Goal: Task Accomplishment & Management: Manage account settings

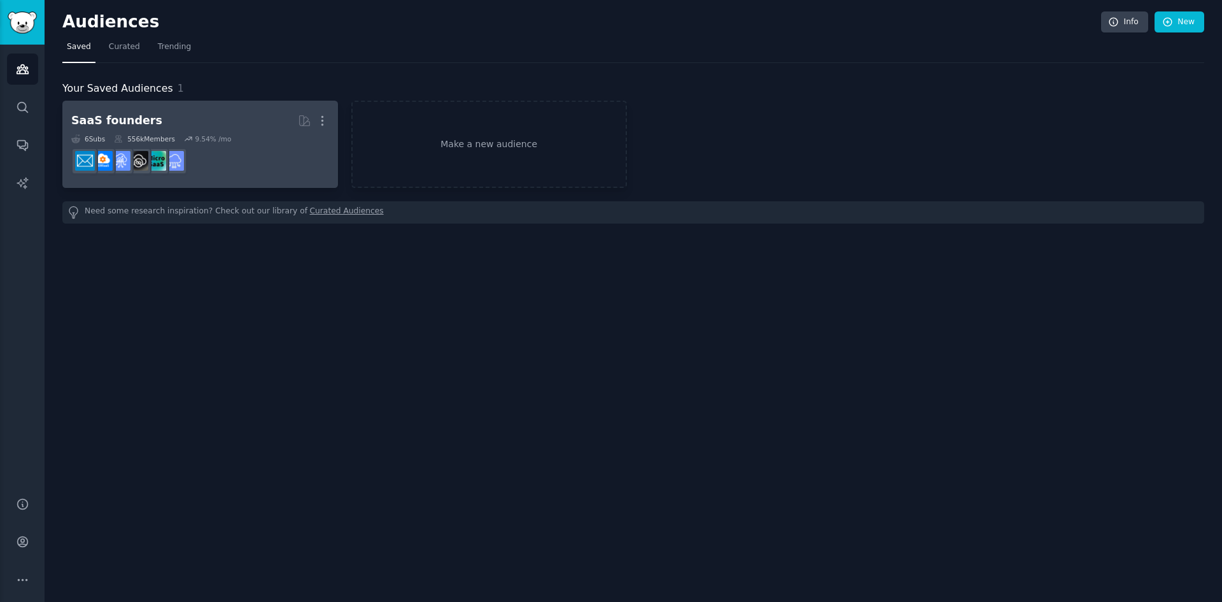
click at [189, 129] on h2 "SaaS founders More" at bounding box center [200, 120] width 258 height 22
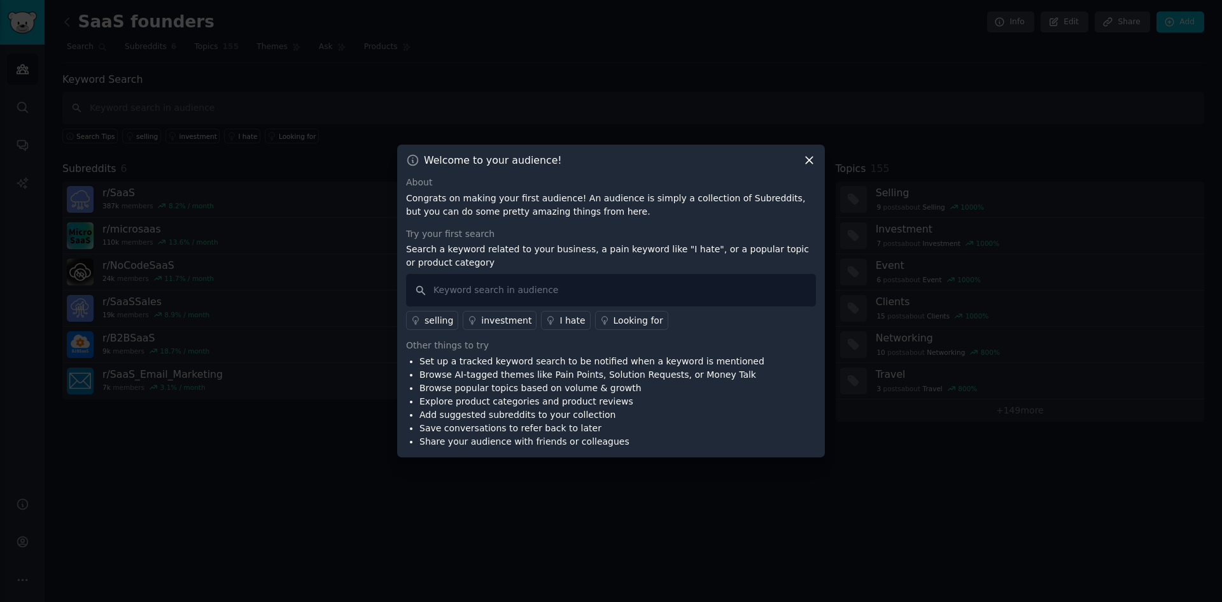
drag, startPoint x: 809, startPoint y: 157, endPoint x: 610, endPoint y: 111, distance: 203.8
click at [808, 156] on icon at bounding box center [809, 159] width 13 height 13
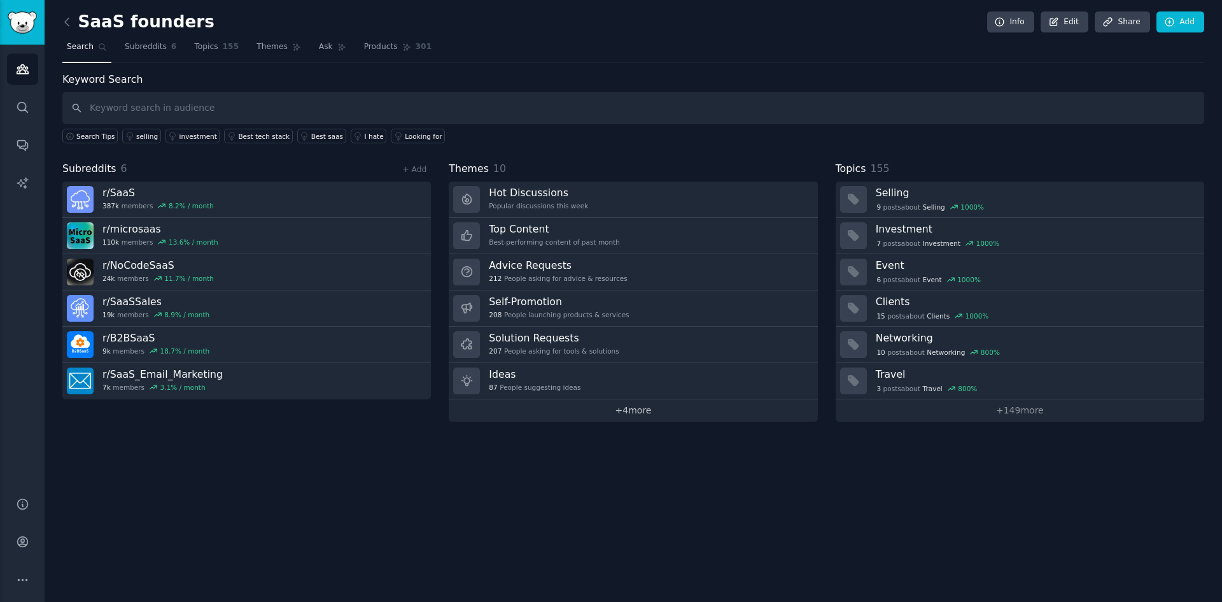
click at [627, 415] on link "+ 4 more" at bounding box center [633, 410] width 369 height 22
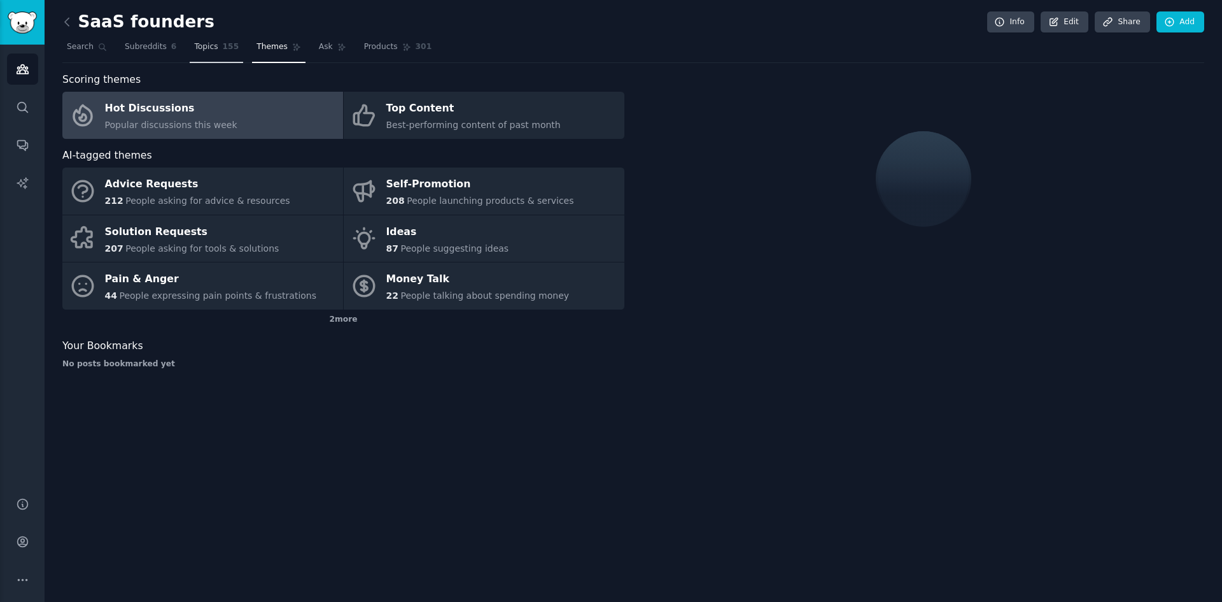
click at [197, 50] on span "Topics" at bounding box center [206, 46] width 24 height 11
click at [154, 50] on span "Subreddits" at bounding box center [146, 46] width 42 height 11
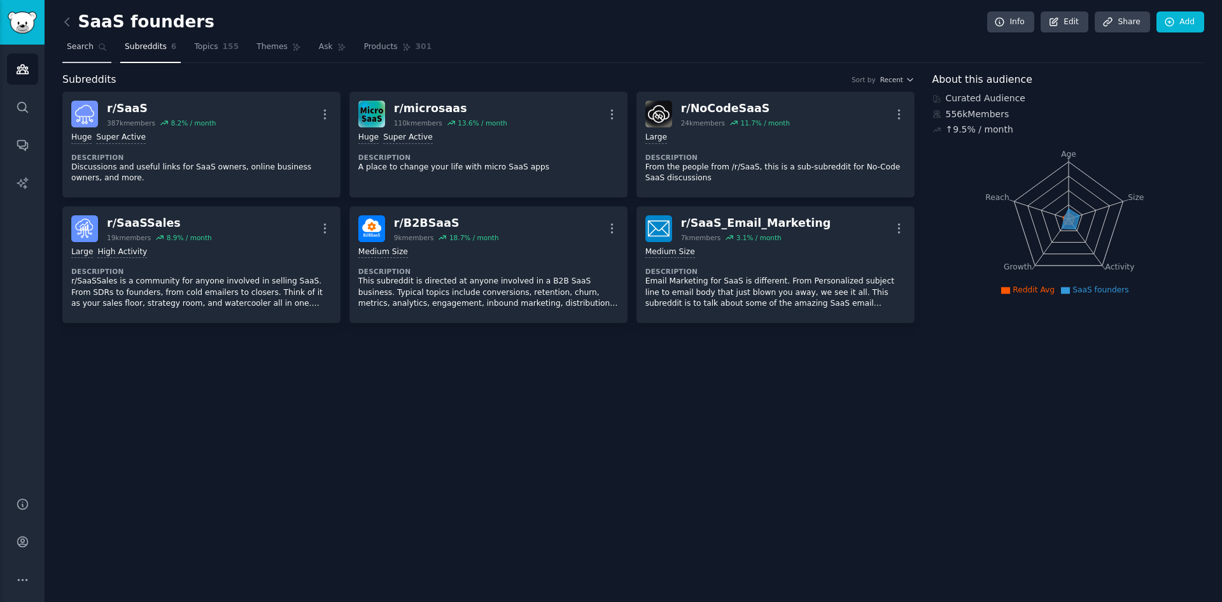
click at [81, 52] on span "Search" at bounding box center [80, 46] width 27 height 11
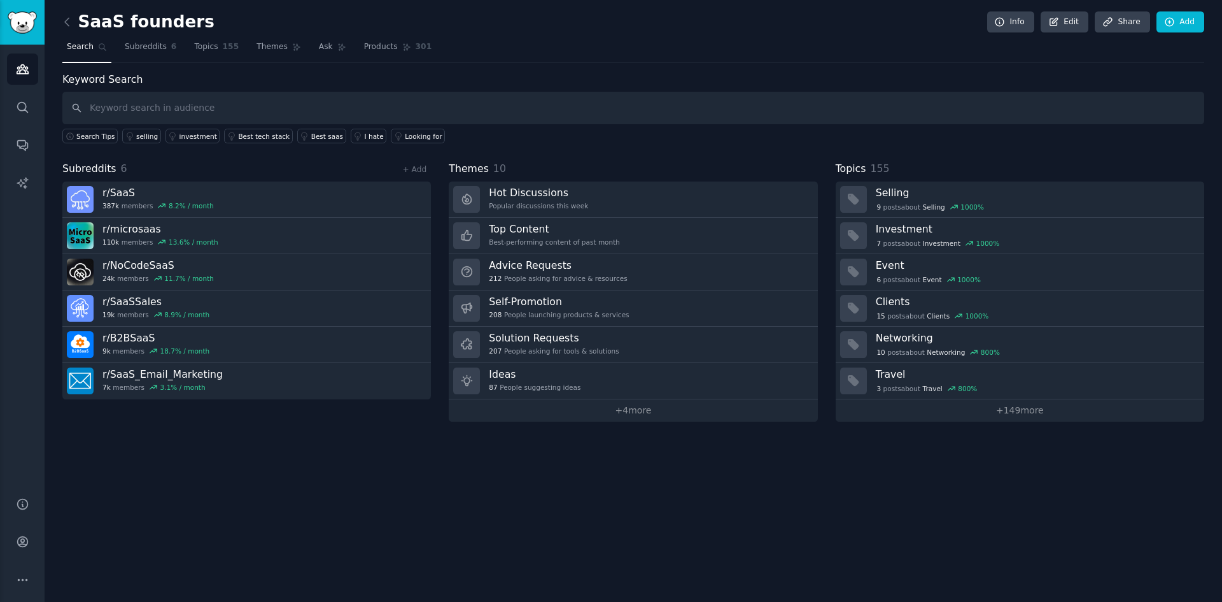
click at [649, 11] on div "SaaS founders Info Edit Share Add" at bounding box center [633, 24] width 1142 height 26
click at [651, 489] on div "SaaS founders Info Edit Share Add Search Subreddits 6 Topics 155 Themes Ask Pro…" at bounding box center [634, 301] width 1178 height 602
click at [709, 147] on div "Keyword Search Search Tips selling investment Best tech stack Best saas I hate …" at bounding box center [633, 246] width 1142 height 349
click at [269, 44] on span "Themes" at bounding box center [272, 46] width 31 height 11
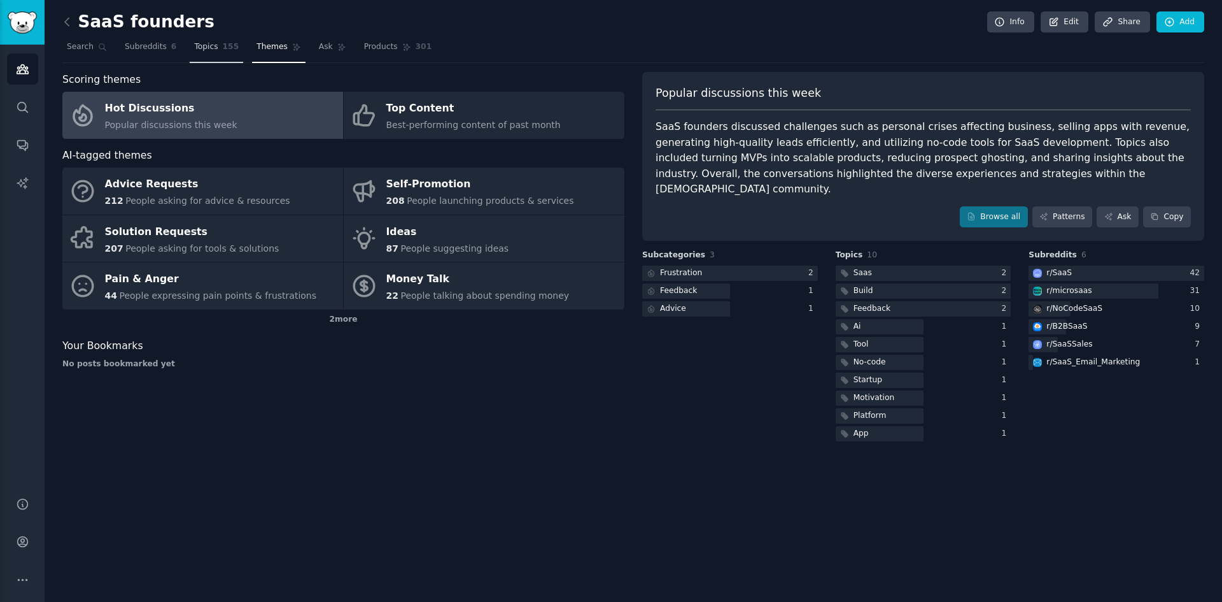
click at [209, 46] on span "Topics" at bounding box center [206, 46] width 24 height 11
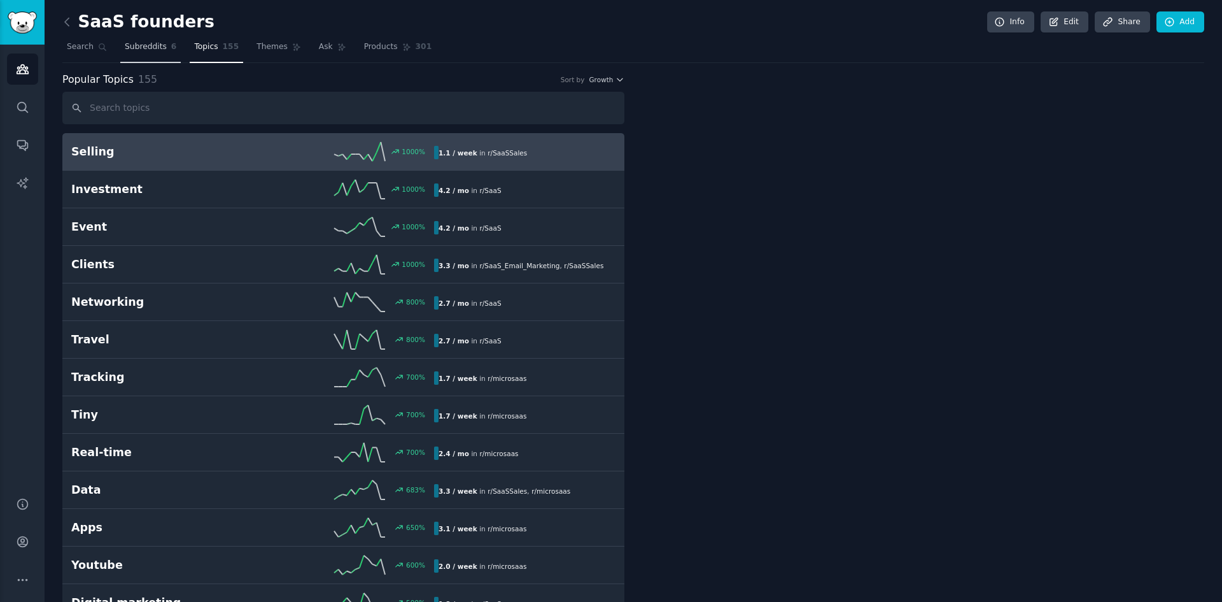
click at [151, 45] on span "Subreddits" at bounding box center [146, 46] width 42 height 11
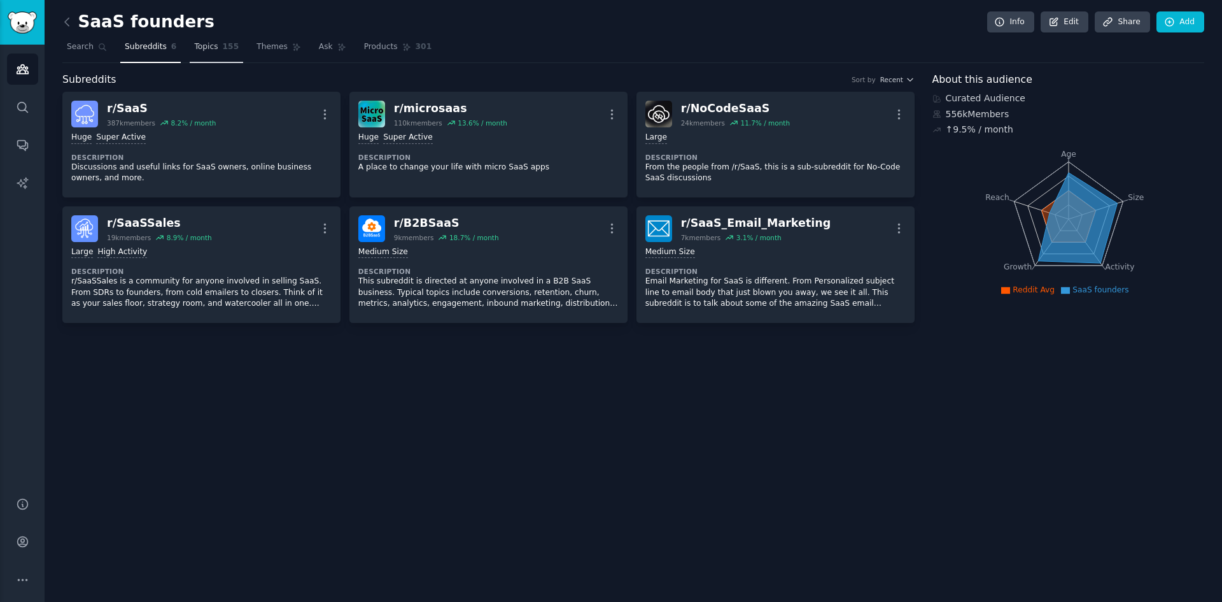
click at [194, 49] on span "Topics" at bounding box center [206, 46] width 24 height 11
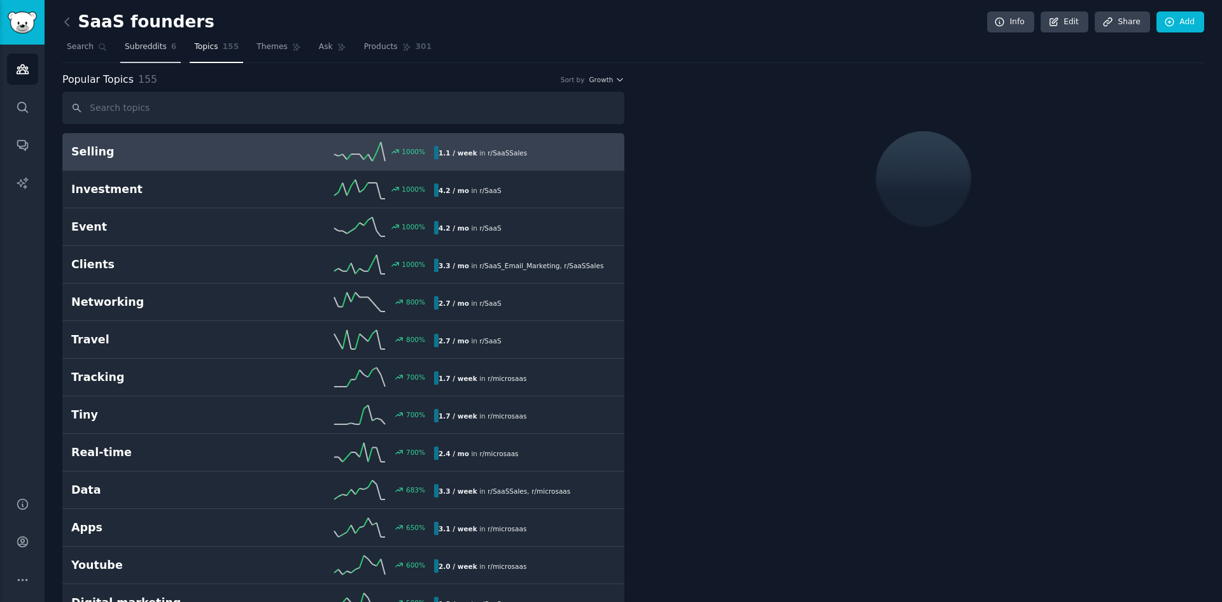
click at [143, 50] on span "Subreddits" at bounding box center [146, 46] width 42 height 11
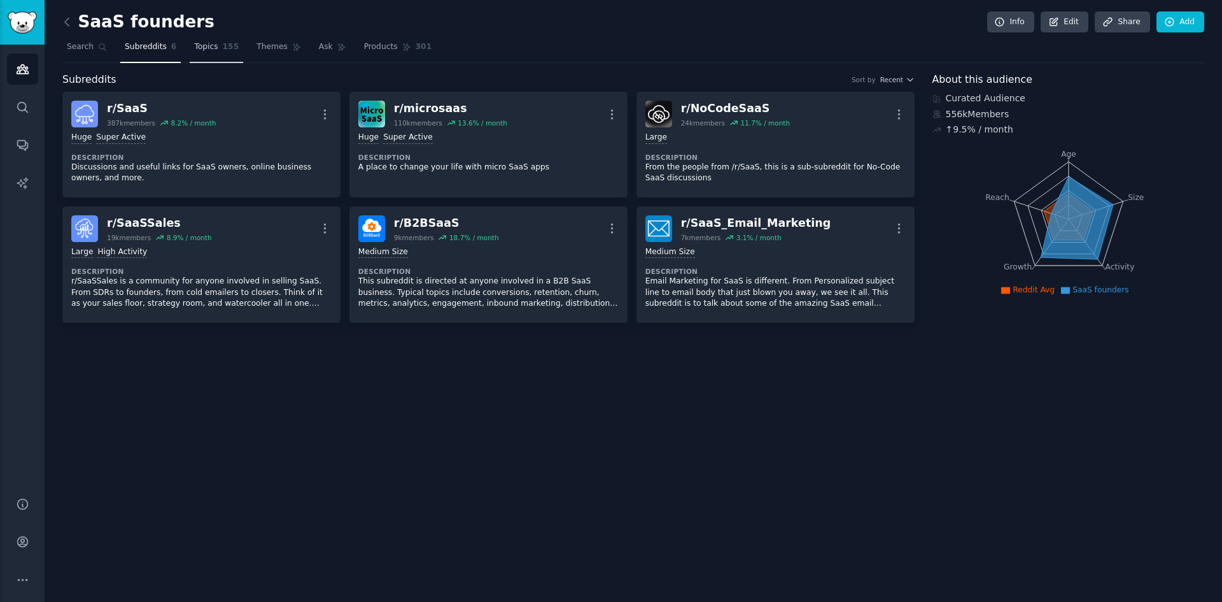
click at [200, 57] on link "Topics 155" at bounding box center [216, 50] width 53 height 26
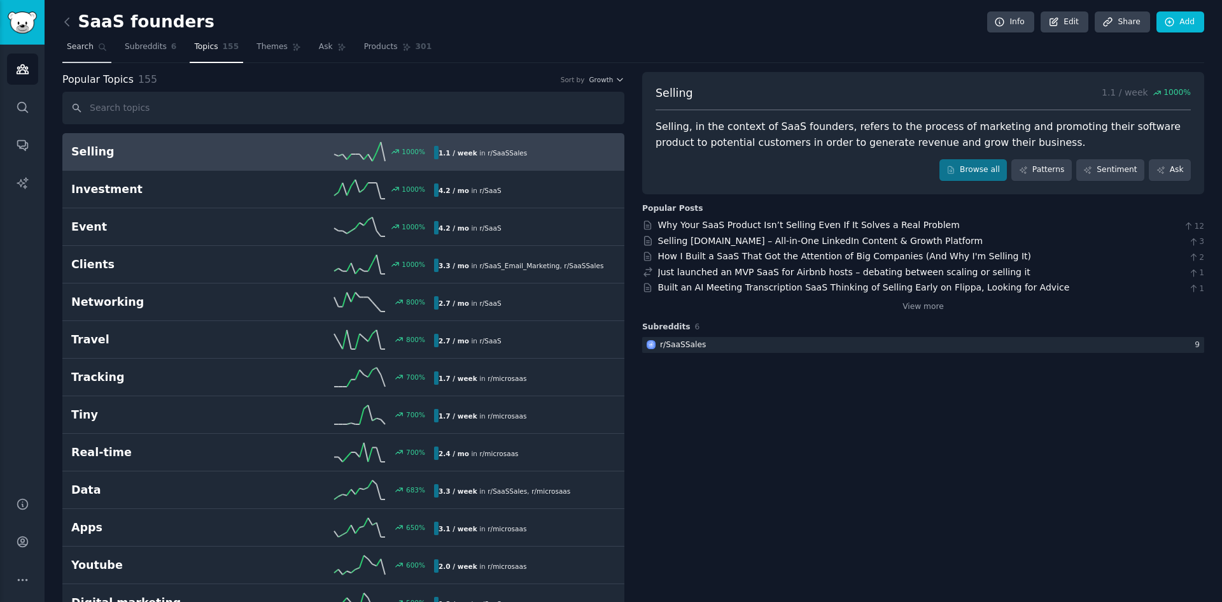
click at [88, 44] on span "Search" at bounding box center [80, 46] width 27 height 11
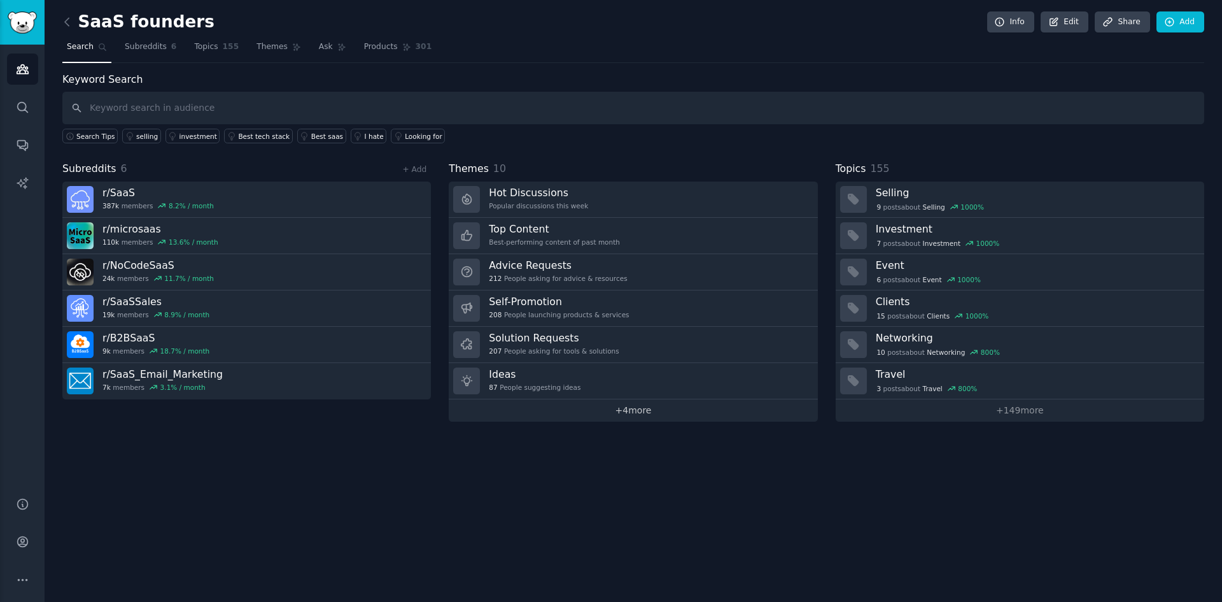
click at [635, 415] on link "+ 4 more" at bounding box center [633, 410] width 369 height 22
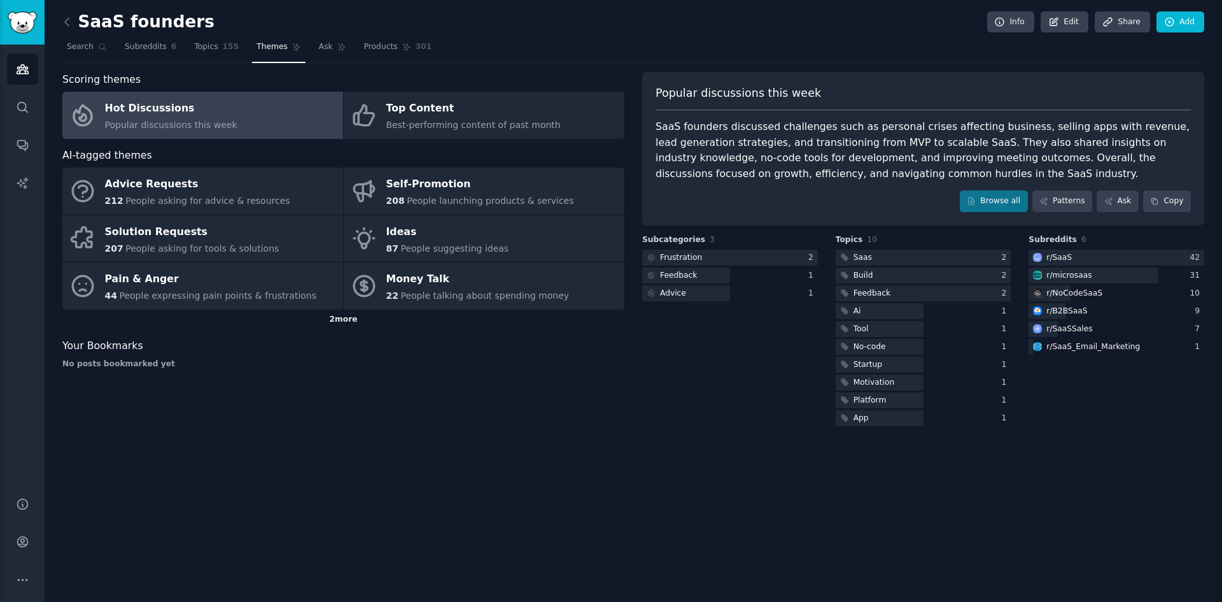
click at [346, 321] on div "2 more" at bounding box center [343, 319] width 562 height 20
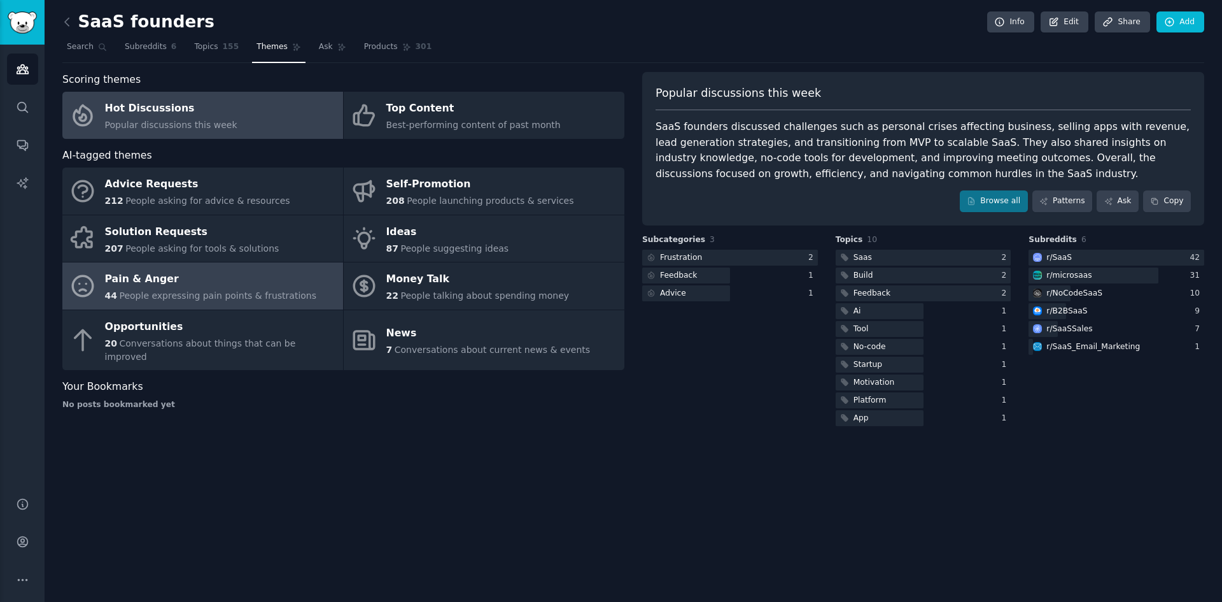
click at [244, 289] on div "44 People expressing pain points & frustrations" at bounding box center [211, 295] width 212 height 13
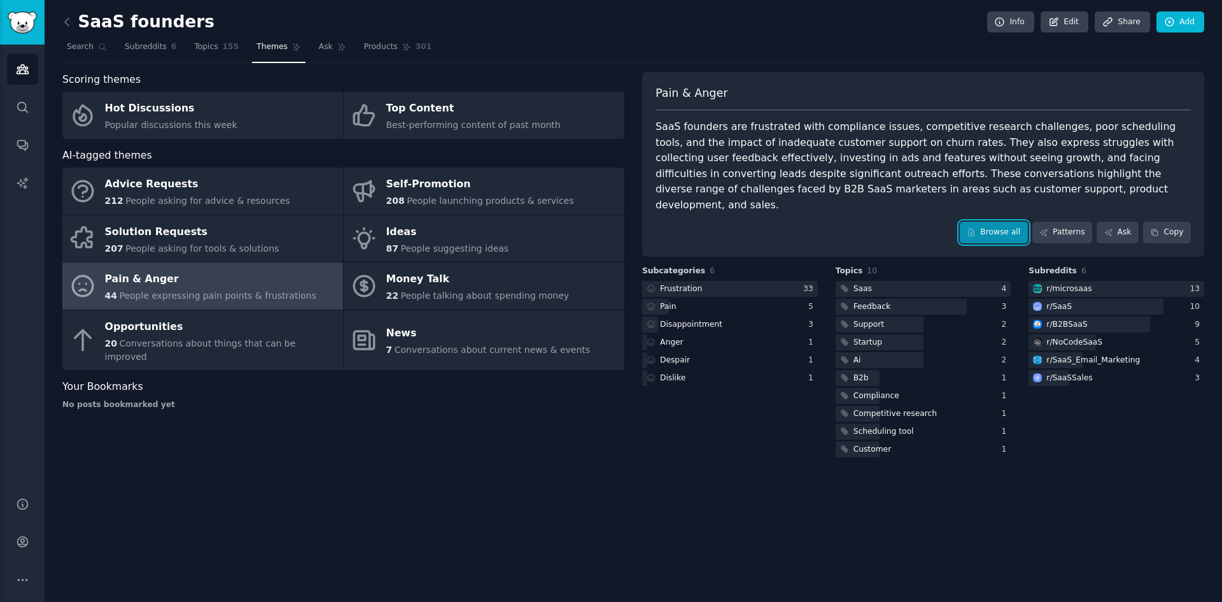
click at [1008, 222] on link "Browse all" at bounding box center [994, 233] width 68 height 22
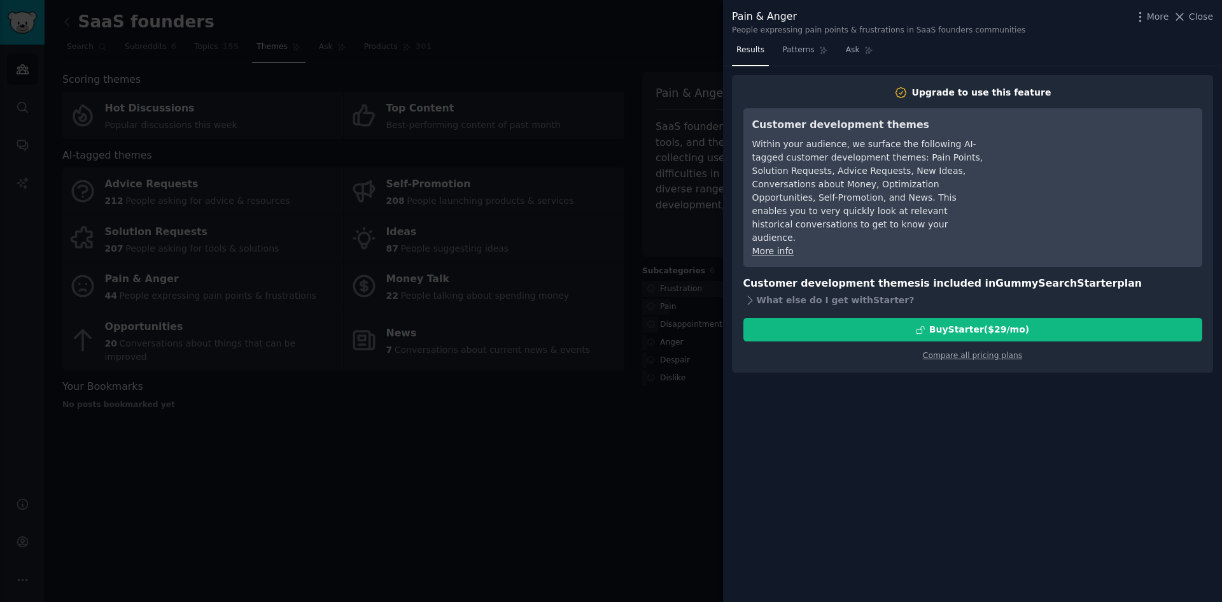
click at [663, 433] on div at bounding box center [611, 301] width 1222 height 602
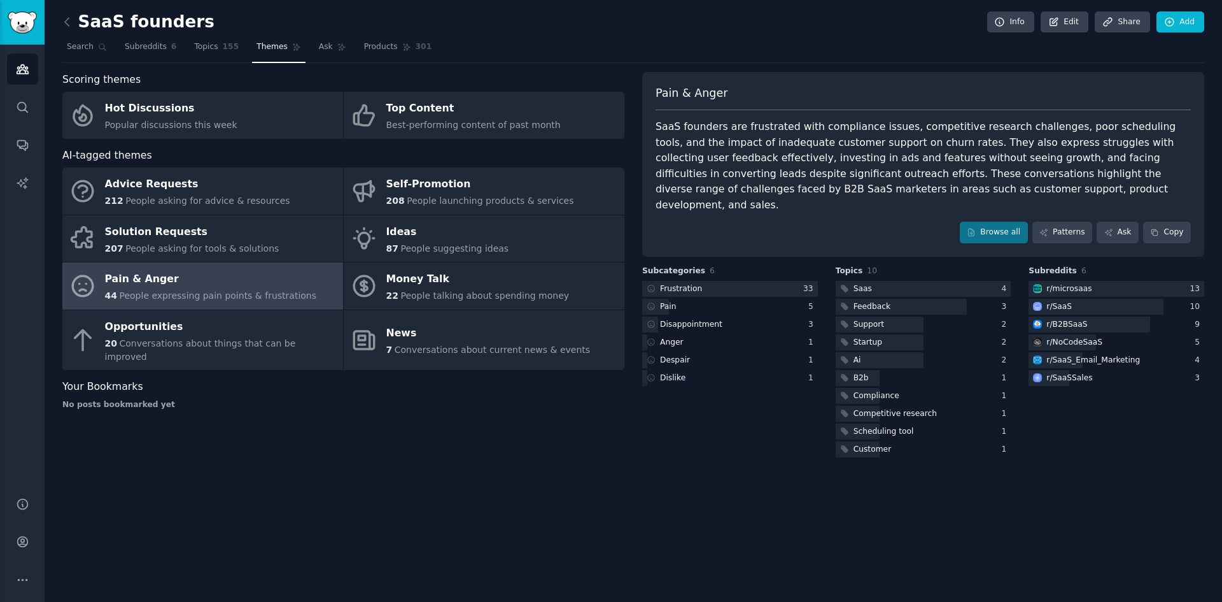
click at [724, 20] on div "SaaS founders Info Edit Share Add" at bounding box center [633, 24] width 1142 height 26
click at [93, 50] on link "Search" at bounding box center [86, 50] width 49 height 26
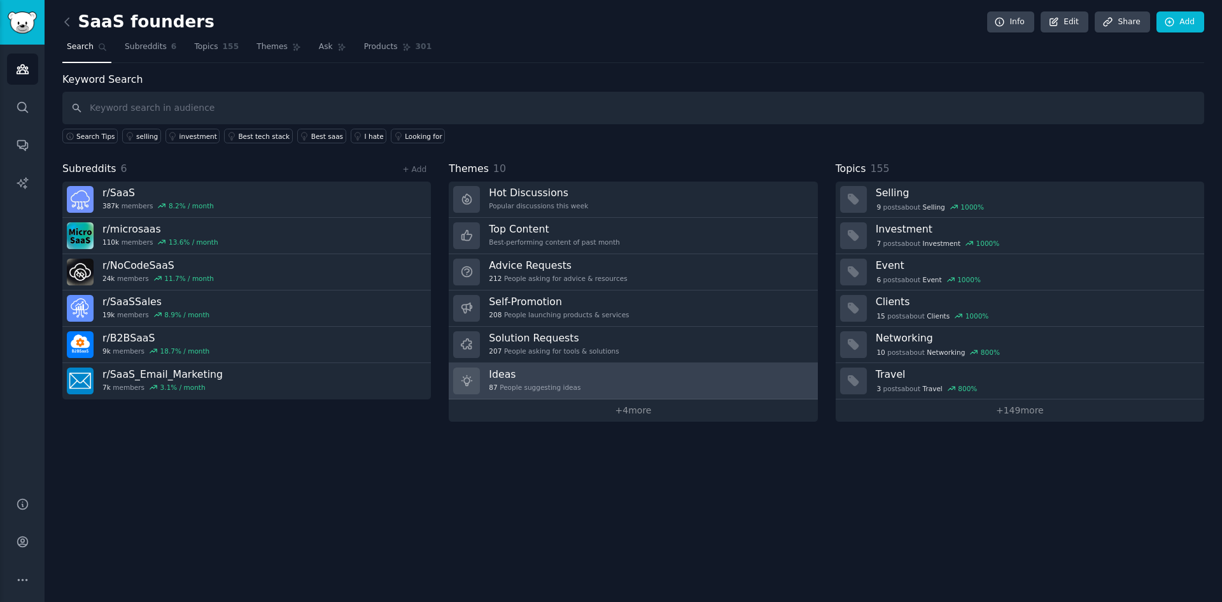
click at [638, 379] on link "Ideas 87 People suggesting ideas" at bounding box center [633, 381] width 369 height 36
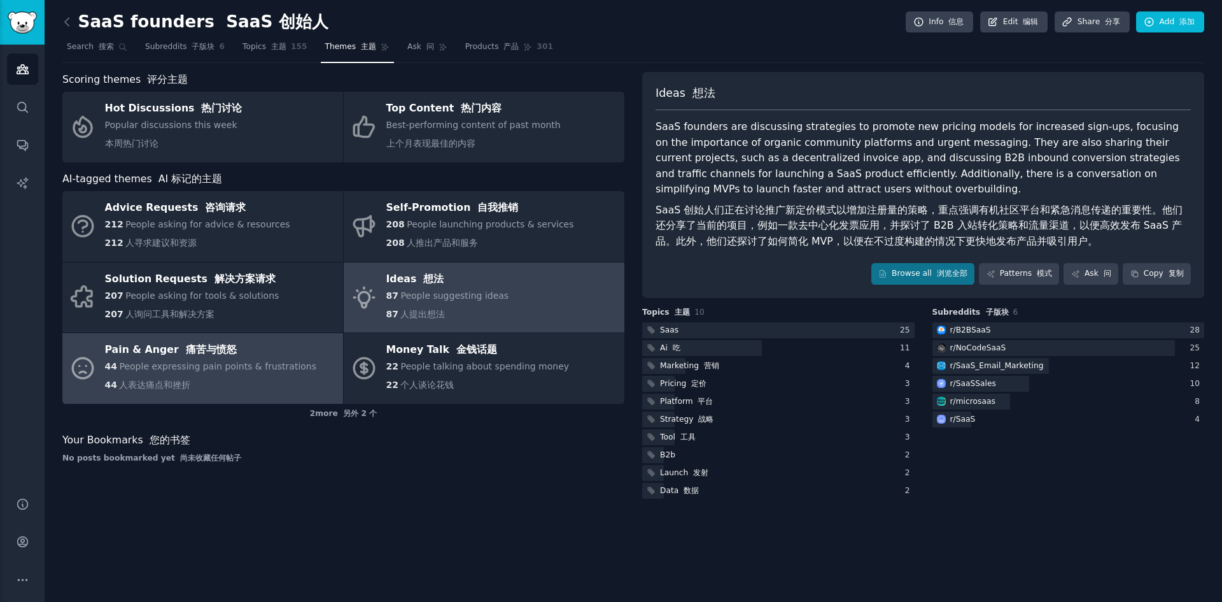
click at [265, 367] on span "People expressing pain points & frustrations" at bounding box center [217, 366] width 197 height 10
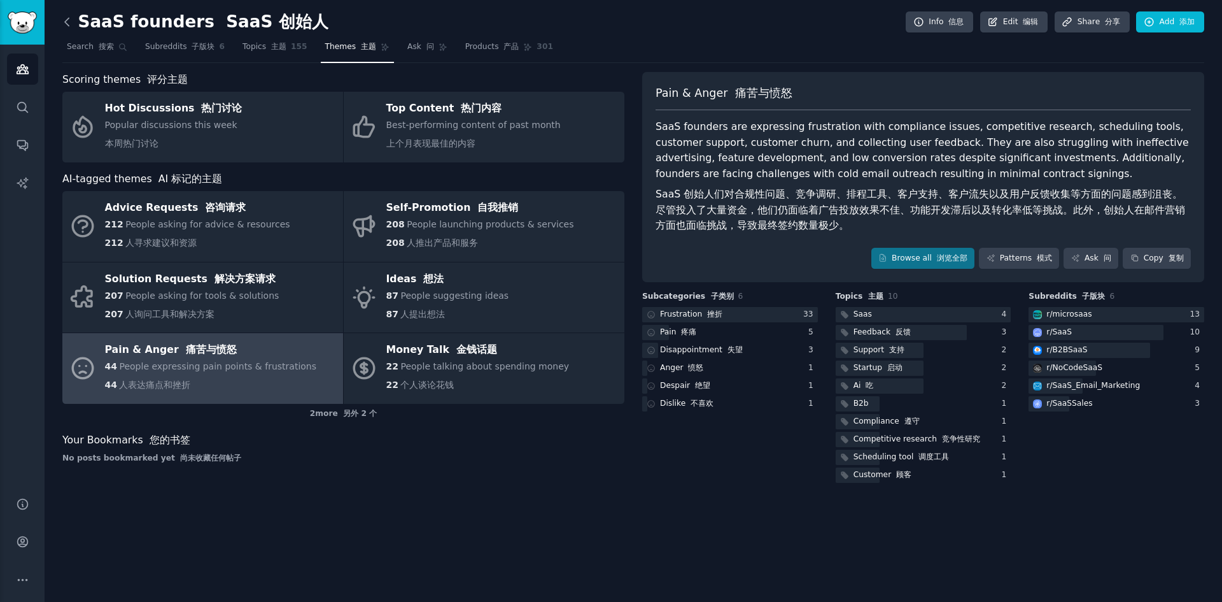
click at [66, 24] on icon at bounding box center [67, 22] width 4 height 8
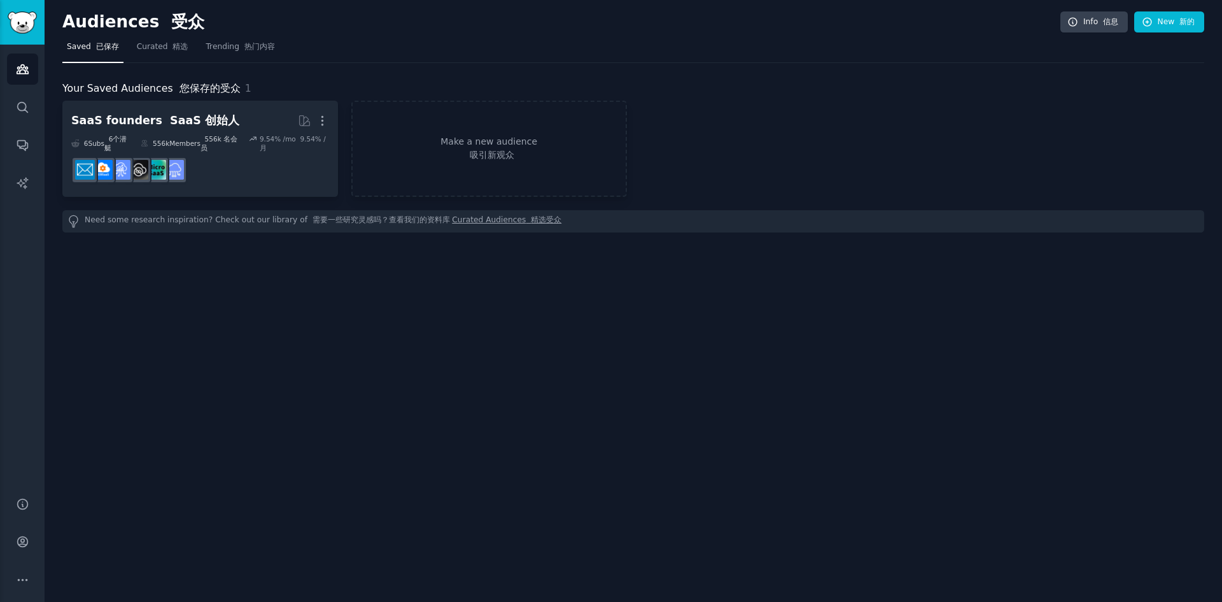
click at [509, 30] on h2 "Audiences 受众" at bounding box center [561, 22] width 998 height 20
click at [539, 34] on div "Audiences 受众 Info 信息 New 新的" at bounding box center [633, 24] width 1142 height 26
click at [547, 34] on div "Audiences 受众 Info 信息 New 新的" at bounding box center [633, 24] width 1142 height 26
click at [353, 31] on h2 "Audiences 受众" at bounding box center [561, 22] width 998 height 20
click at [356, 18] on h2 "Audiences 受众" at bounding box center [561, 22] width 998 height 20
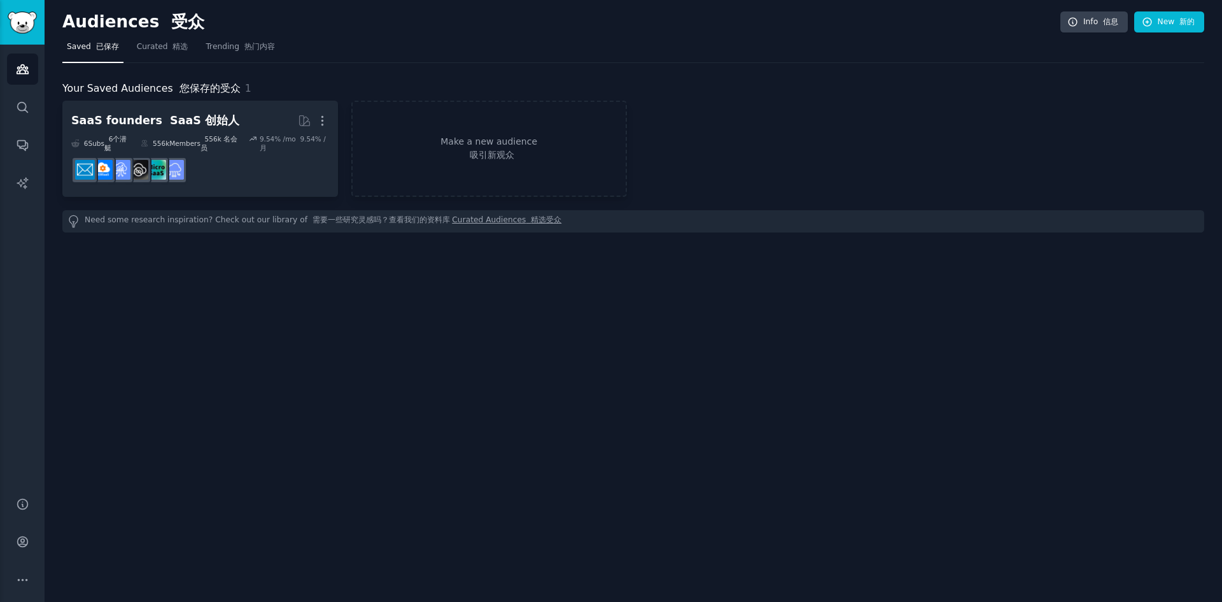
click at [318, 0] on div "Audiences 受众 Info 信息 New 新的 Saved 已保存 Curated 精选 Trending 热门内容 Your Saved Audie…" at bounding box center [634, 301] width 1178 height 602
click at [248, 42] on font "热门内容" at bounding box center [259, 46] width 31 height 9
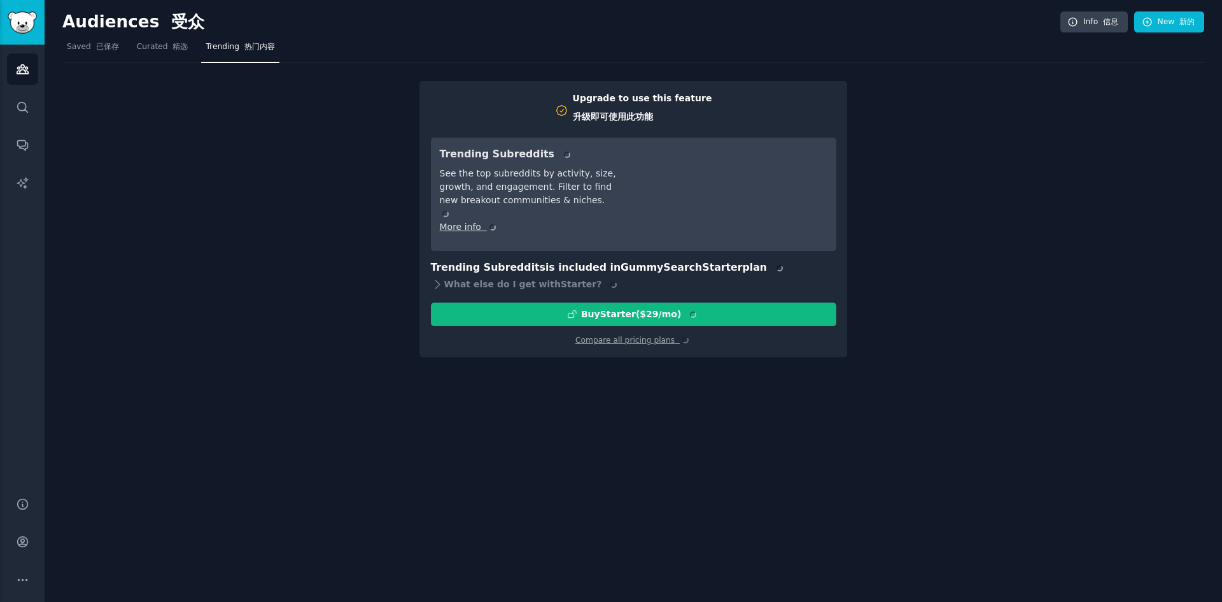
click at [530, 21] on h2 "Audiences 受众" at bounding box center [561, 22] width 998 height 20
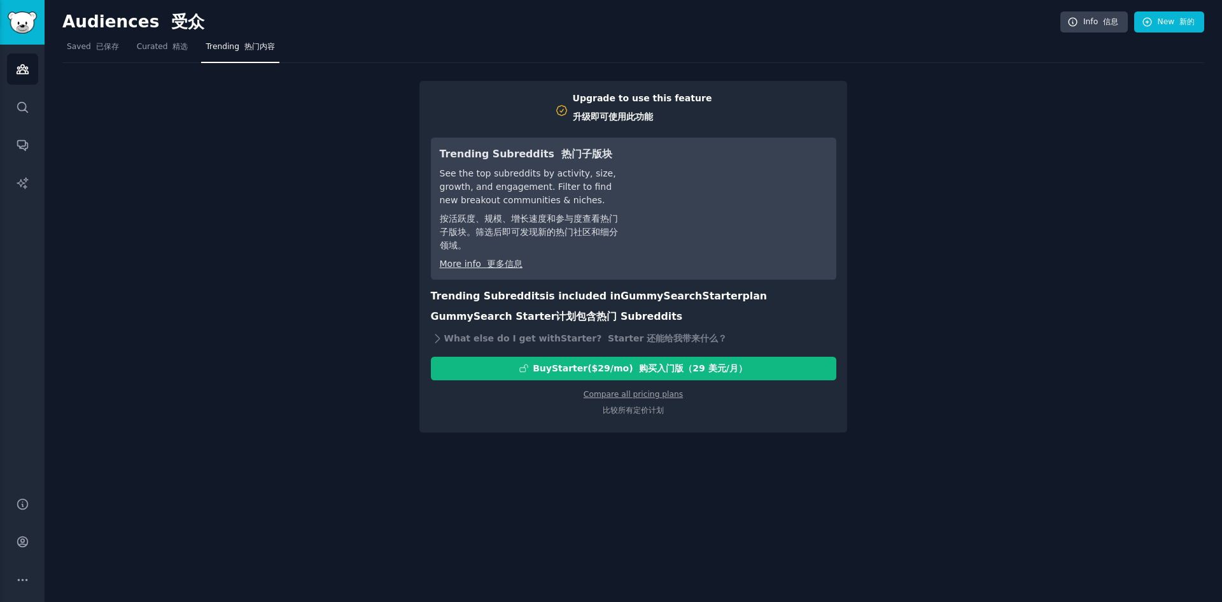
drag, startPoint x: 242, startPoint y: 209, endPoint x: 236, endPoint y: 225, distance: 16.9
click at [242, 210] on div "Upgrade to use this feature 升级即可使用此功能 Trending Subreddits 热门子版块 See the top sub…" at bounding box center [633, 248] width 1142 height 370
click at [102, 45] on font "已保存" at bounding box center [107, 46] width 23 height 9
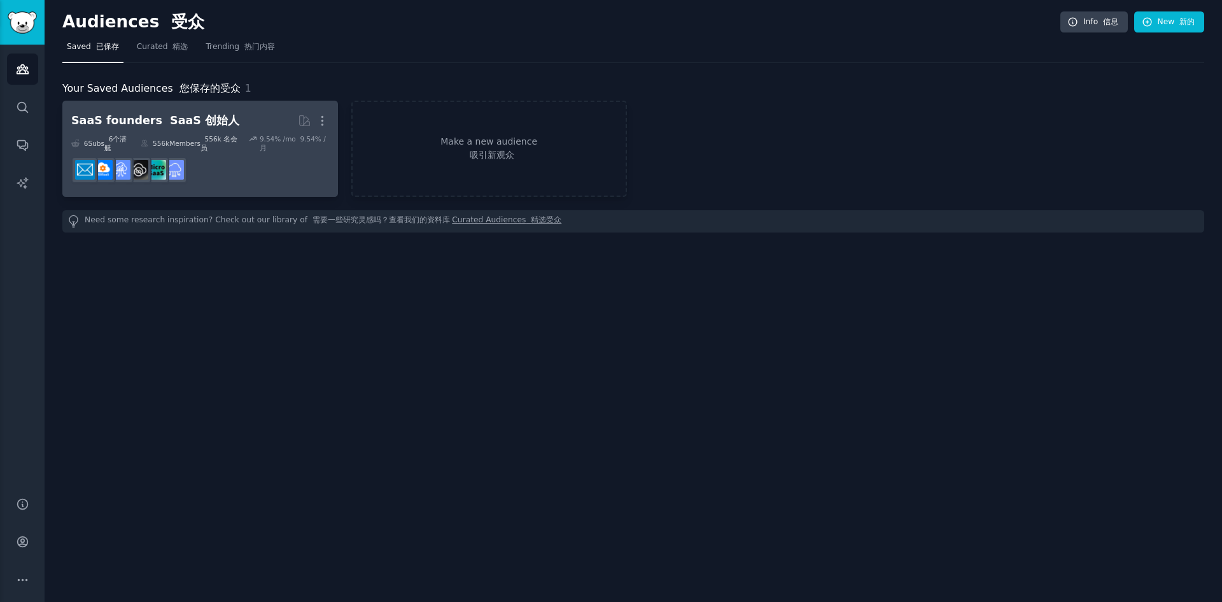
click at [239, 114] on h2 "SaaS founders SaaS 创始人 More" at bounding box center [200, 120] width 258 height 22
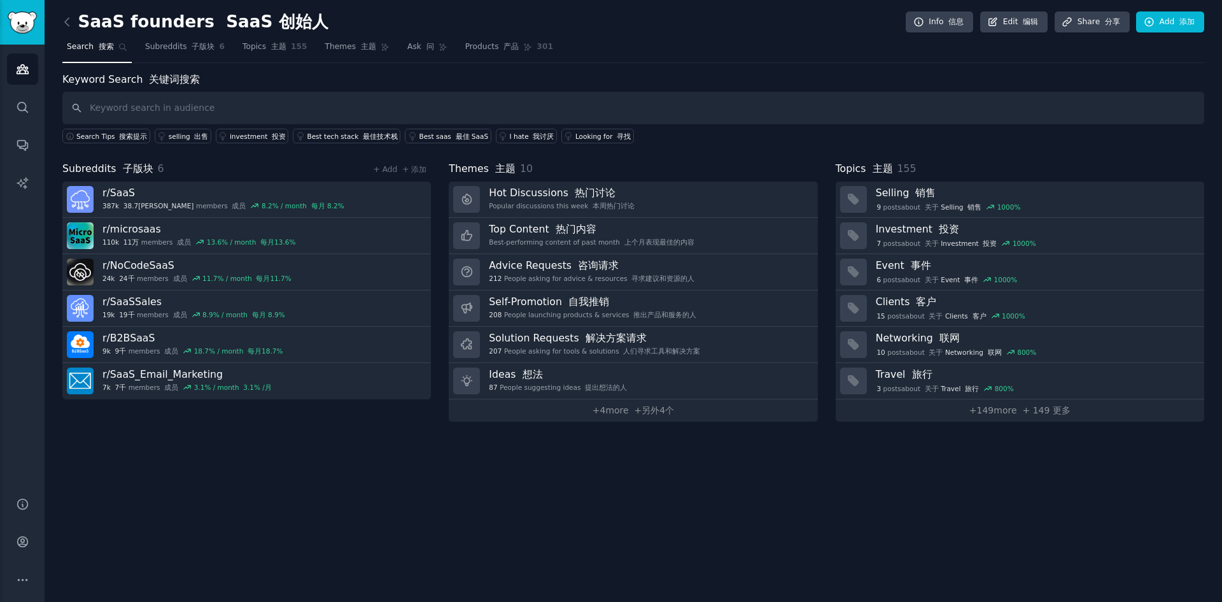
click at [871, 137] on div "Search Tips 搜索提示 selling 出售 investment 投资 Best tech stack 最佳技术栈 Best saas 最佳 Sa…" at bounding box center [633, 133] width 1142 height 19
click at [987, 410] on link "+ 149 more + 149 更多" at bounding box center [1020, 410] width 369 height 22
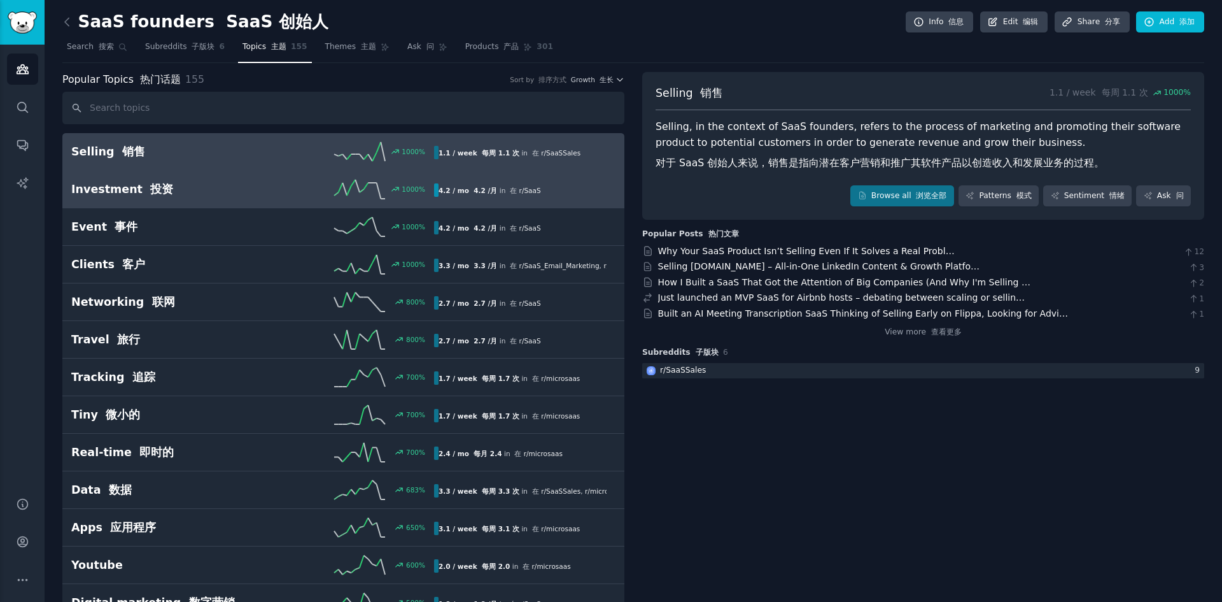
click at [271, 187] on div "1000 %" at bounding box center [343, 188] width 181 height 19
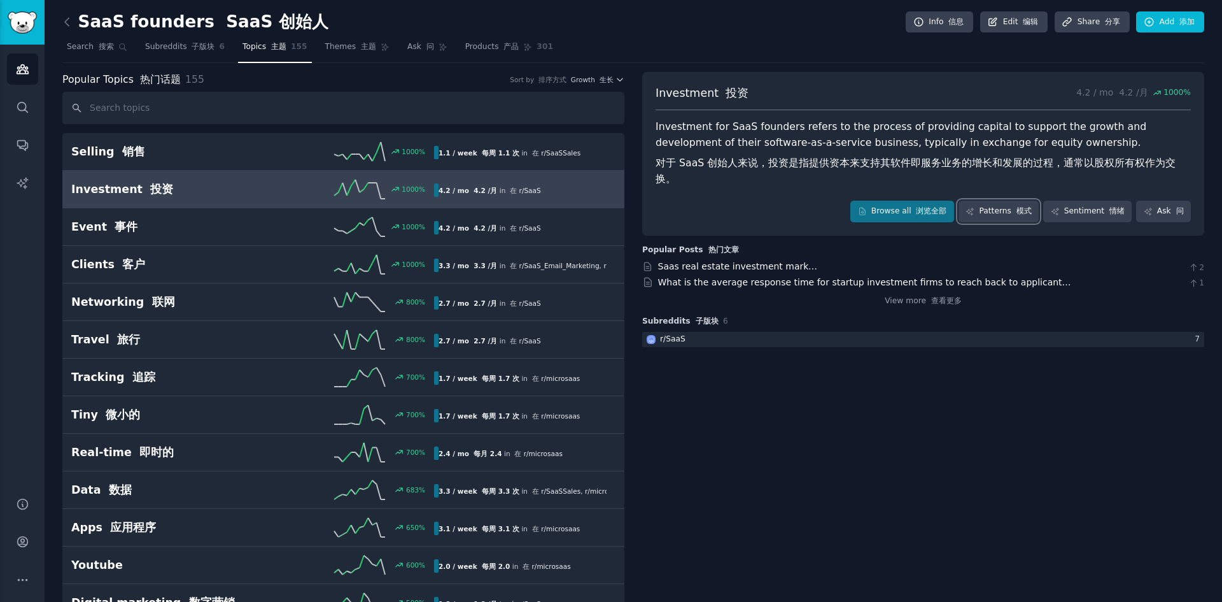
drag, startPoint x: 1008, startPoint y: 199, endPoint x: 993, endPoint y: 164, distance: 37.4
click at [1008, 201] on link "Patterns 模式" at bounding box center [999, 212] width 80 height 22
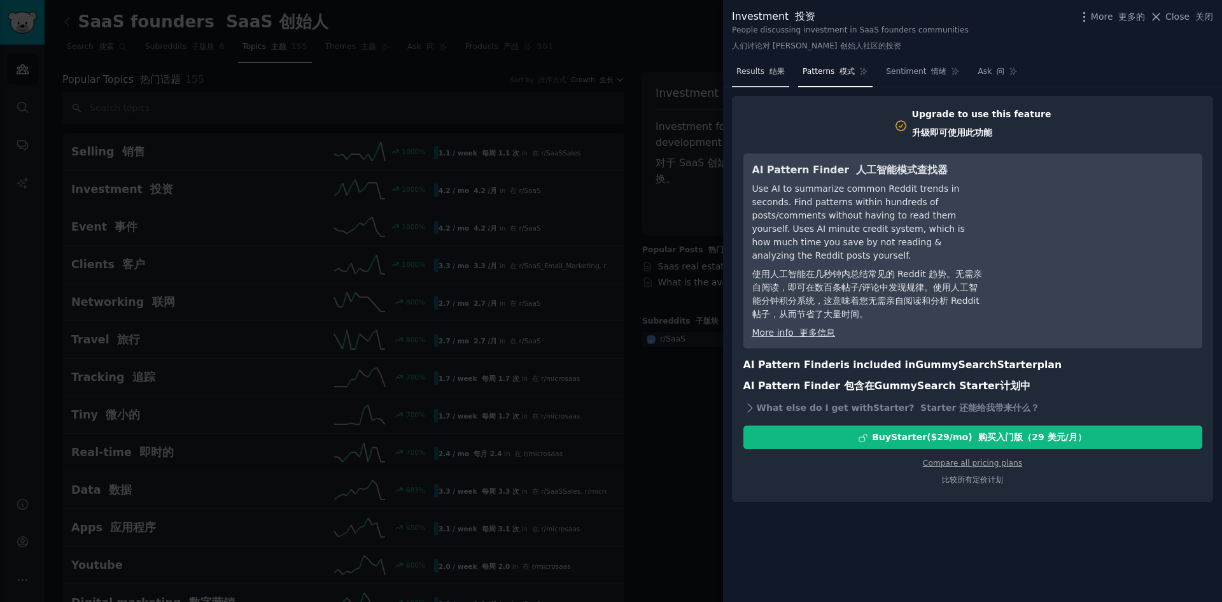
click at [766, 74] on font at bounding box center [766, 71] width 5 height 9
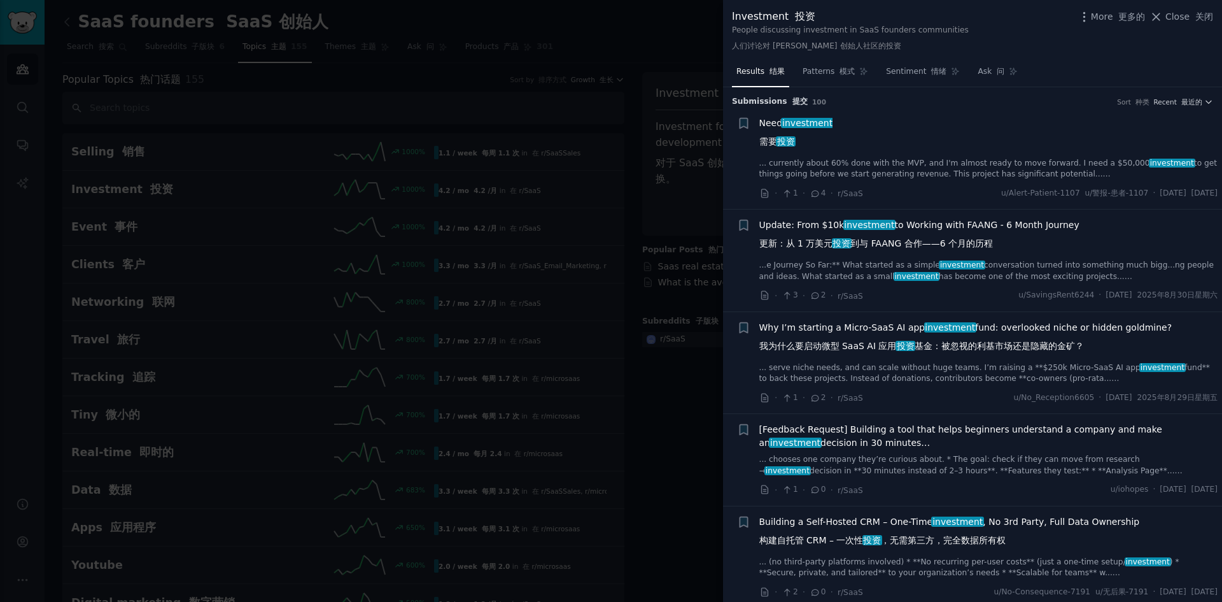
click at [671, 400] on div at bounding box center [611, 301] width 1222 height 602
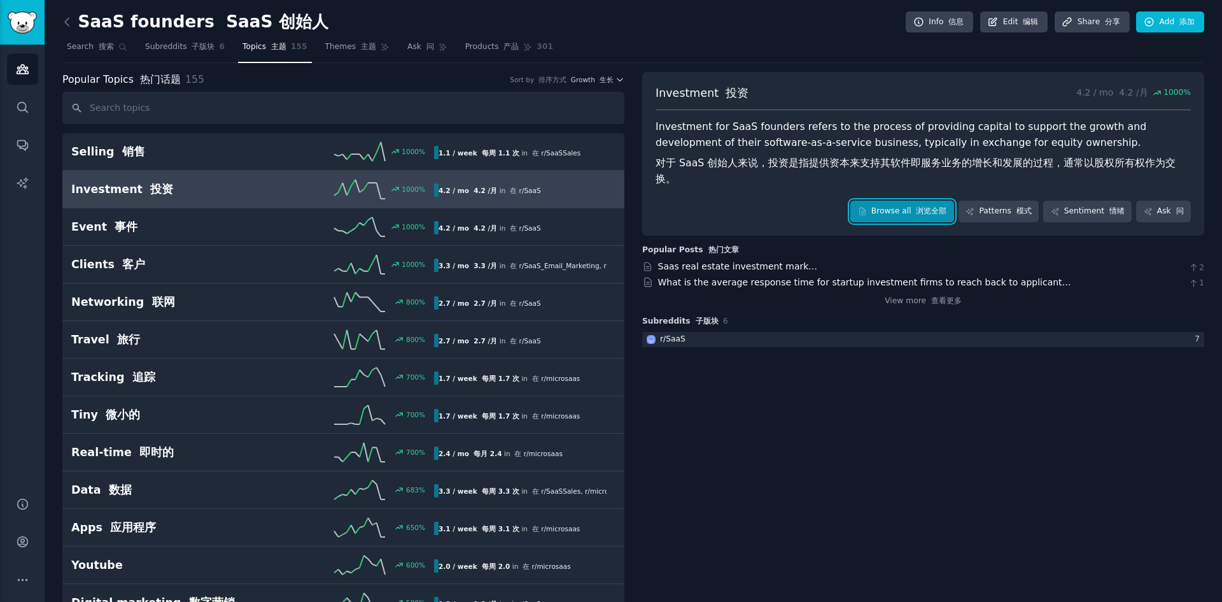
click at [889, 201] on link "Browse all 浏览全部" at bounding box center [902, 212] width 104 height 22
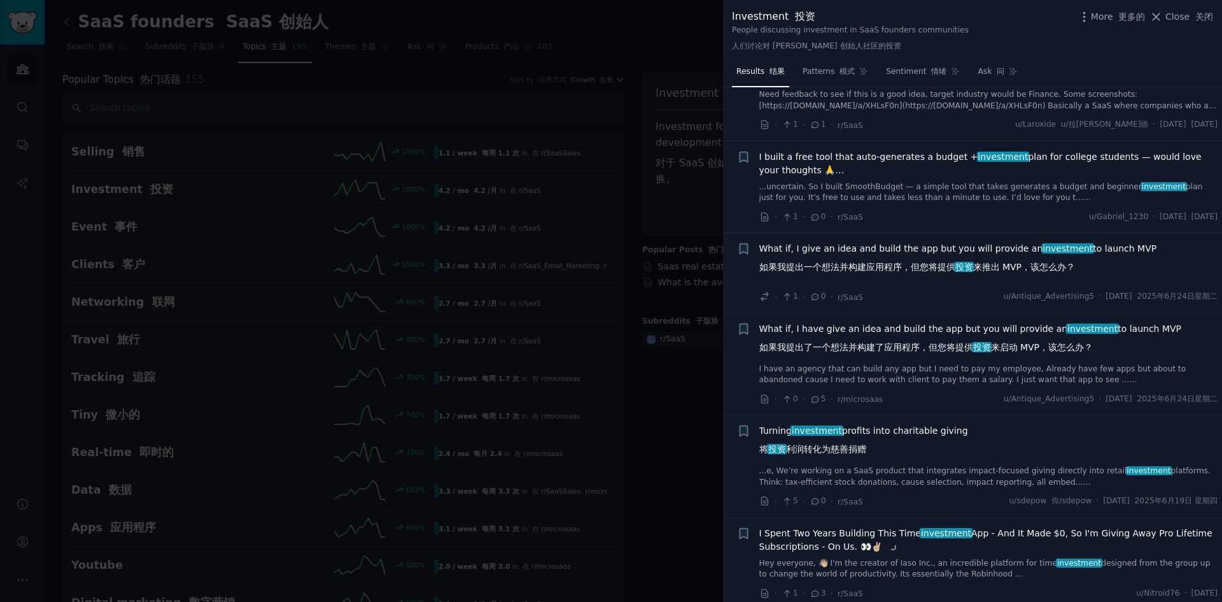
scroll to position [1910, 0]
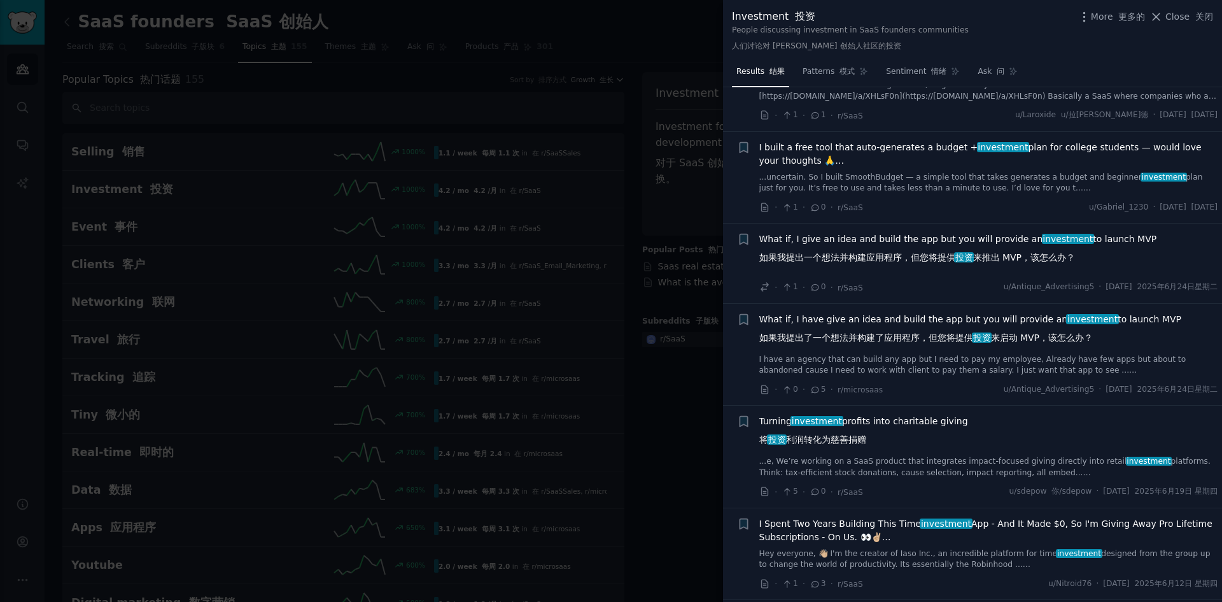
click at [879, 333] on font "如果我提出了一个想法并构建了应用程序，但您将提供 投资 来启动 MVP，该怎么办？" at bounding box center [926, 337] width 334 height 10
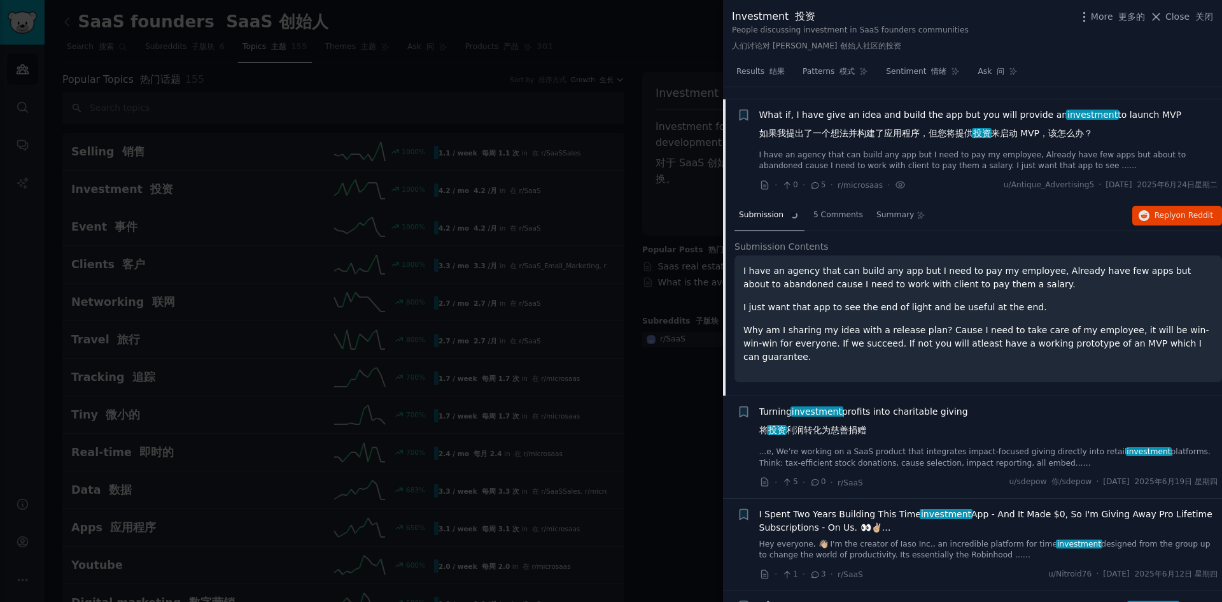
scroll to position [2126, 0]
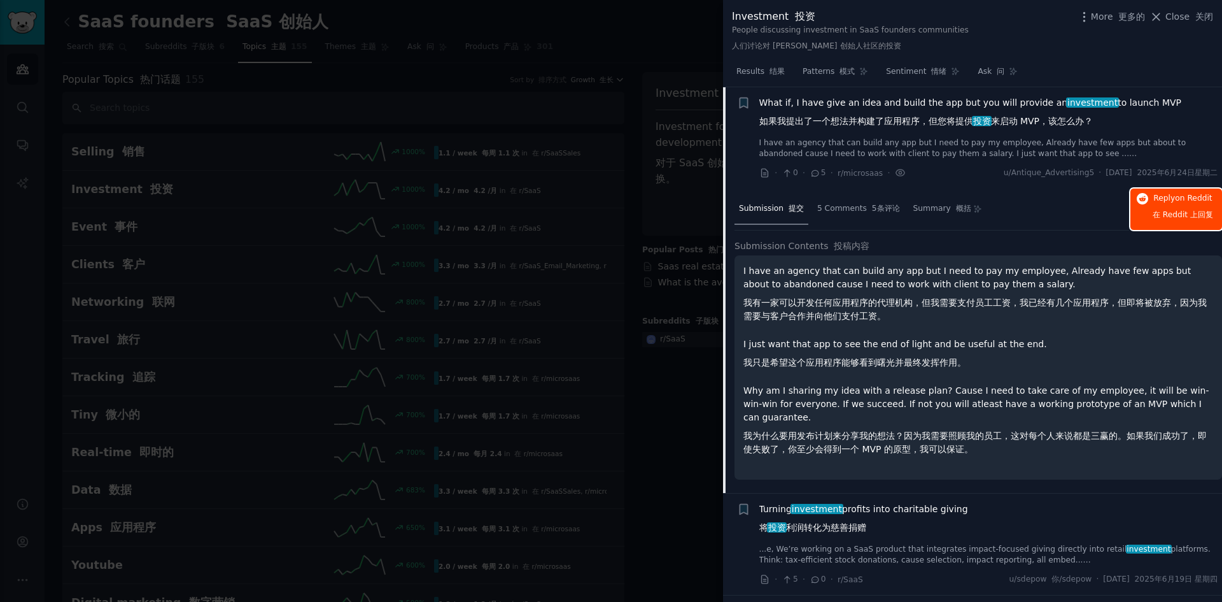
click at [1170, 213] on span "在 Reddit 上" at bounding box center [1175, 214] width 45 height 9
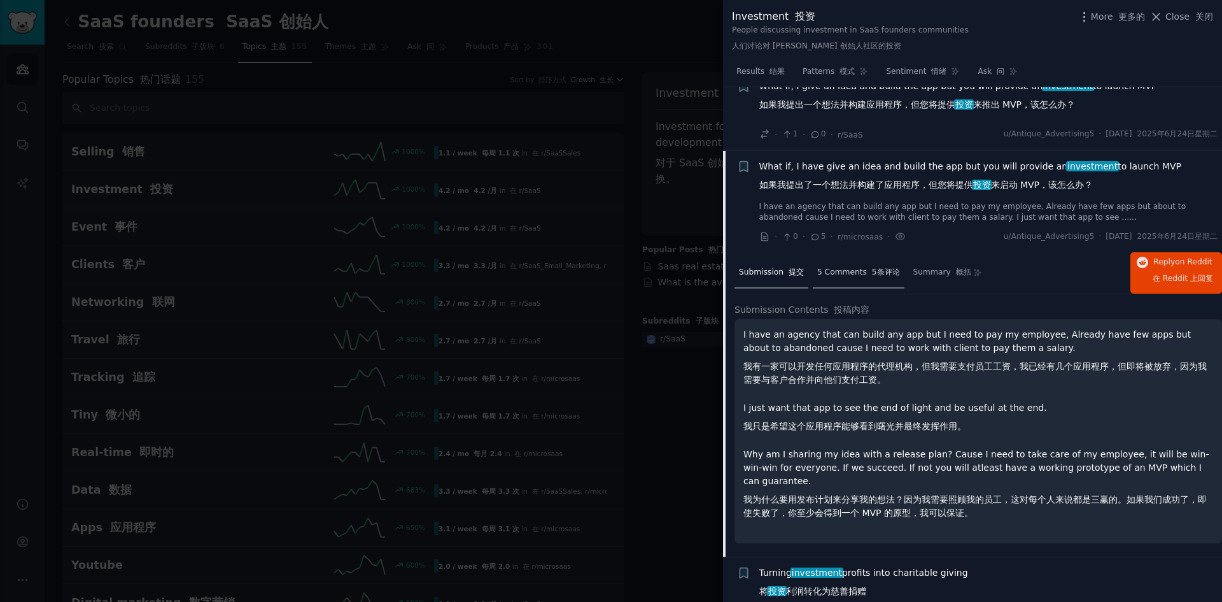
click at [872, 267] on font "5条评论" at bounding box center [886, 271] width 28 height 9
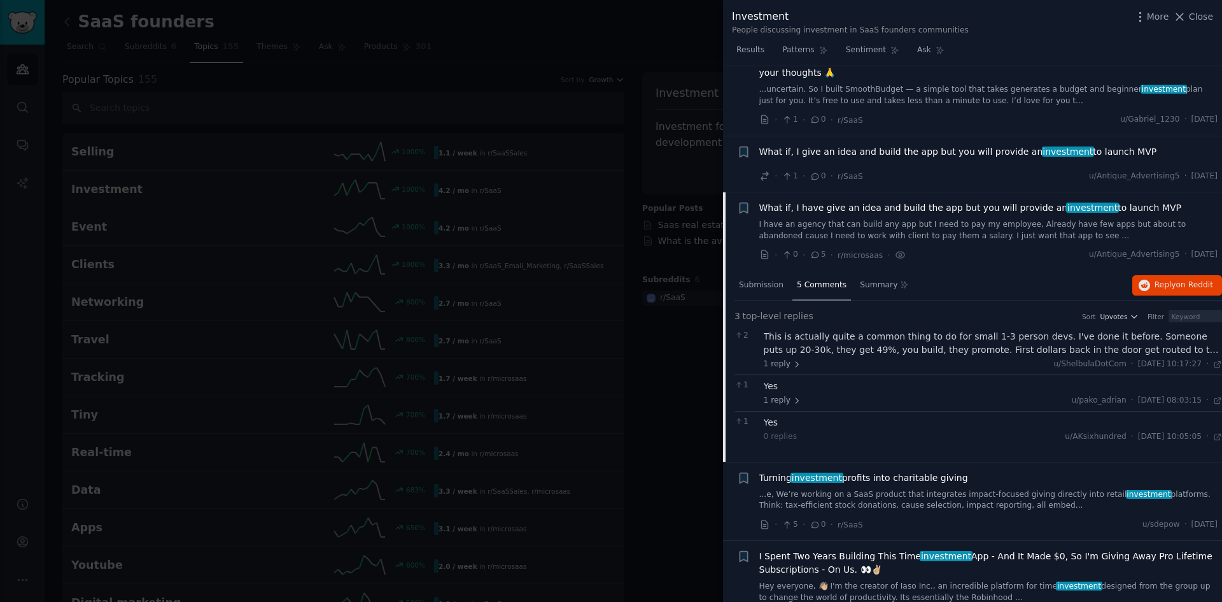
scroll to position [1511, 0]
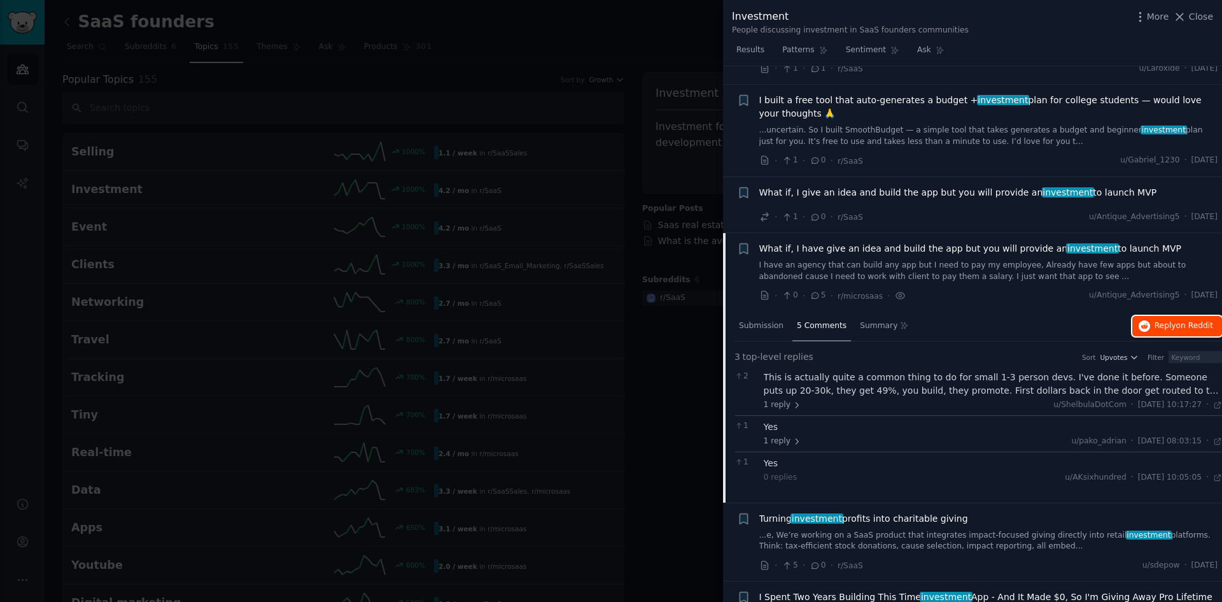
click at [1181, 323] on span "on Reddit" at bounding box center [1194, 325] width 37 height 9
click at [588, 126] on div at bounding box center [611, 301] width 1222 height 602
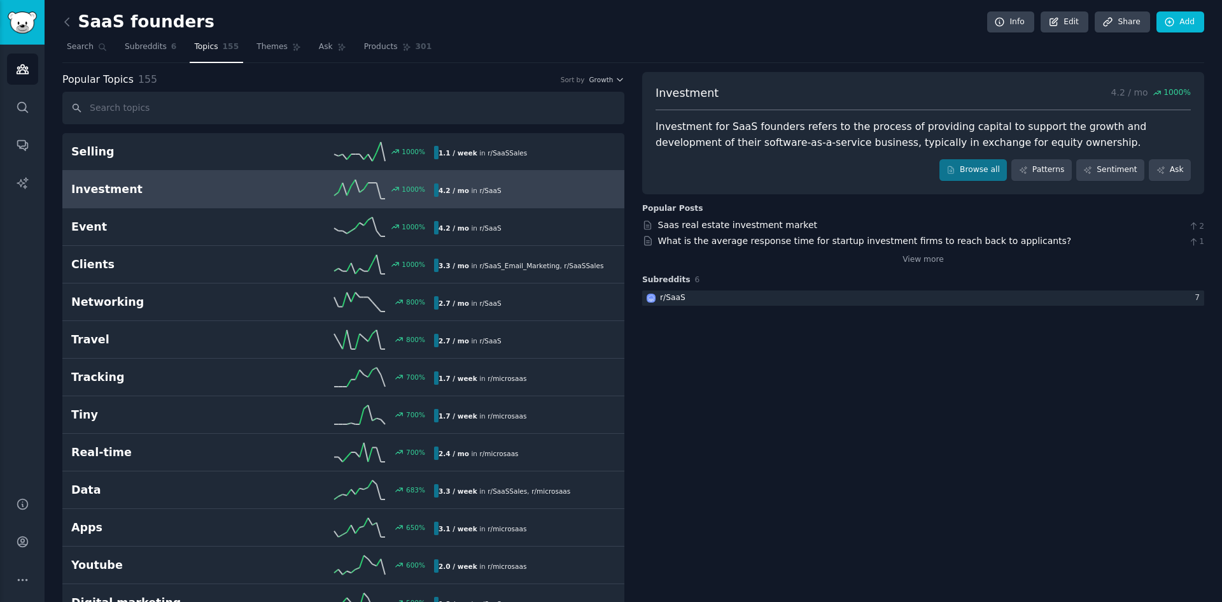
drag, startPoint x: 274, startPoint y: 19, endPoint x: 283, endPoint y: 19, distance: 8.3
click at [278, 19] on div "SaaS founders Info Edit Share Add" at bounding box center [633, 24] width 1142 height 26
click at [269, 47] on span "Themes" at bounding box center [272, 46] width 31 height 11
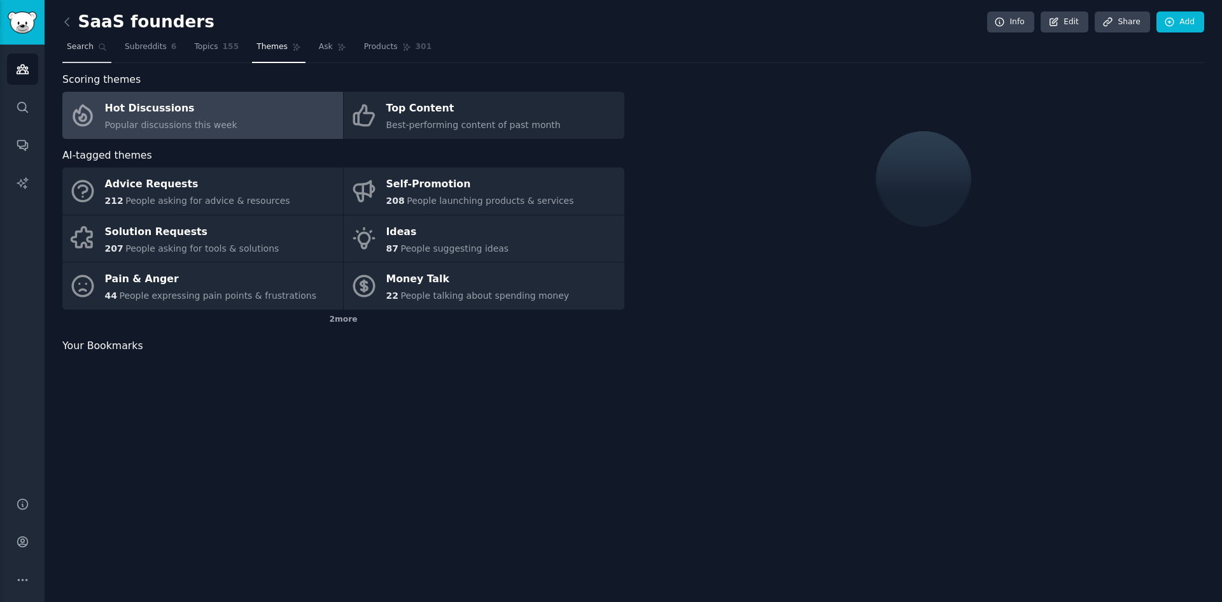
click at [83, 50] on span "Search" at bounding box center [80, 46] width 27 height 11
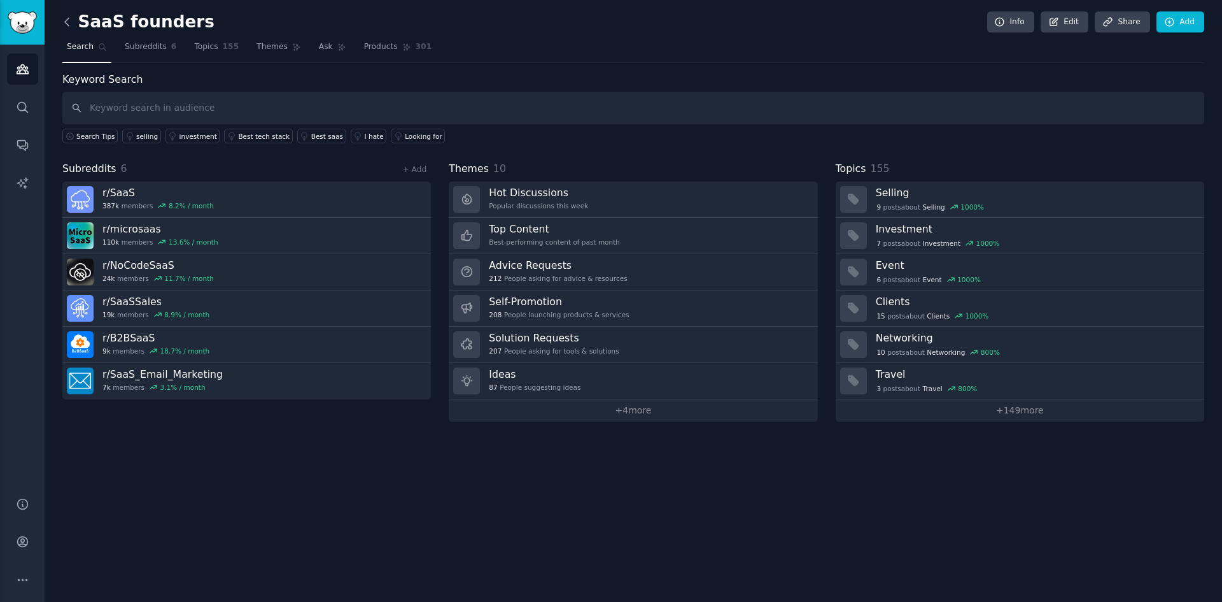
click at [66, 21] on icon at bounding box center [66, 21] width 13 height 13
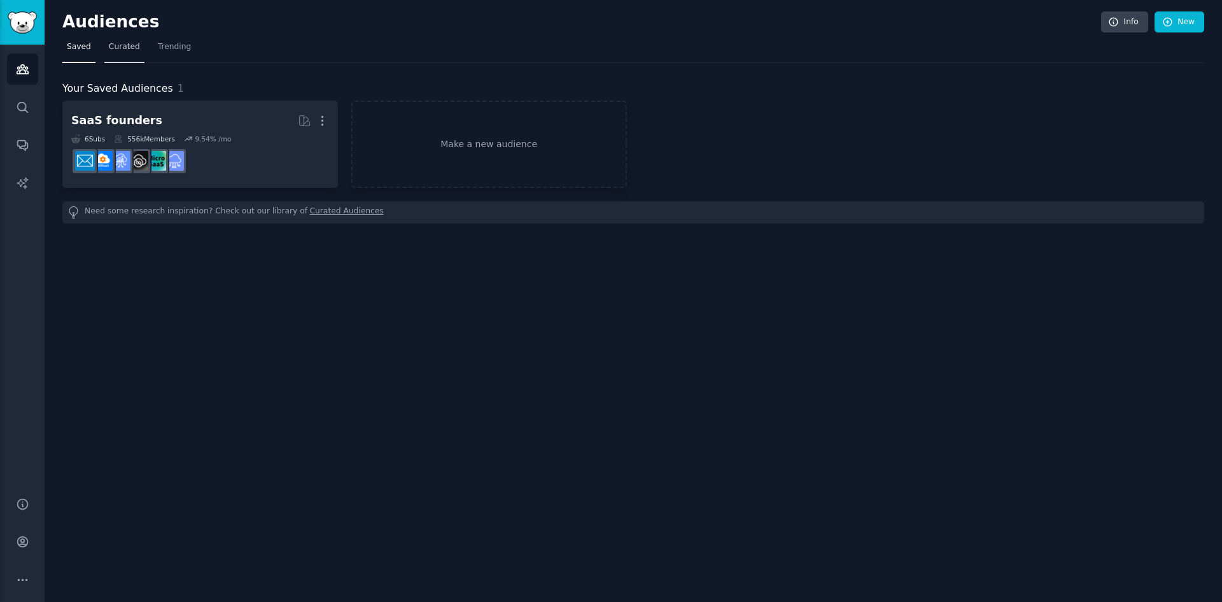
click at [135, 45] on span "Curated" at bounding box center [124, 46] width 31 height 11
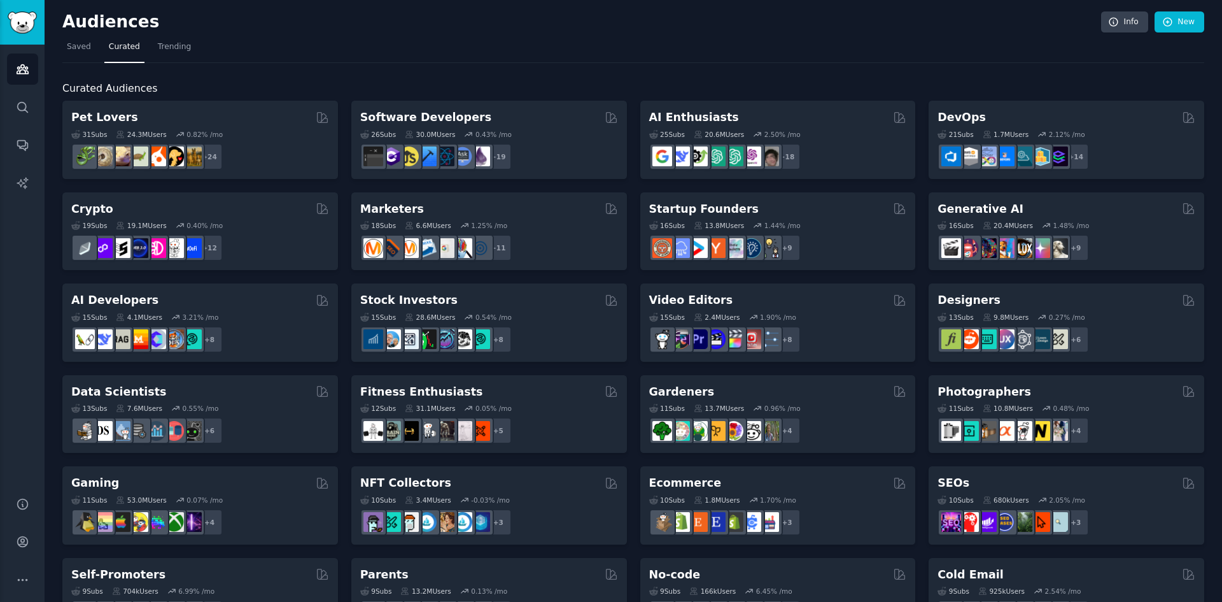
click at [691, 37] on nav "Saved Curated Trending" at bounding box center [633, 50] width 1142 height 26
click at [677, 41] on nav "Saved Curated Trending" at bounding box center [633, 50] width 1142 height 26
click at [644, 52] on nav "Saved Curated Trending" at bounding box center [633, 50] width 1142 height 26
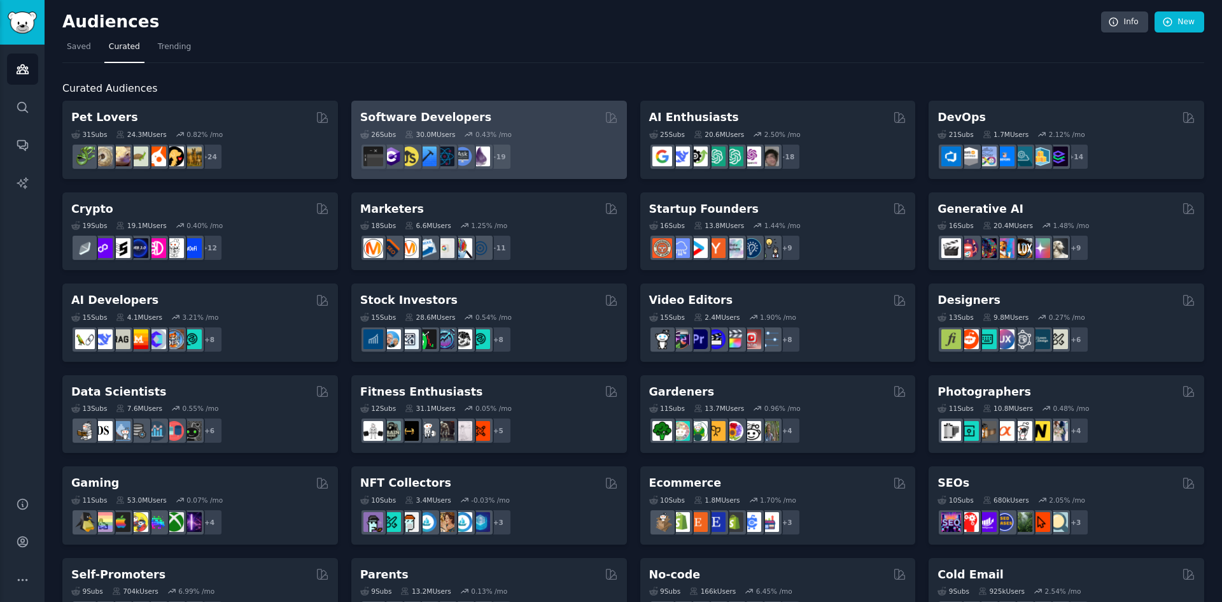
click at [539, 130] on div "26 Sub s 30.0M Users 0.43 % /mo" at bounding box center [489, 134] width 258 height 9
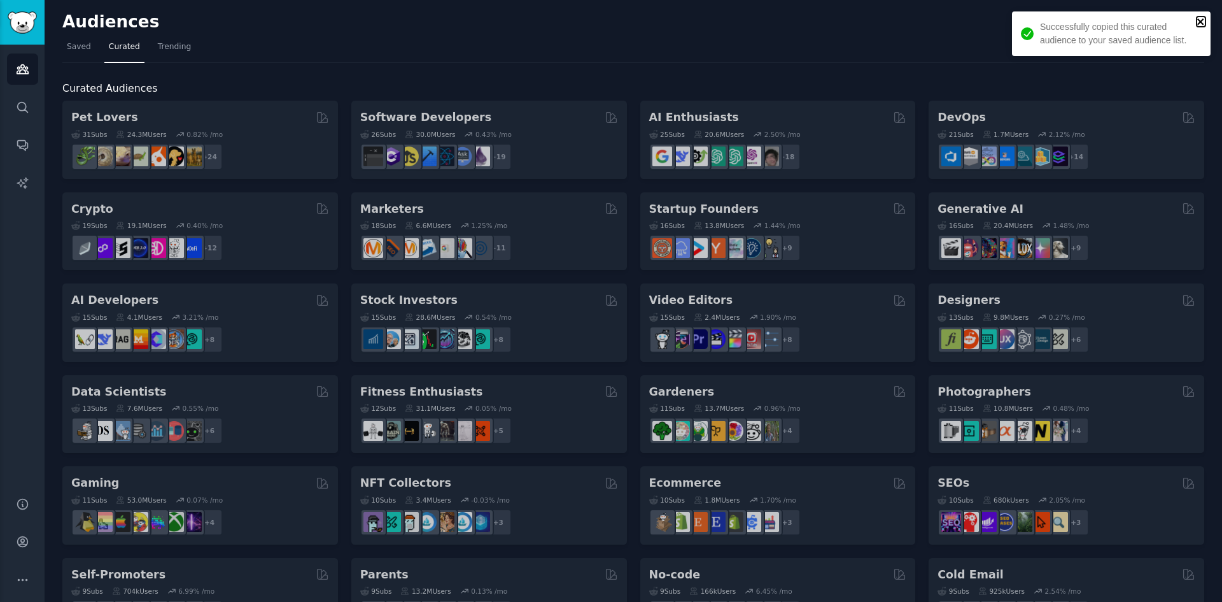
click at [1198, 20] on icon "close" at bounding box center [1201, 22] width 9 height 10
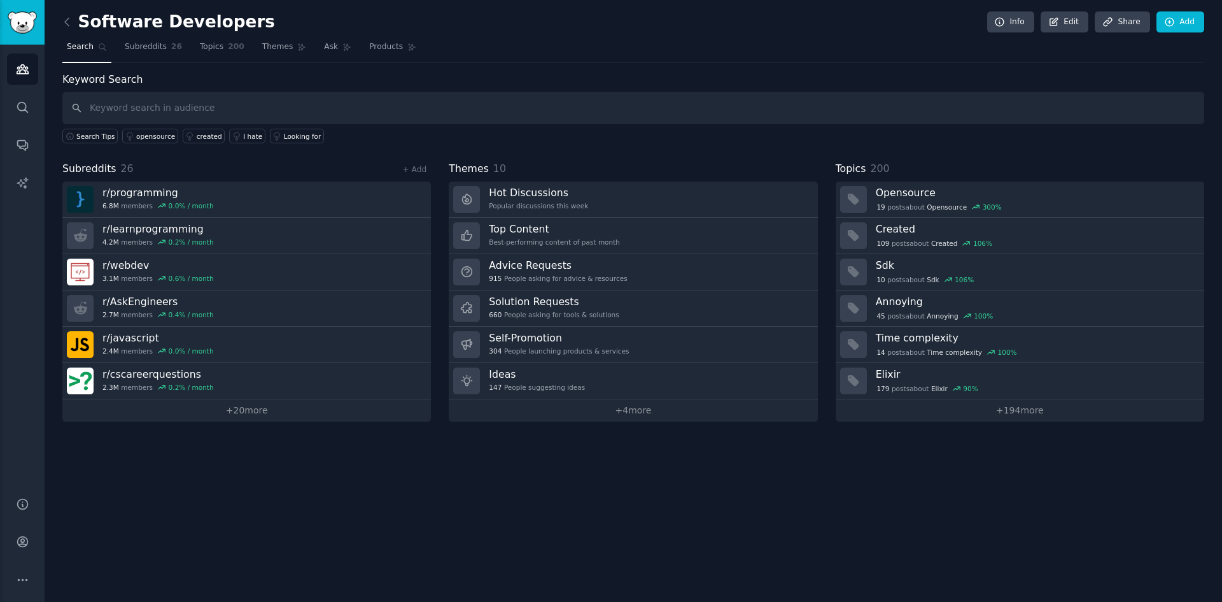
click at [679, 147] on div "Keyword Search Search Tips opensource created I hate Looking for Subreddits 26 …" at bounding box center [633, 246] width 1142 height 349
click at [887, 151] on div "Keyword Search Search Tips opensource created I hate Looking for Subreddits 26 …" at bounding box center [633, 246] width 1142 height 349
click at [642, 412] on link "+ 4 more" at bounding box center [633, 410] width 369 height 22
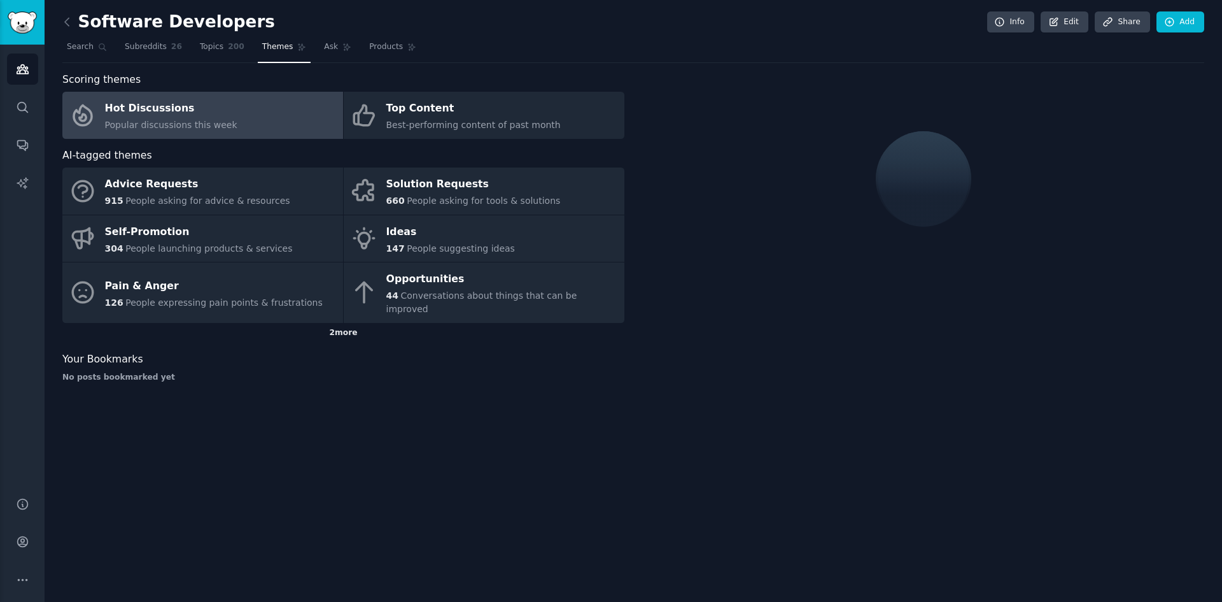
click at [345, 323] on div "2 more" at bounding box center [343, 333] width 562 height 20
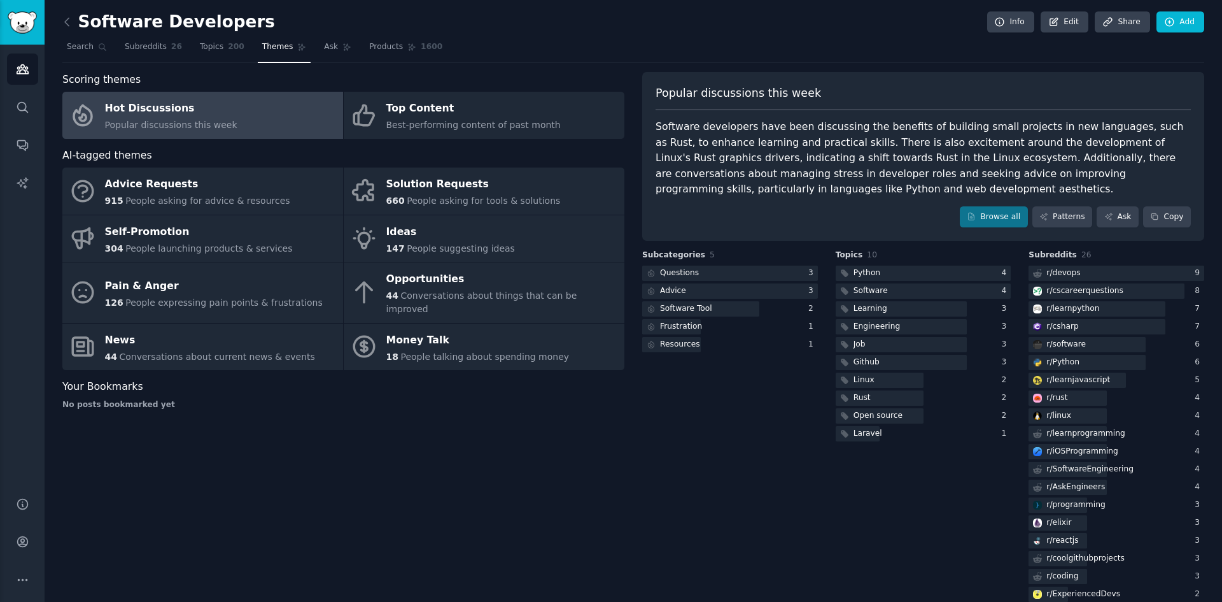
click at [421, 419] on div "Scoring themes Hot Discussions Popular discussions this week Top Content Best-p…" at bounding box center [343, 400] width 562 height 657
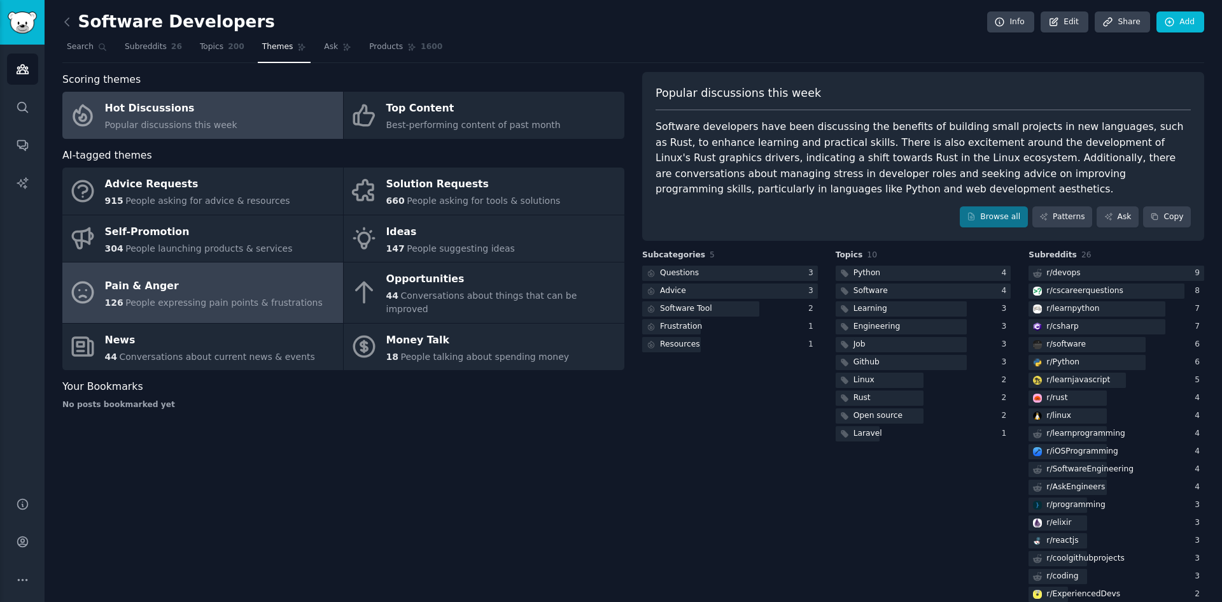
click at [302, 288] on div "Pain & Anger" at bounding box center [214, 286] width 218 height 20
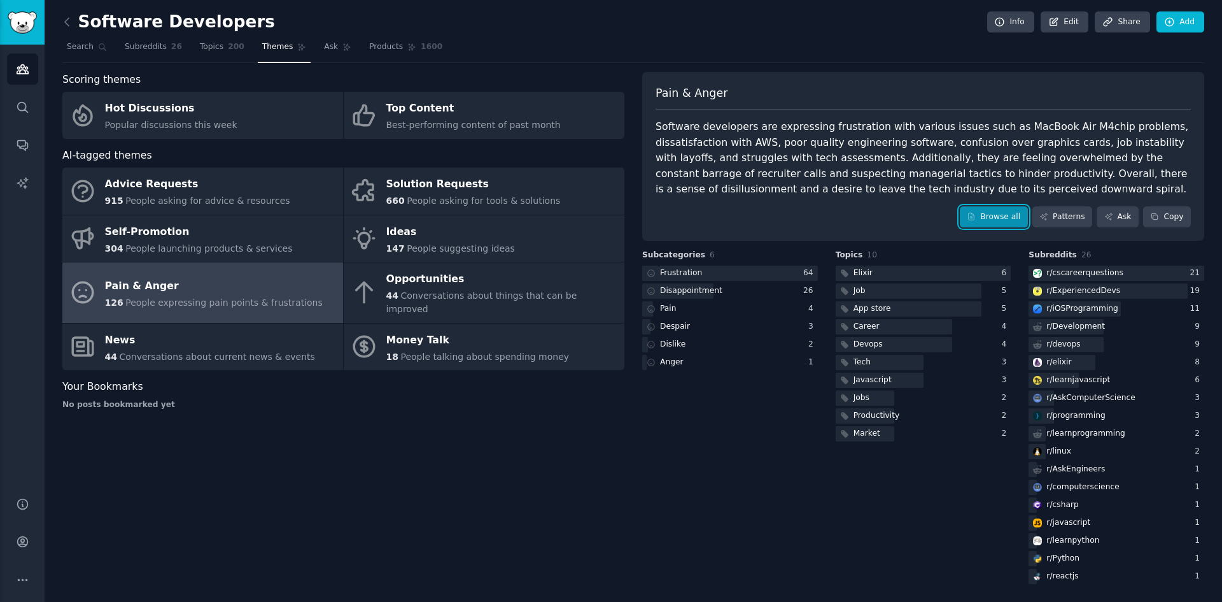
click at [997, 215] on link "Browse all" at bounding box center [994, 217] width 68 height 22
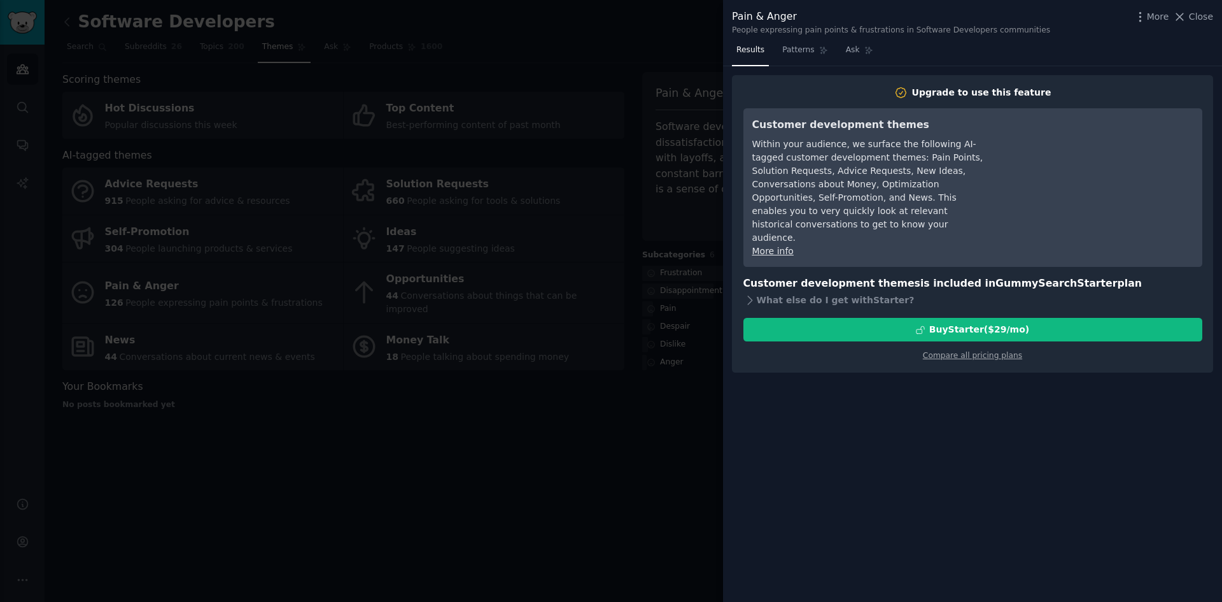
click at [693, 439] on div at bounding box center [611, 301] width 1222 height 602
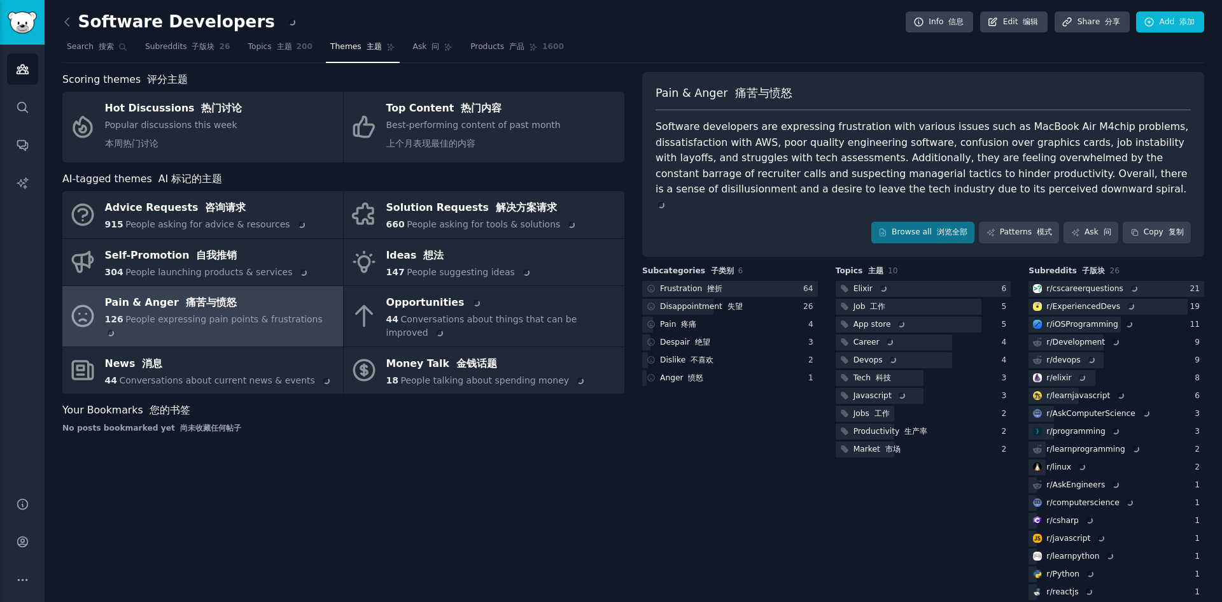
drag, startPoint x: 712, startPoint y: 453, endPoint x: 725, endPoint y: 425, distance: 30.5
click at [713, 453] on div "Subcategories 子类别 6 Frustration 挫折 64 Disappointment 失望 26 Pain 疼痛 4 Despair 绝望…" at bounding box center [730, 433] width 176 height 337
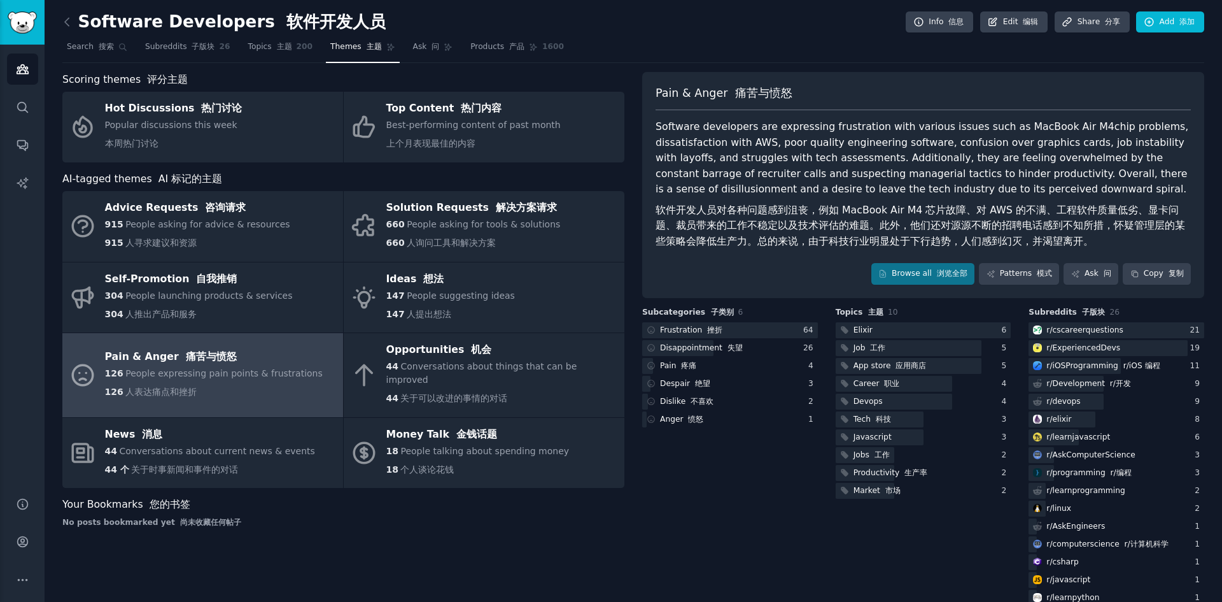
click at [909, 57] on nav "Search 搜索 Subreddits 子版块 26 Topics 主题 200 Themes 主题 Ask 问 Products 产品 1600" at bounding box center [633, 50] width 1142 height 26
click at [947, 276] on font "浏览全部" at bounding box center [952, 273] width 31 height 9
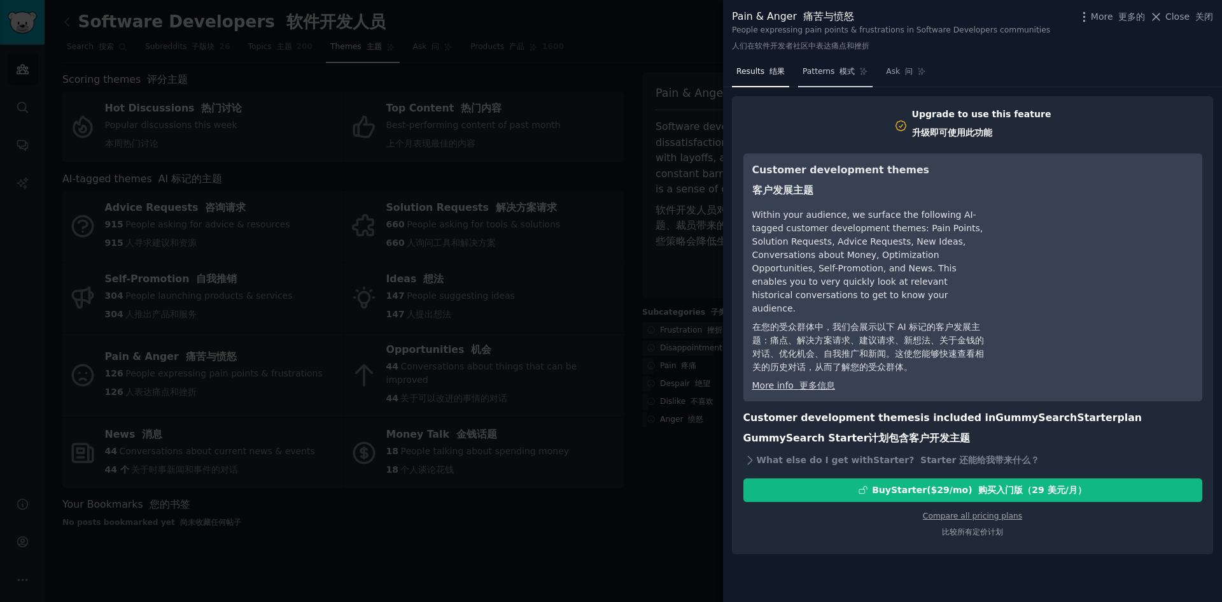
click at [829, 69] on span "Patterns 模式" at bounding box center [829, 71] width 52 height 11
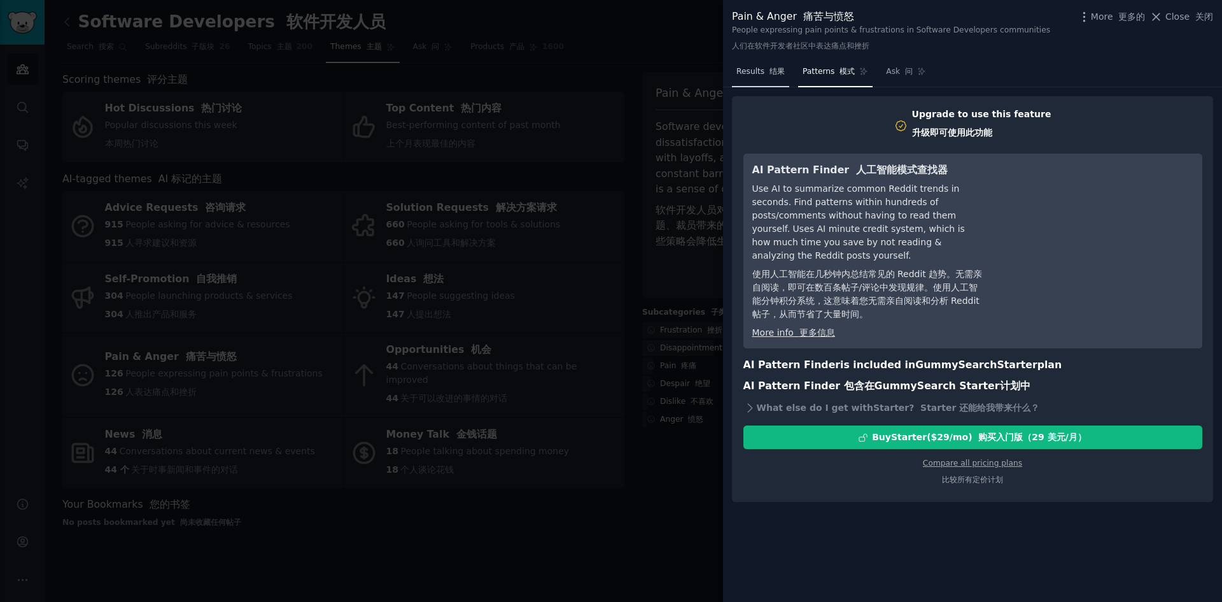
click at [761, 73] on span "Results 结果" at bounding box center [760, 71] width 48 height 11
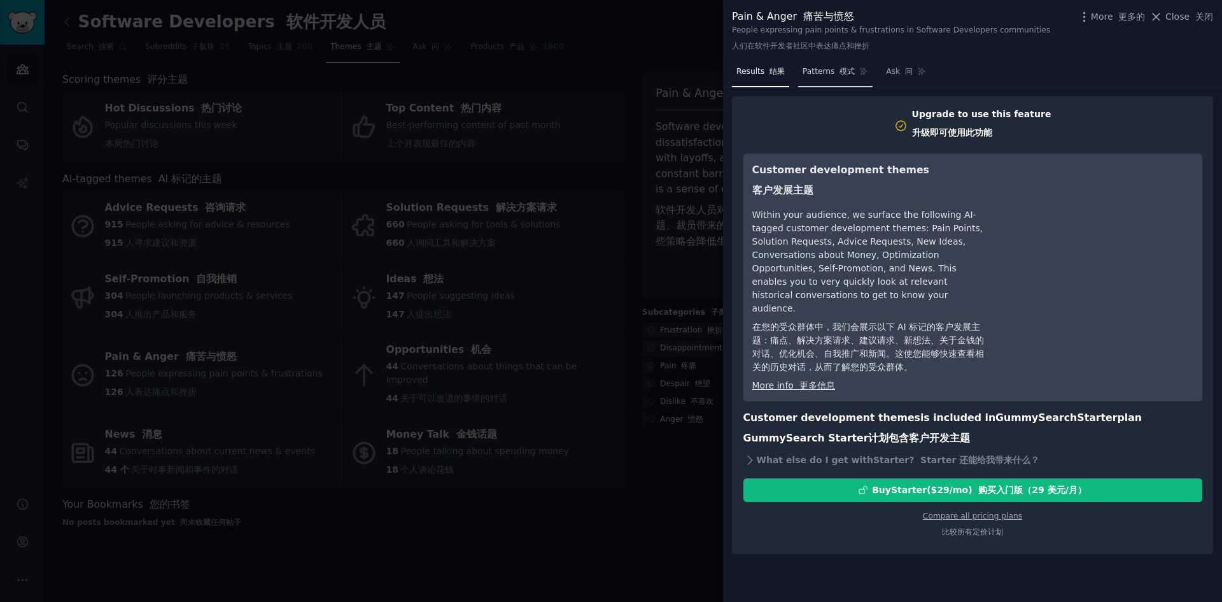
click at [814, 74] on span "Patterns 模式" at bounding box center [829, 71] width 52 height 11
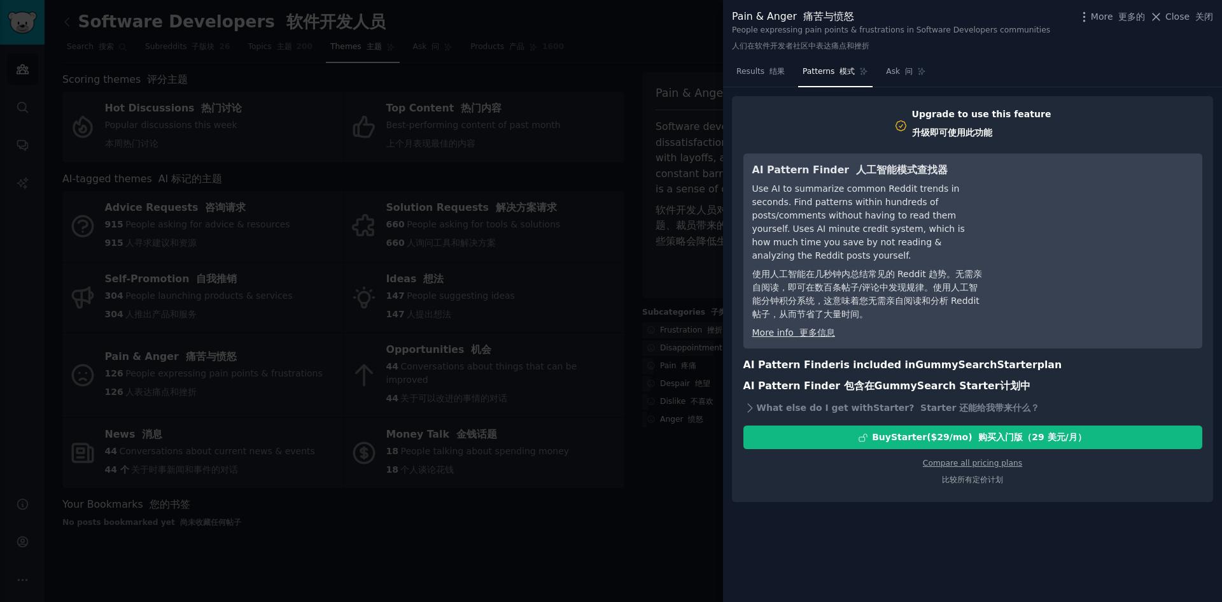
click at [653, 486] on div at bounding box center [611, 301] width 1222 height 602
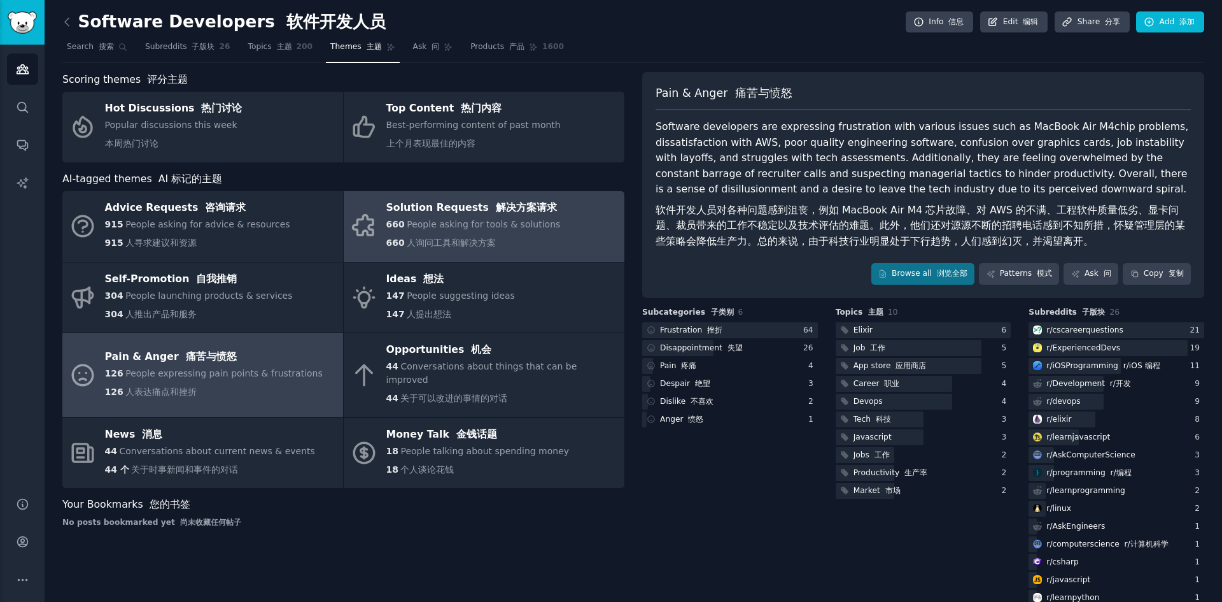
click at [531, 242] on div "660 People asking for tools & solutions 660 人询问工具和解决方案" at bounding box center [473, 236] width 174 height 37
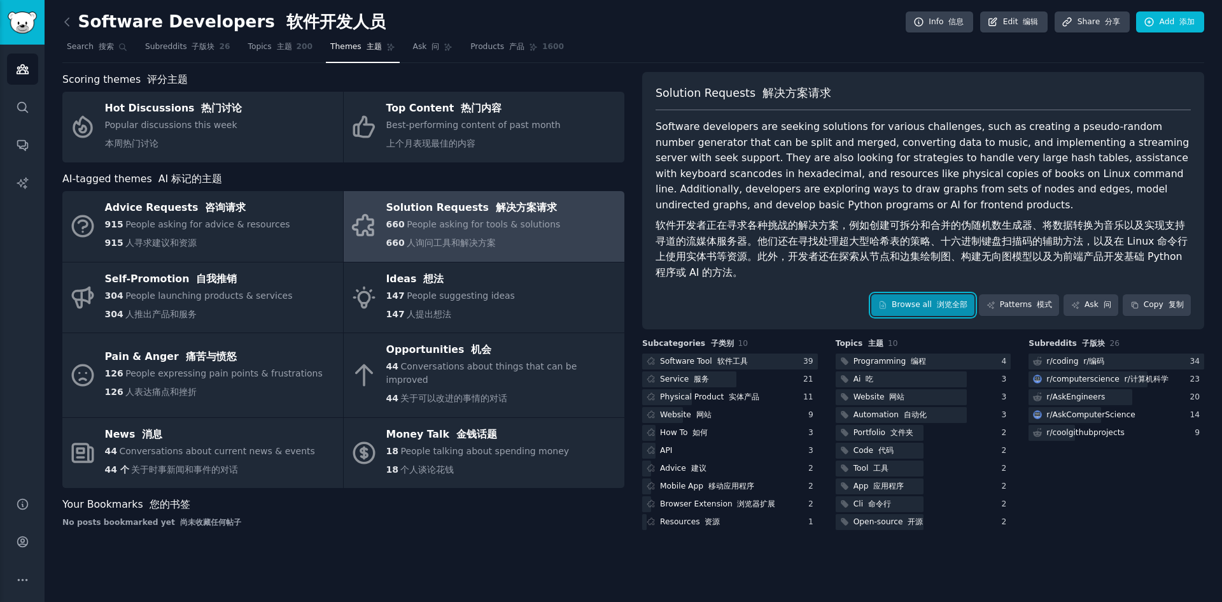
click at [924, 306] on link "Browse all 浏览全部" at bounding box center [923, 305] width 104 height 22
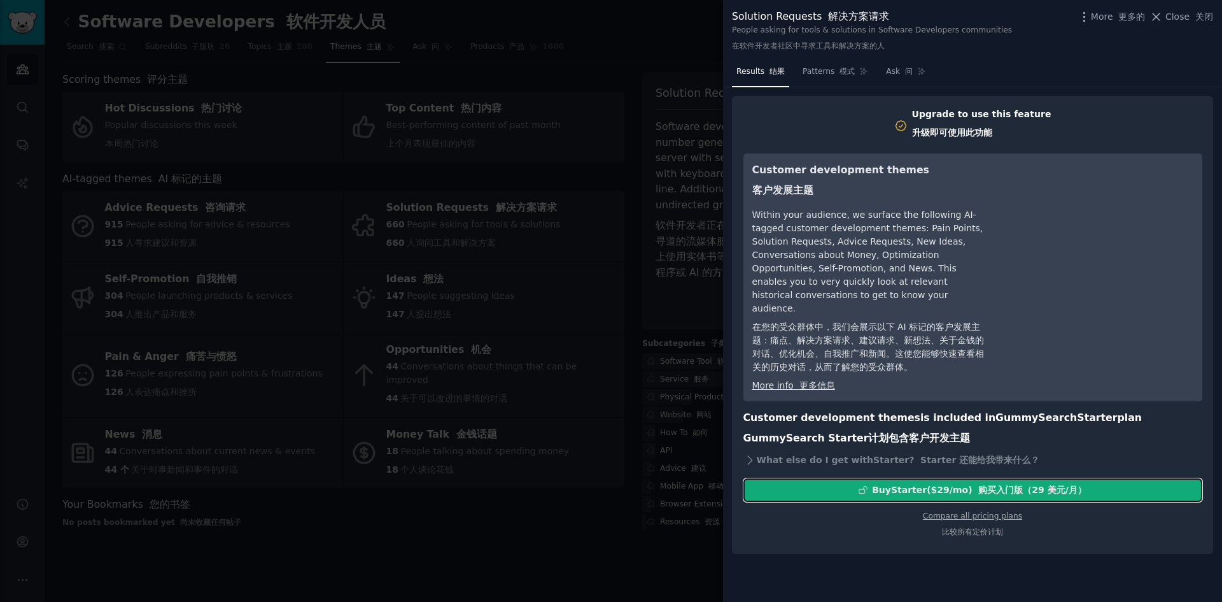
click at [957, 483] on div "Buy Starter ($ 29 /mo ) 购买入门版（29 美元/月）" at bounding box center [979, 489] width 215 height 13
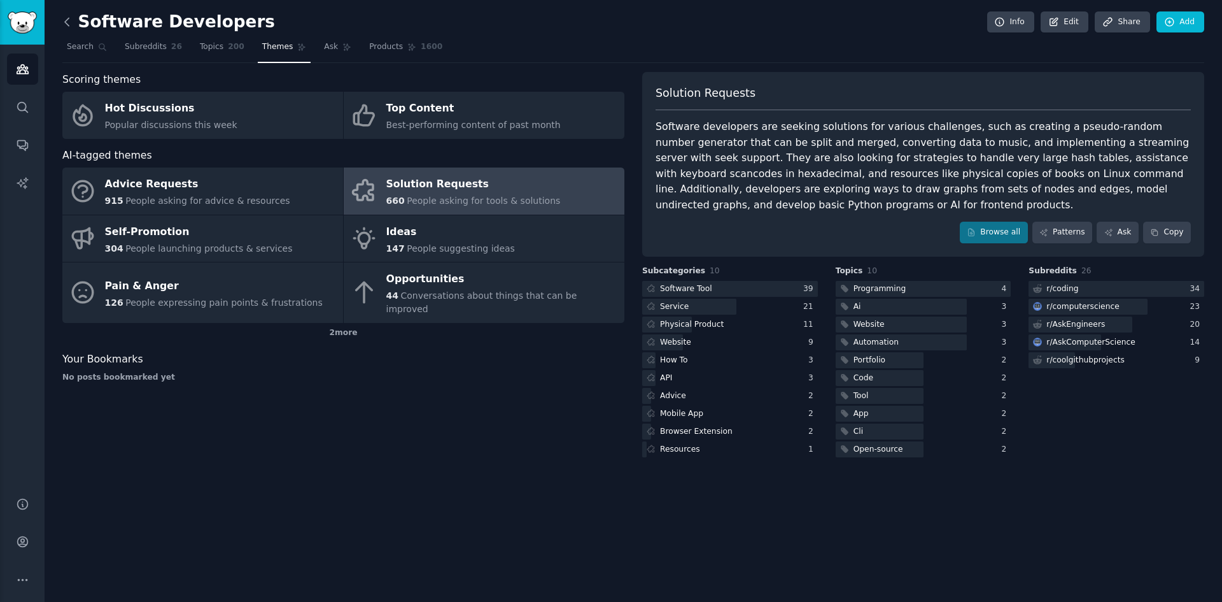
click at [67, 25] on icon at bounding box center [66, 21] width 13 height 13
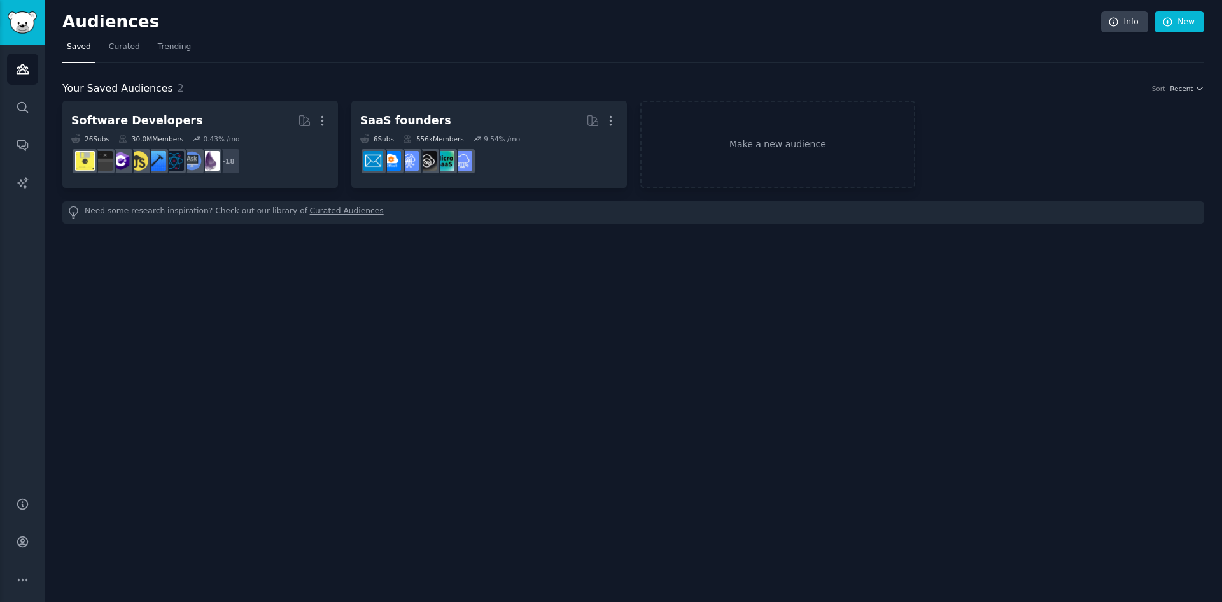
click at [266, 27] on h2 "Audiences" at bounding box center [581, 22] width 1039 height 20
click at [798, 143] on link "Make a new audience" at bounding box center [778, 144] width 276 height 87
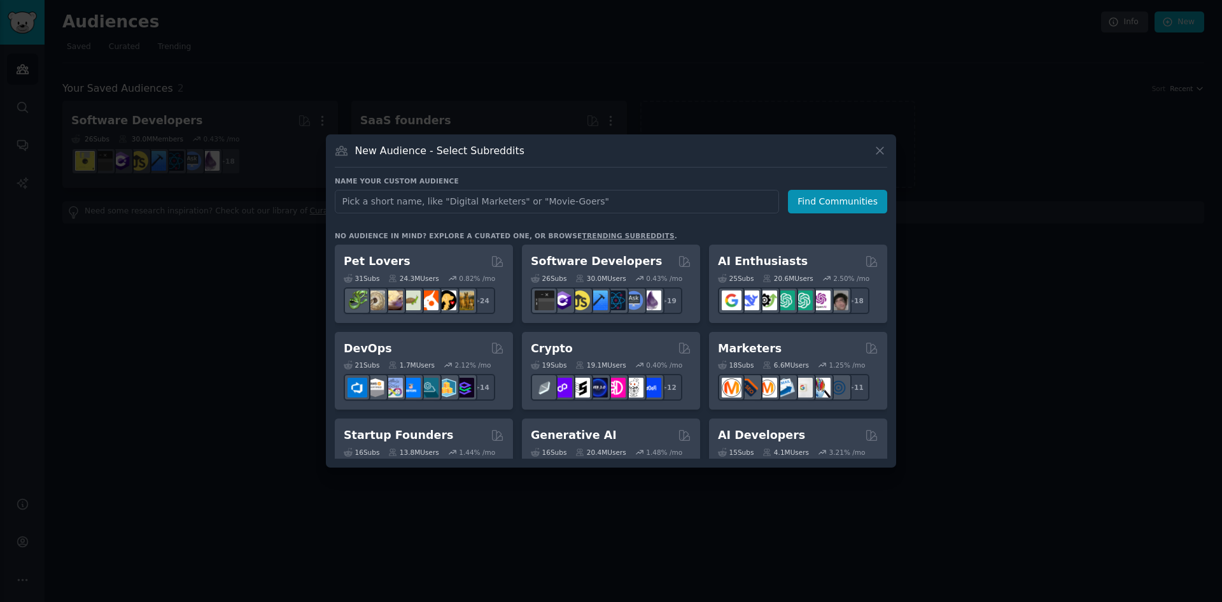
click at [612, 199] on input "text" at bounding box center [557, 202] width 444 height 24
click at [624, 201] on input "text" at bounding box center [557, 202] width 444 height 24
click at [626, 204] on input "text" at bounding box center [557, 202] width 444 height 24
click at [627, 204] on input "text" at bounding box center [557, 202] width 444 height 24
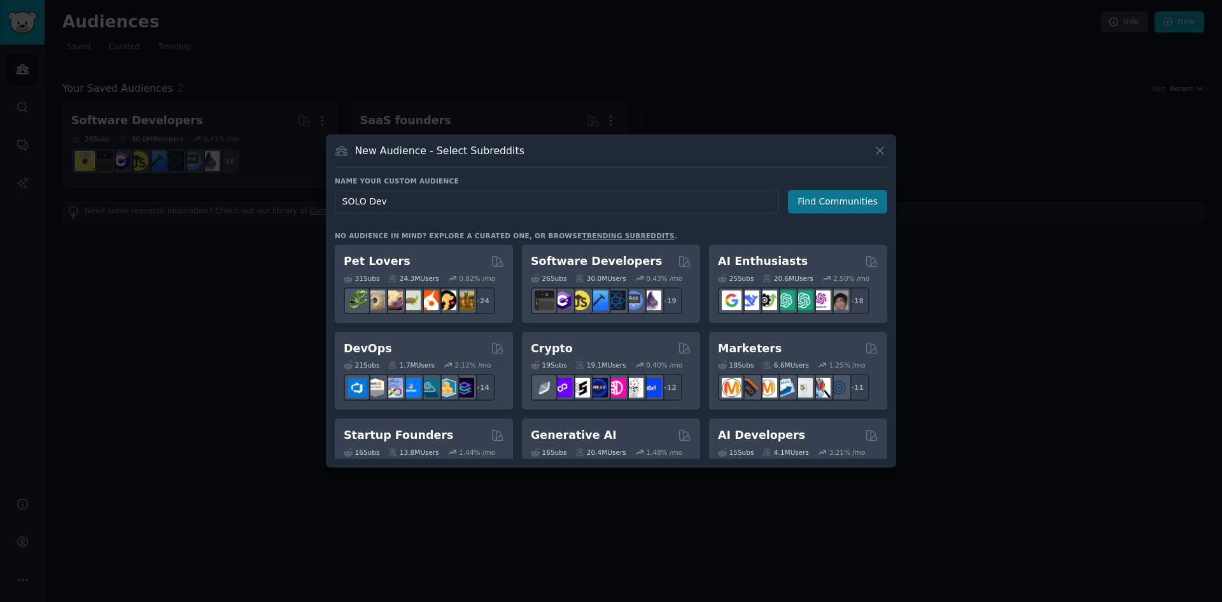
type input "SOLO Dev"
click at [834, 200] on button "Find Communities" at bounding box center [837, 202] width 99 height 24
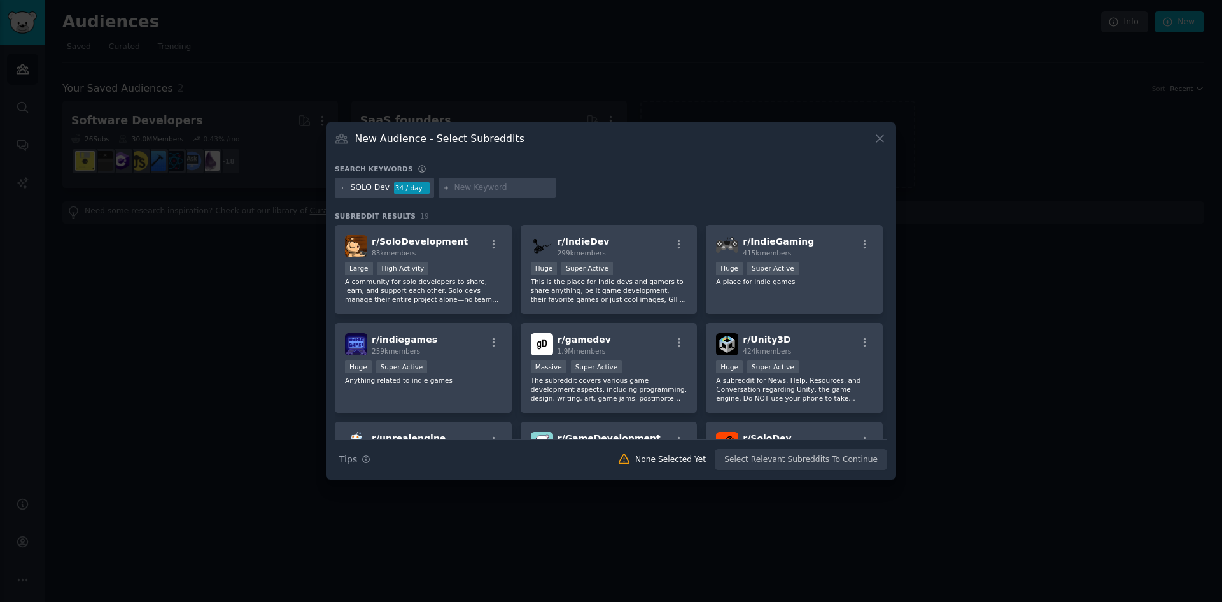
click at [780, 459] on div "Search Tips Tips None Selected Yet Select Relevant Subreddits To Continue" at bounding box center [611, 455] width 552 height 32
click at [462, 257] on div "r/ SoloDevelopment 83k members" at bounding box center [423, 246] width 157 height 22
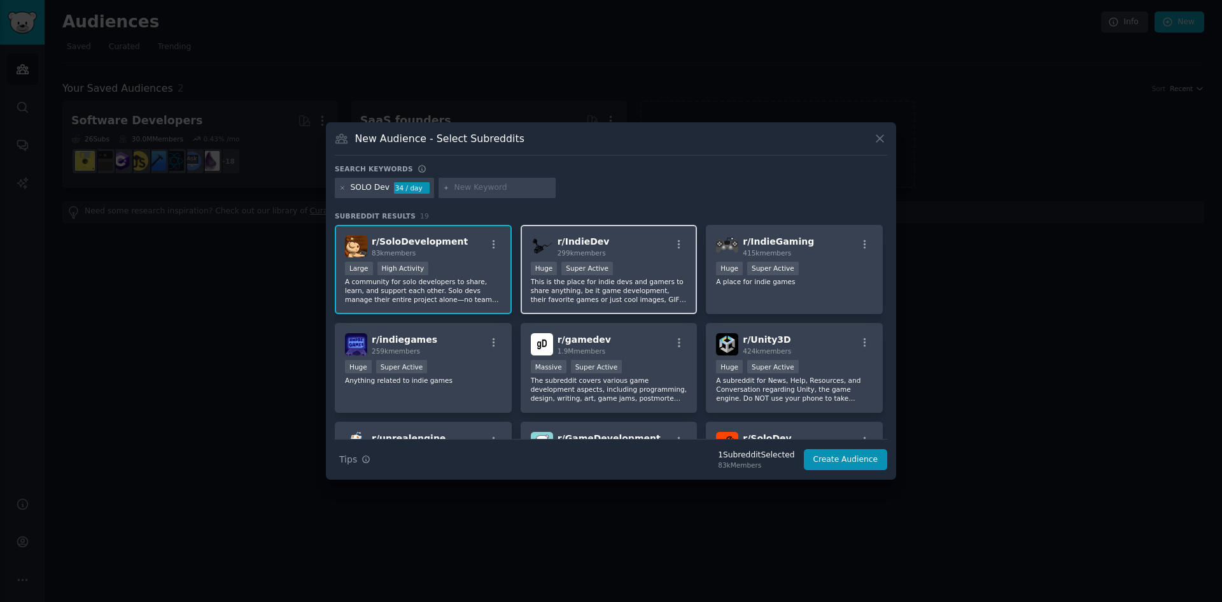
click at [605, 251] on div "r/ IndieDev 299k members" at bounding box center [609, 246] width 157 height 22
click at [404, 188] on div "34 / day" at bounding box center [412, 187] width 36 height 11
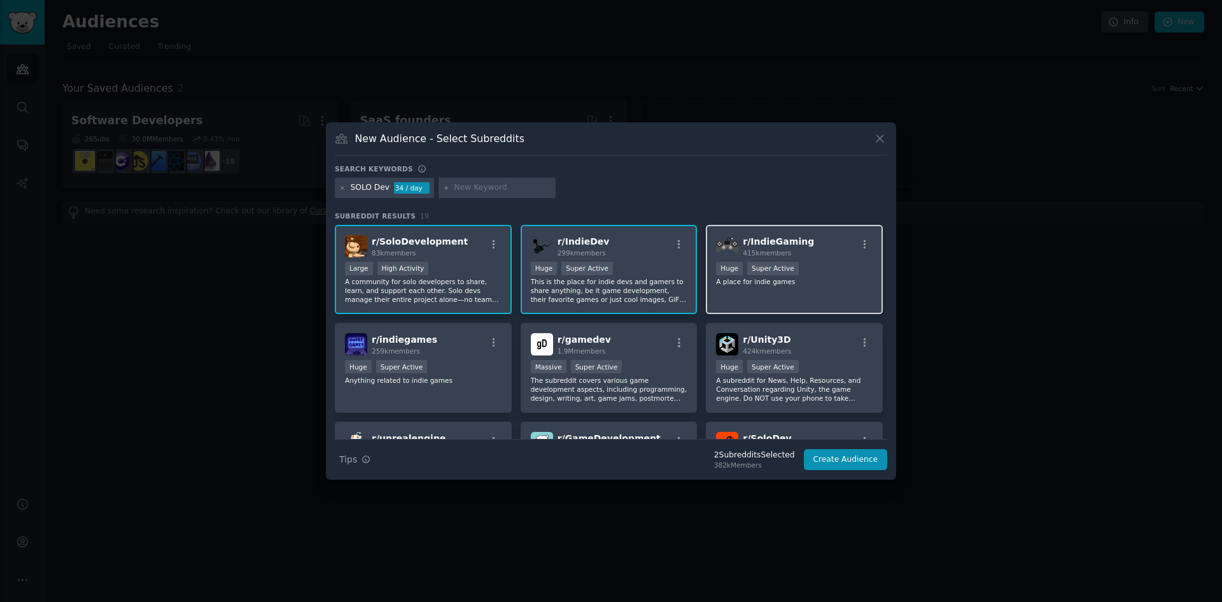
click at [830, 256] on div "r/ IndieGaming 415k members" at bounding box center [794, 246] width 157 height 22
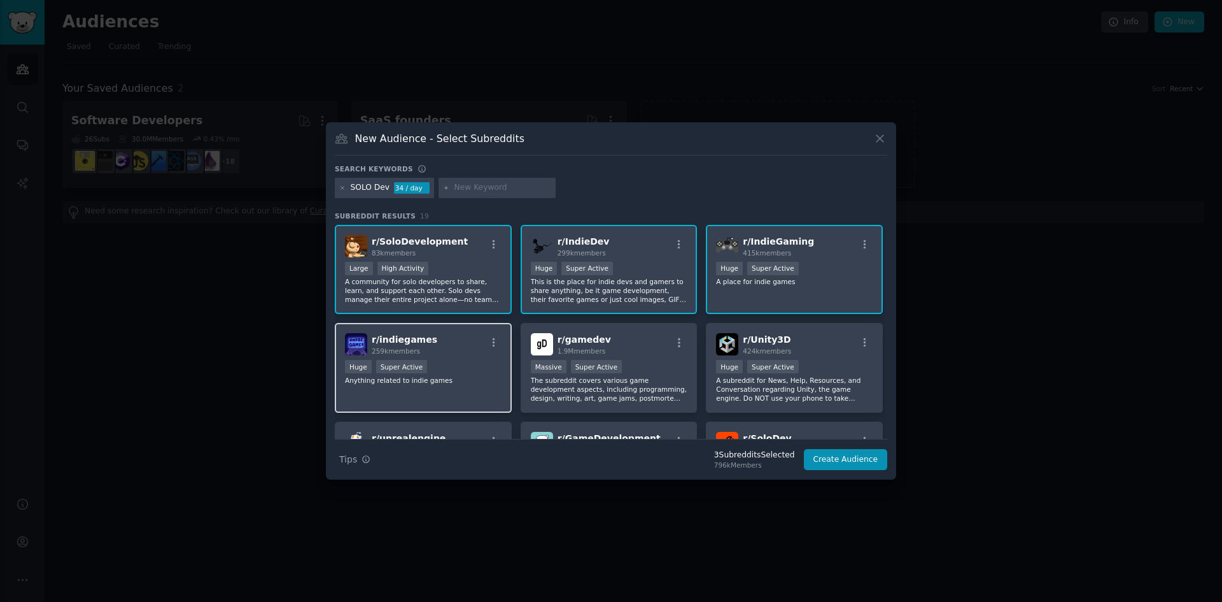
click at [435, 368] on div "Huge Super Active" at bounding box center [423, 368] width 157 height 16
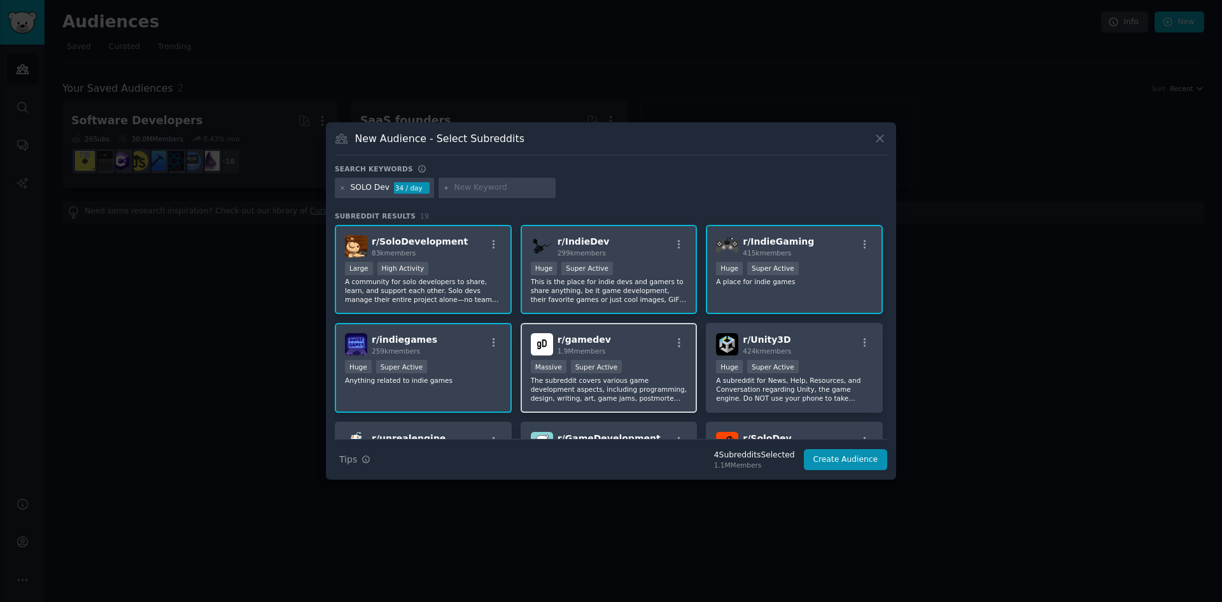
click at [628, 356] on div "r/ gamedev 1.9M members >= 95th percentile for submissions / day Massive Super …" at bounding box center [609, 368] width 177 height 90
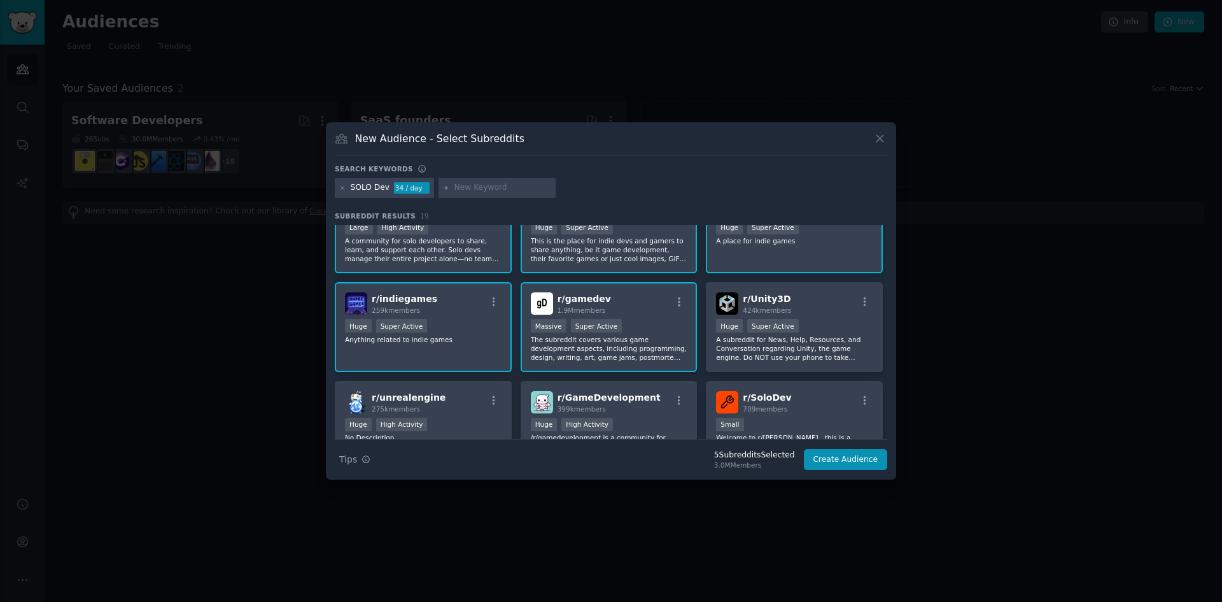
scroll to position [64, 0]
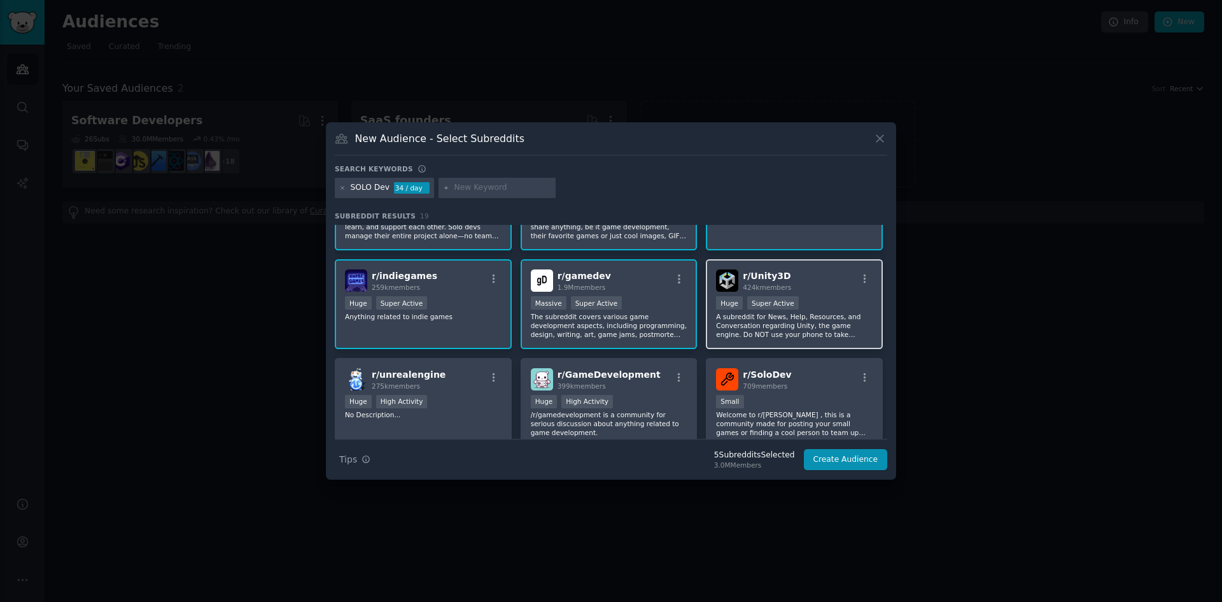
click at [790, 307] on div "Super Active" at bounding box center [773, 302] width 52 height 13
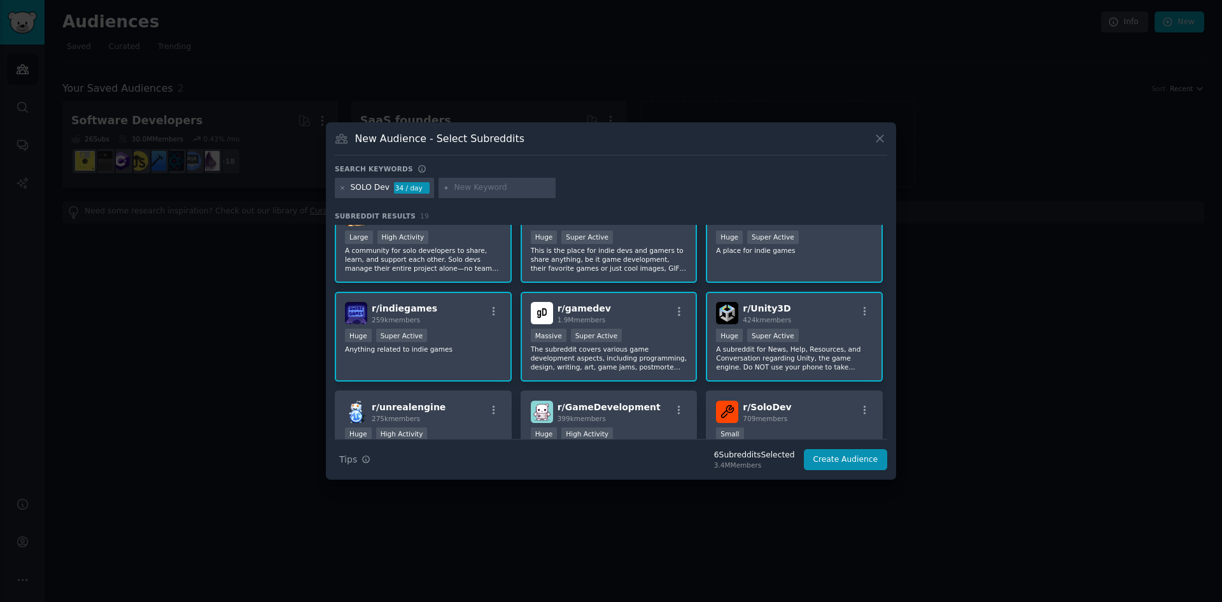
scroll to position [0, 0]
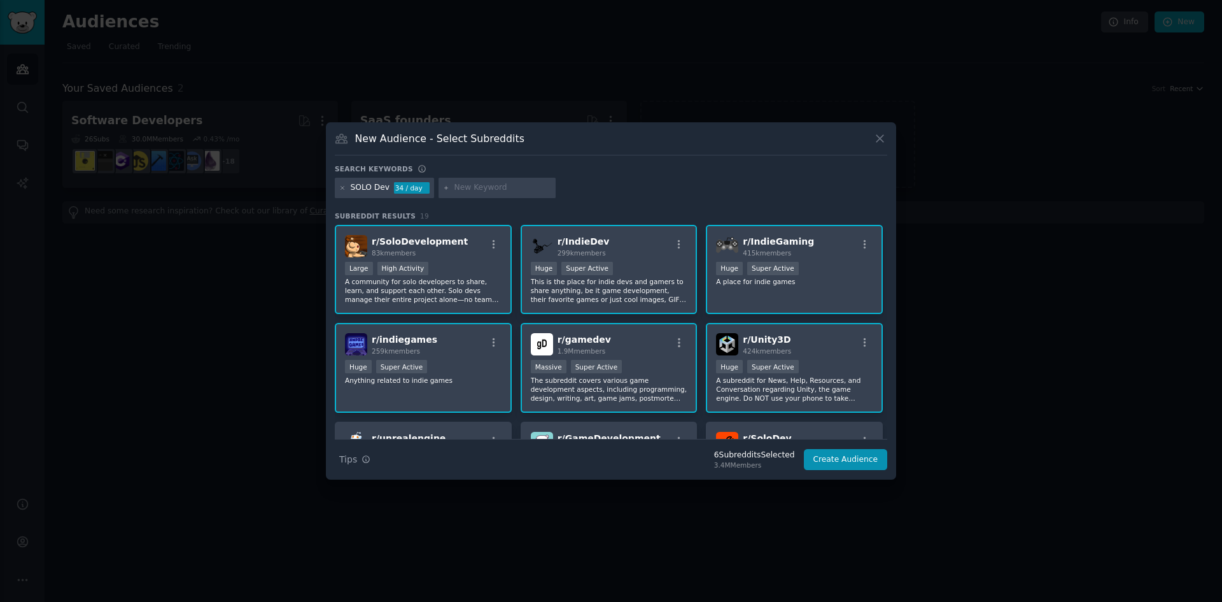
click at [777, 347] on span "424k members" at bounding box center [767, 351] width 48 height 8
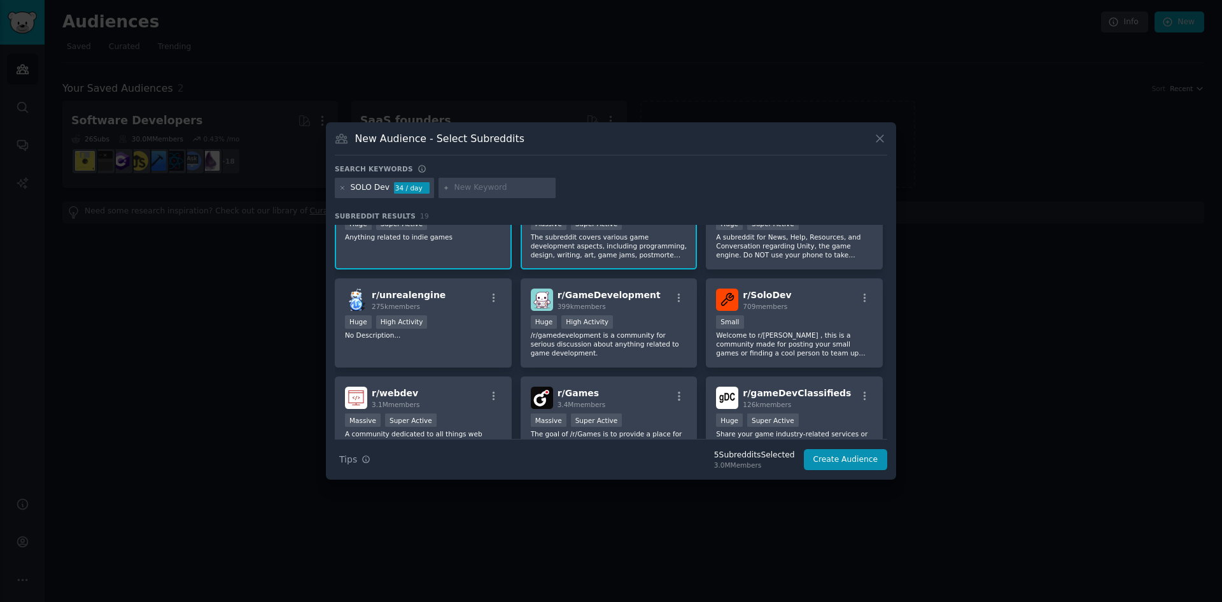
scroll to position [191, 0]
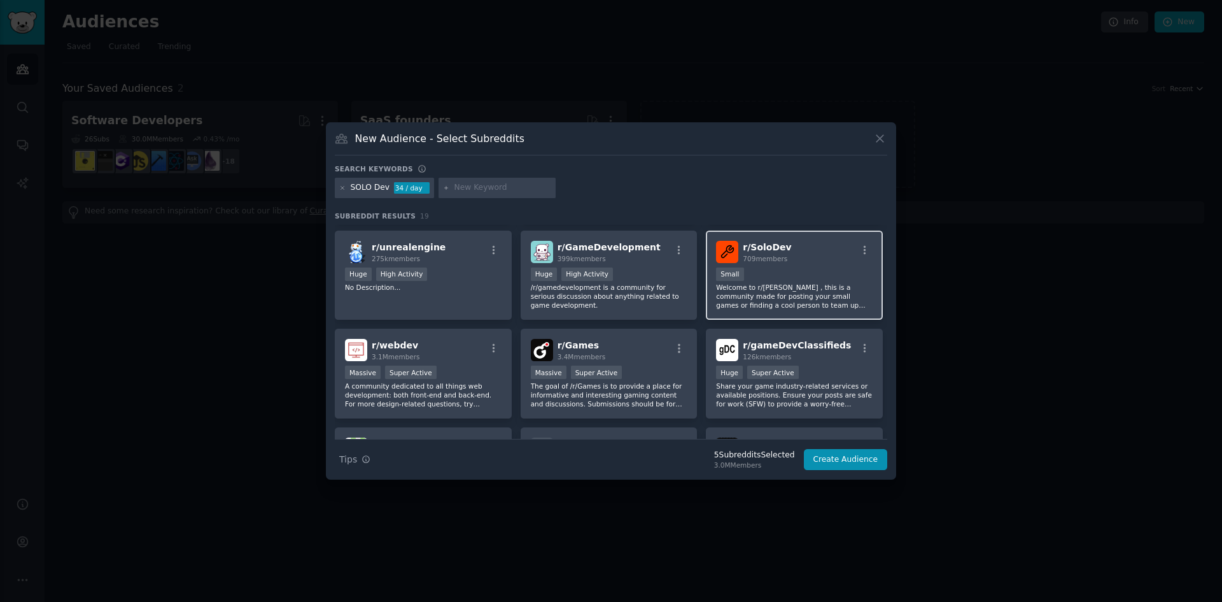
click at [784, 251] on span "r/ [PERSON_NAME]" at bounding box center [767, 247] width 48 height 10
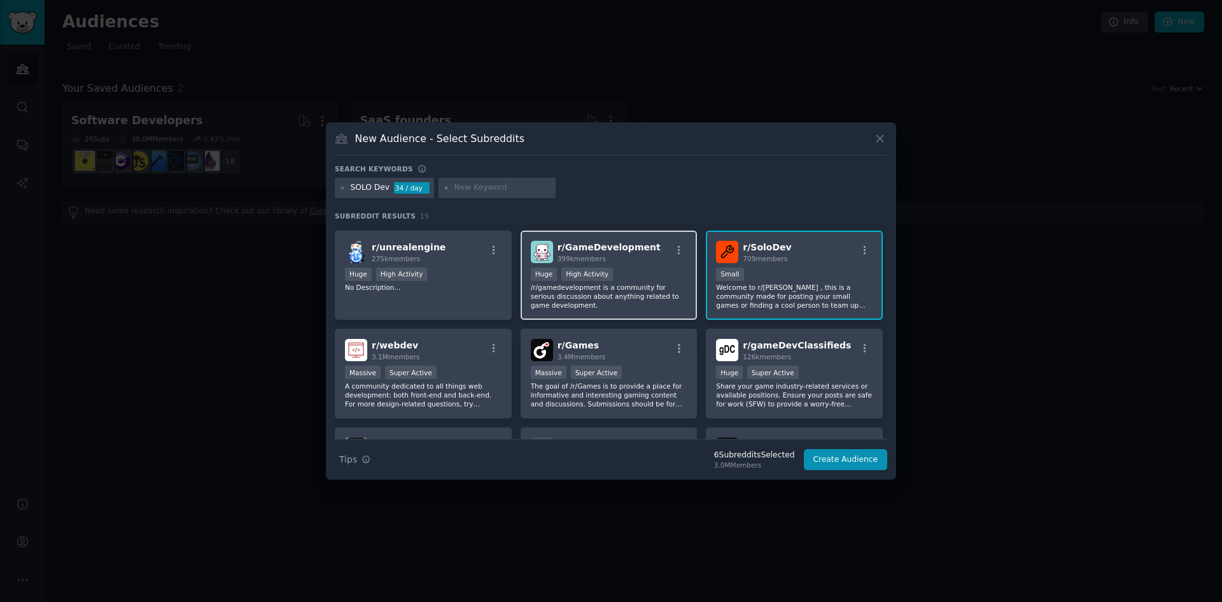
click at [637, 269] on div ">= 80th percentile for submissions / day Huge High Activity" at bounding box center [609, 275] width 157 height 16
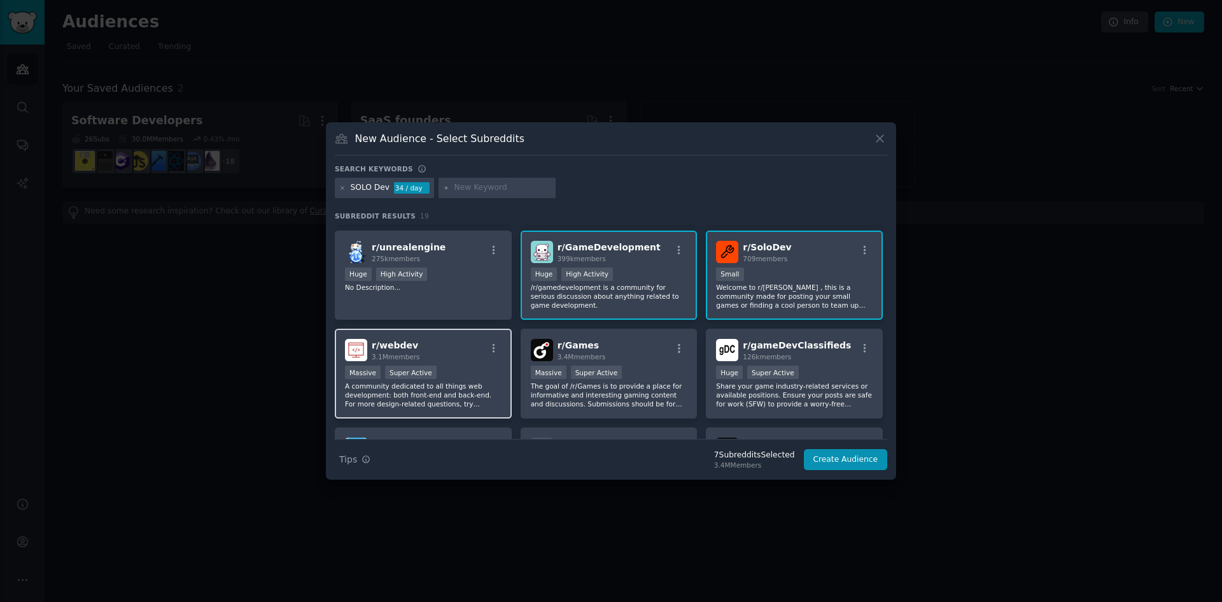
click at [442, 367] on div "Massive Super Active" at bounding box center [423, 373] width 157 height 16
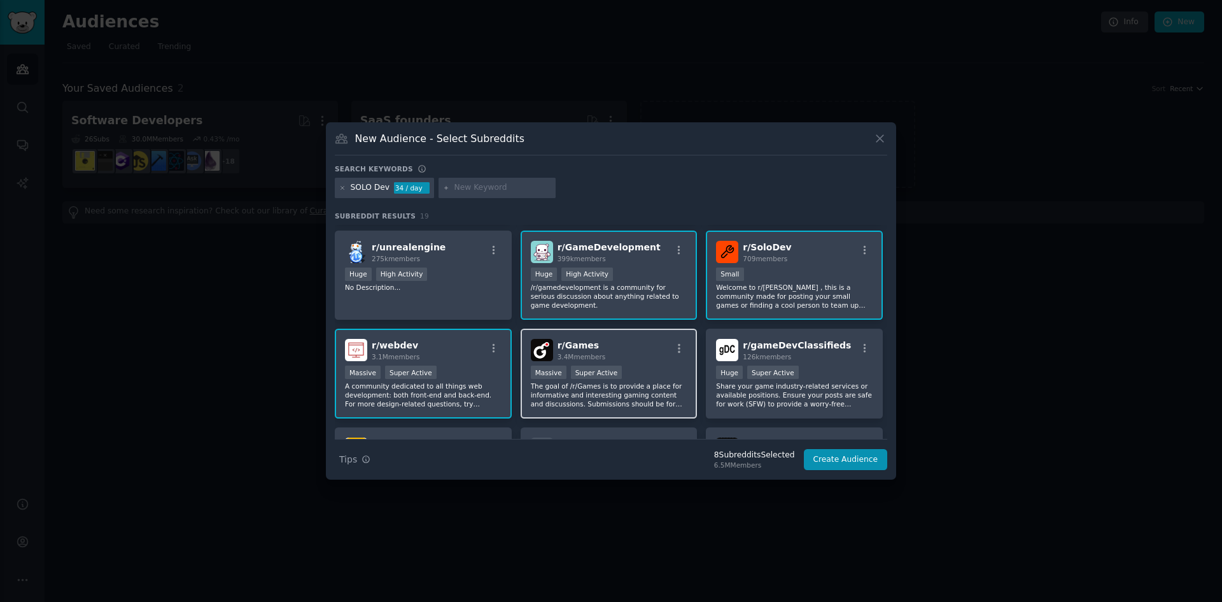
click at [629, 355] on div "r/ Games 3.4M members" at bounding box center [609, 350] width 157 height 22
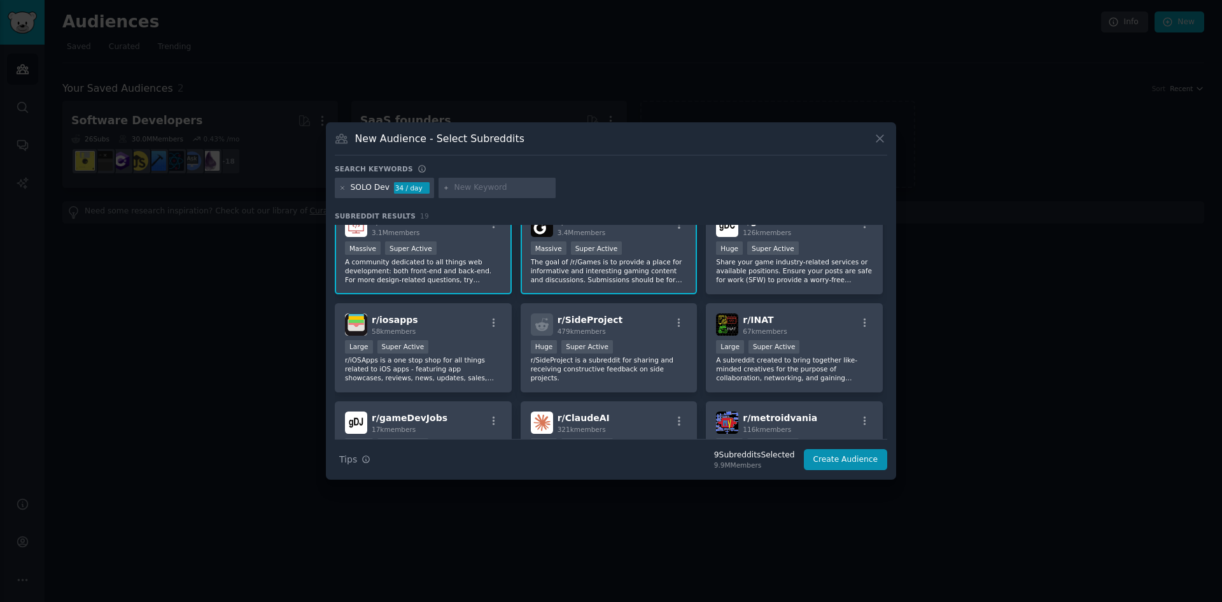
scroll to position [318, 0]
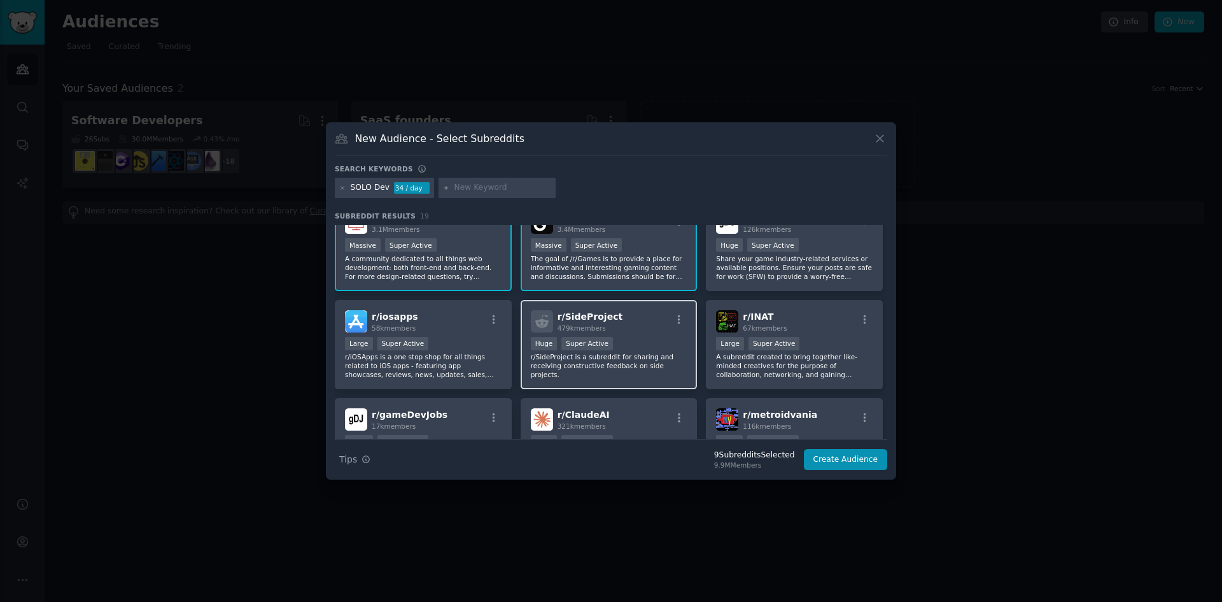
click at [626, 327] on div "r/ SideProject 479k members" at bounding box center [609, 321] width 157 height 22
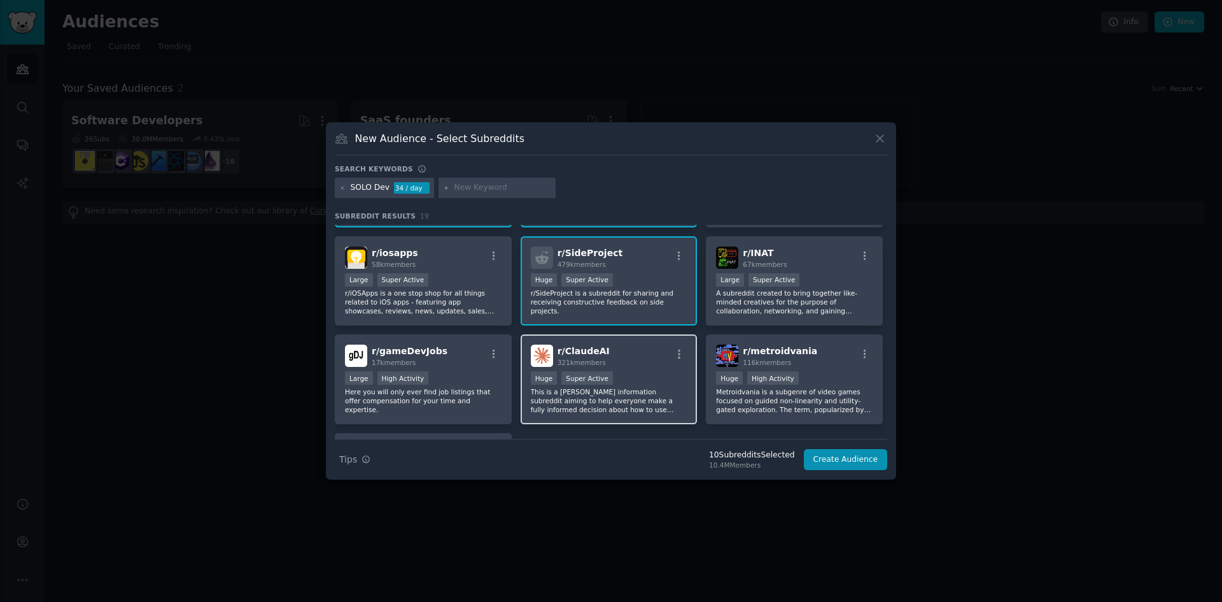
click at [625, 356] on div "r/ [PERSON_NAME] 321k members" at bounding box center [609, 355] width 157 height 22
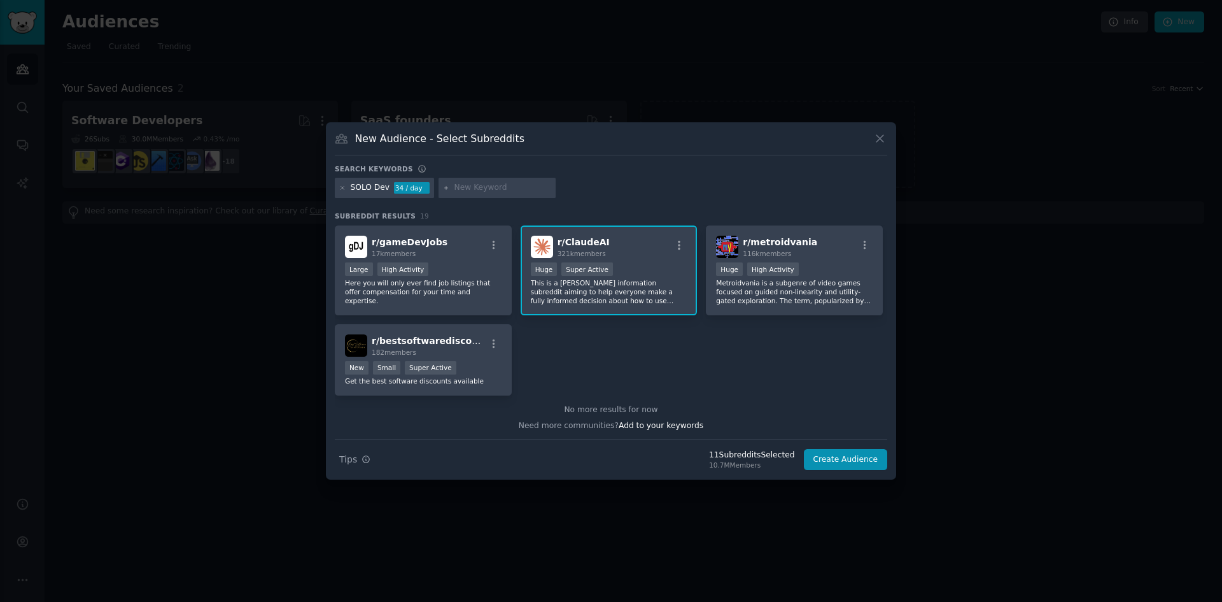
scroll to position [492, 0]
click at [806, 447] on div "Search Tips Tips 11 Subreddit s Selected 10.7M Members Create Audience" at bounding box center [611, 455] width 552 height 32
click at [822, 453] on button "Create Audience" at bounding box center [846, 460] width 84 height 22
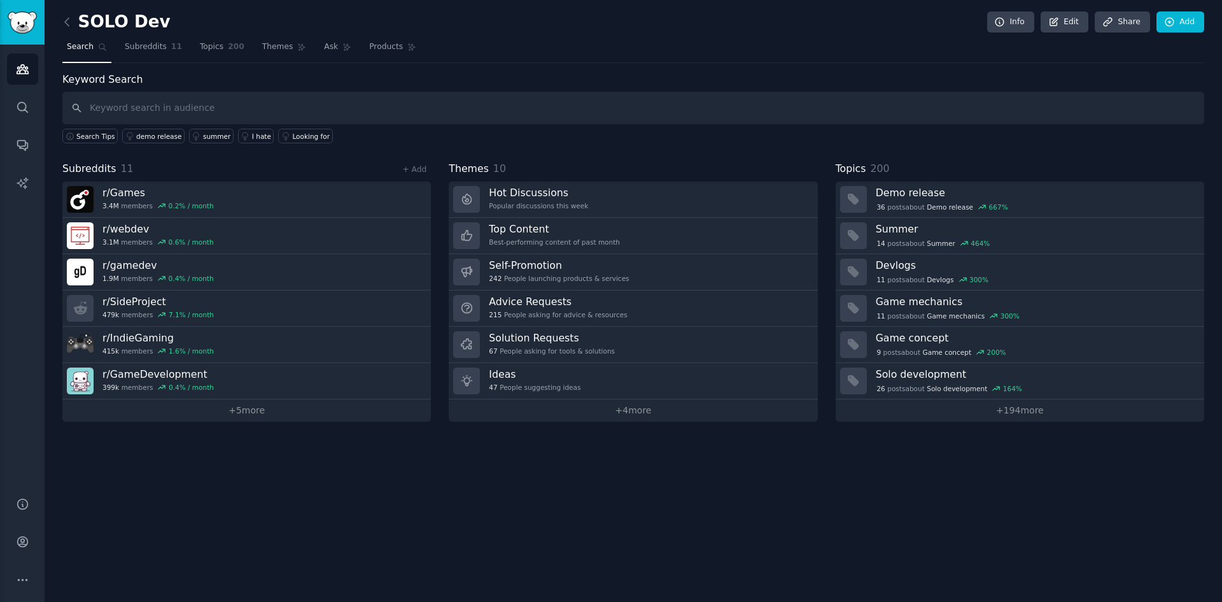
click at [544, 468] on div "SOLO Dev Info Edit Share Add Search Subreddits 11 Topics 200 Themes Ask Product…" at bounding box center [634, 301] width 1178 height 602
click at [579, 26] on div "SOLO Dev Info Edit Share Add" at bounding box center [633, 24] width 1142 height 26
drag, startPoint x: 567, startPoint y: 25, endPoint x: 554, endPoint y: 25, distance: 12.7
click at [567, 25] on div "SOLO Dev Info Edit Share Add" at bounding box center [633, 24] width 1142 height 26
click at [60, 23] on div "SOLO Dev Info Edit Share Add Search Subreddits 11 Topics 200 Themes Ask Product…" at bounding box center [634, 301] width 1178 height 602
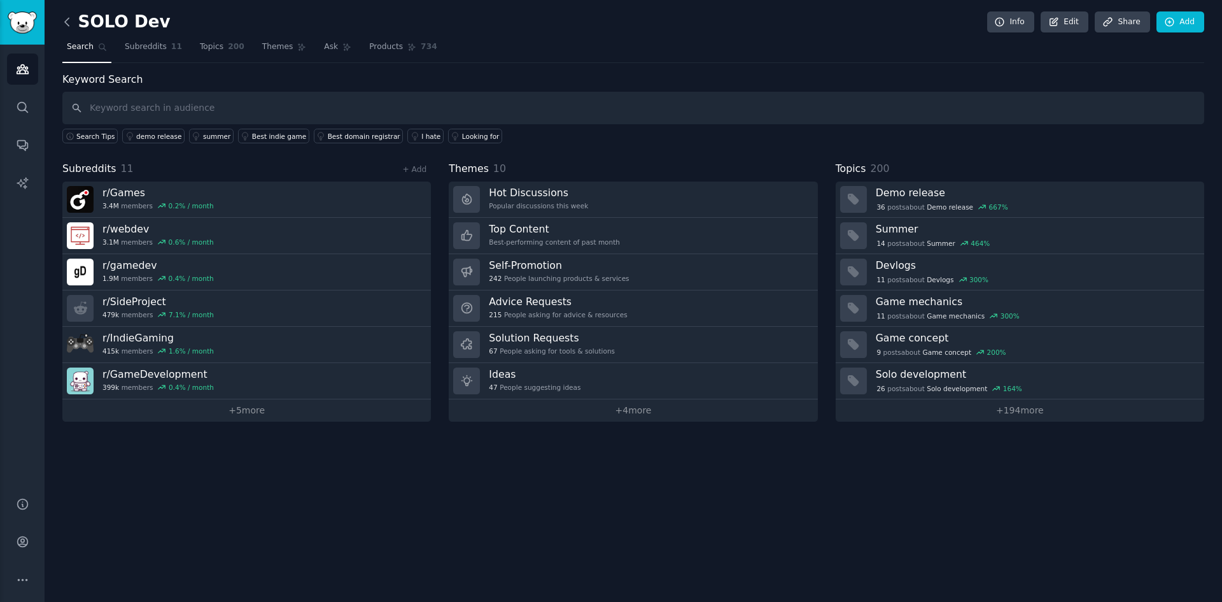
click at [68, 21] on icon at bounding box center [66, 21] width 13 height 13
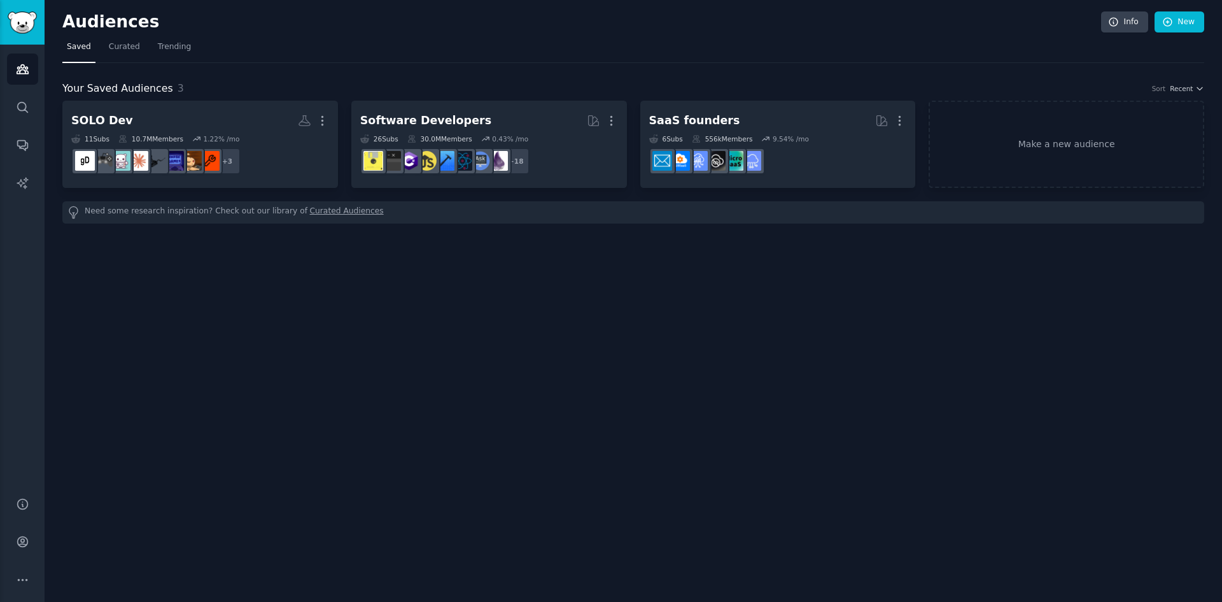
click at [584, 24] on h2 "Audiences" at bounding box center [581, 22] width 1039 height 20
click at [624, 19] on h2 "Audiences" at bounding box center [581, 22] width 1039 height 20
click at [293, 51] on nav "Saved Curated Trending" at bounding box center [633, 50] width 1142 height 26
click at [309, 43] on nav "Saved Curated Trending" at bounding box center [633, 50] width 1142 height 26
click at [332, 41] on nav "Saved Curated Trending" at bounding box center [633, 50] width 1142 height 26
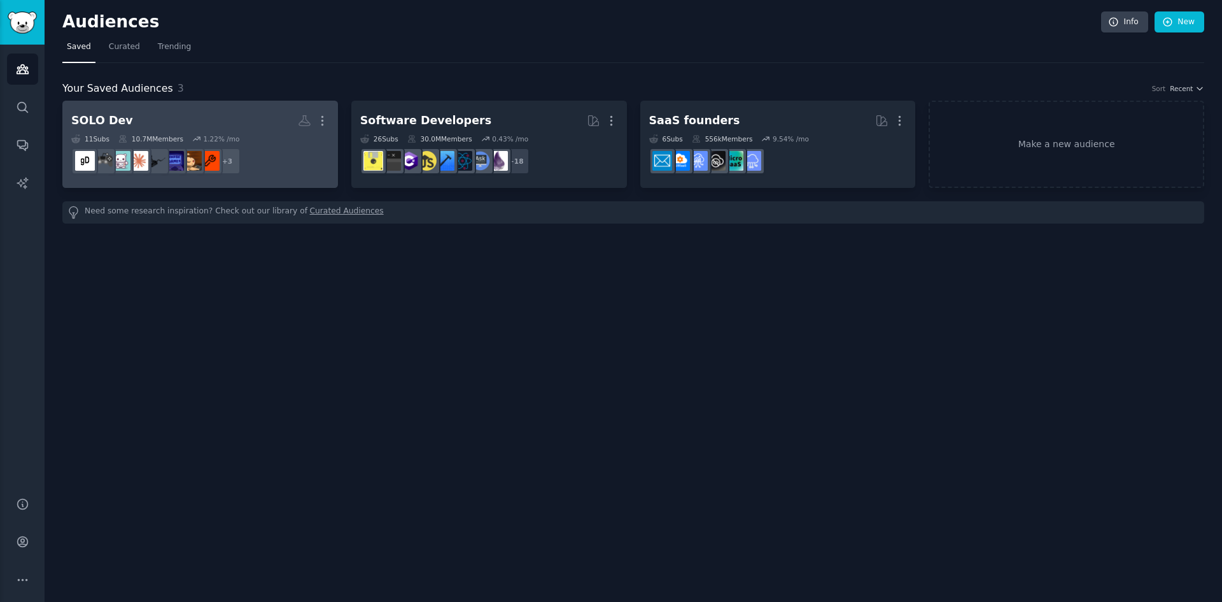
click at [266, 121] on h2 "SOLO Dev More" at bounding box center [200, 120] width 258 height 22
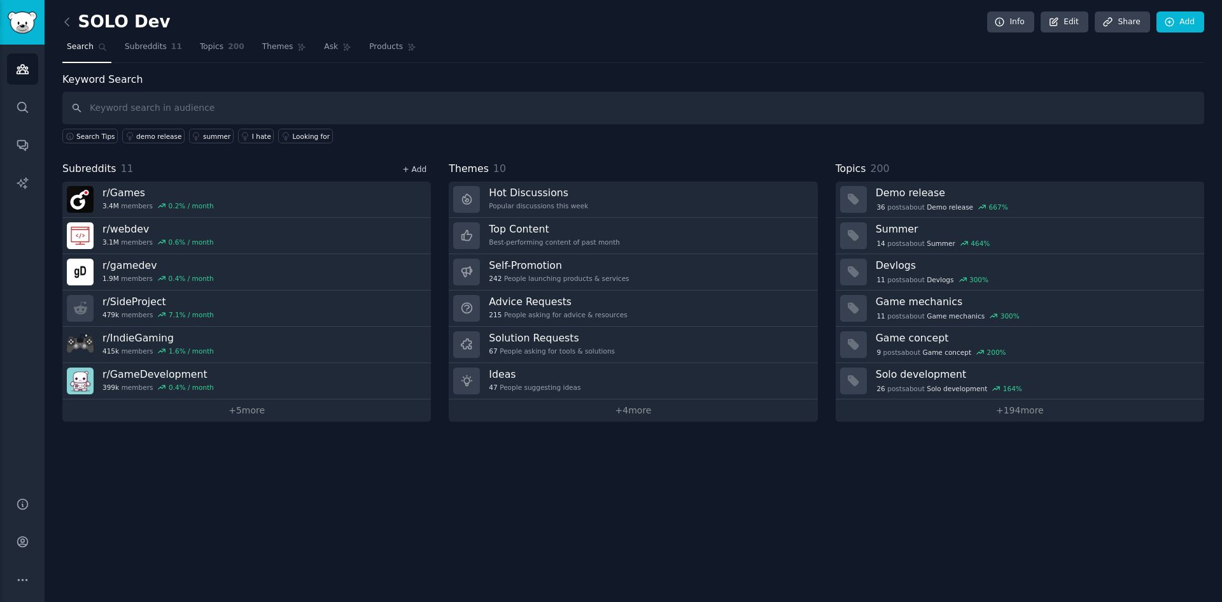
click at [415, 167] on link "+ Add" at bounding box center [414, 169] width 24 height 9
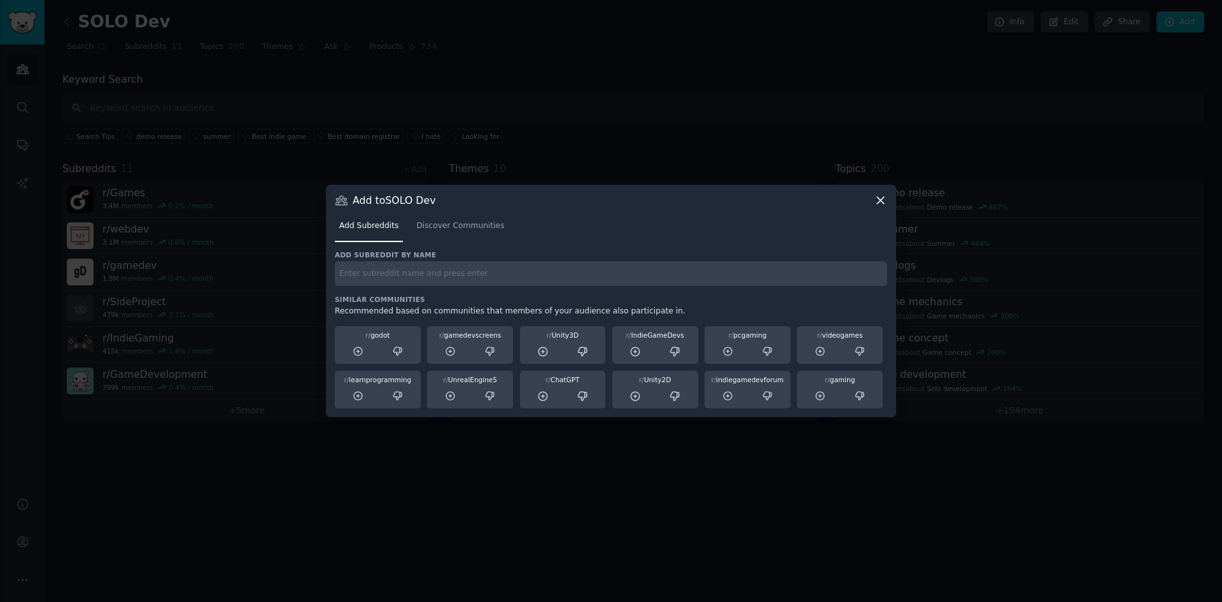
click at [425, 285] on input "text" at bounding box center [611, 273] width 552 height 25
click at [446, 228] on span "Discover Communities" at bounding box center [460, 225] width 88 height 11
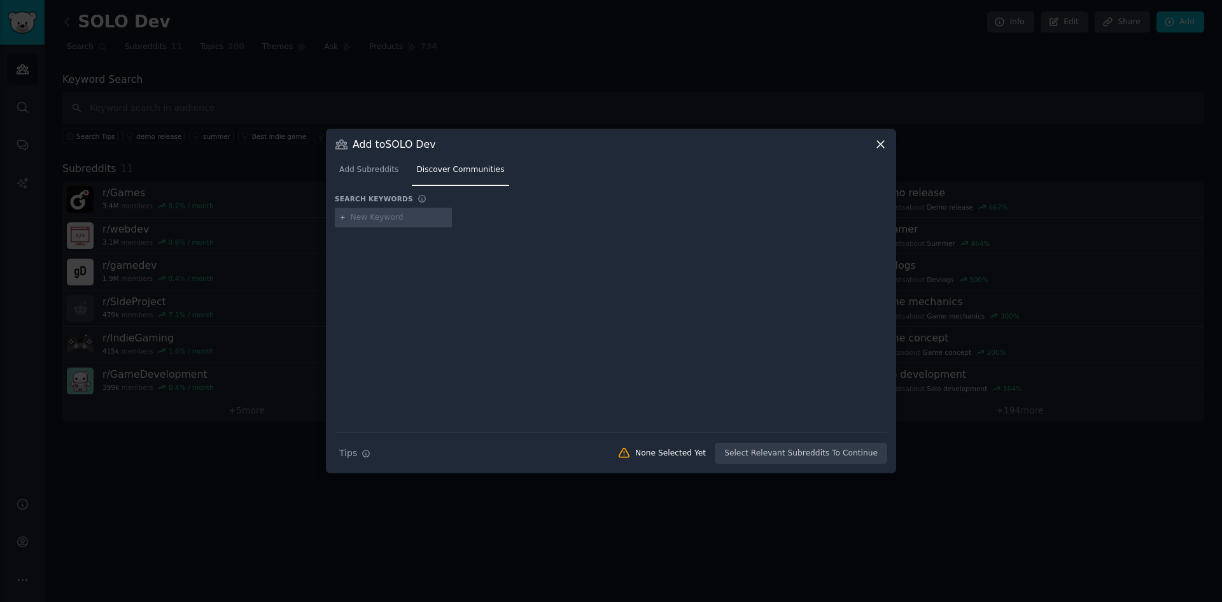
click at [363, 171] on span "Add Subreddits" at bounding box center [368, 169] width 59 height 11
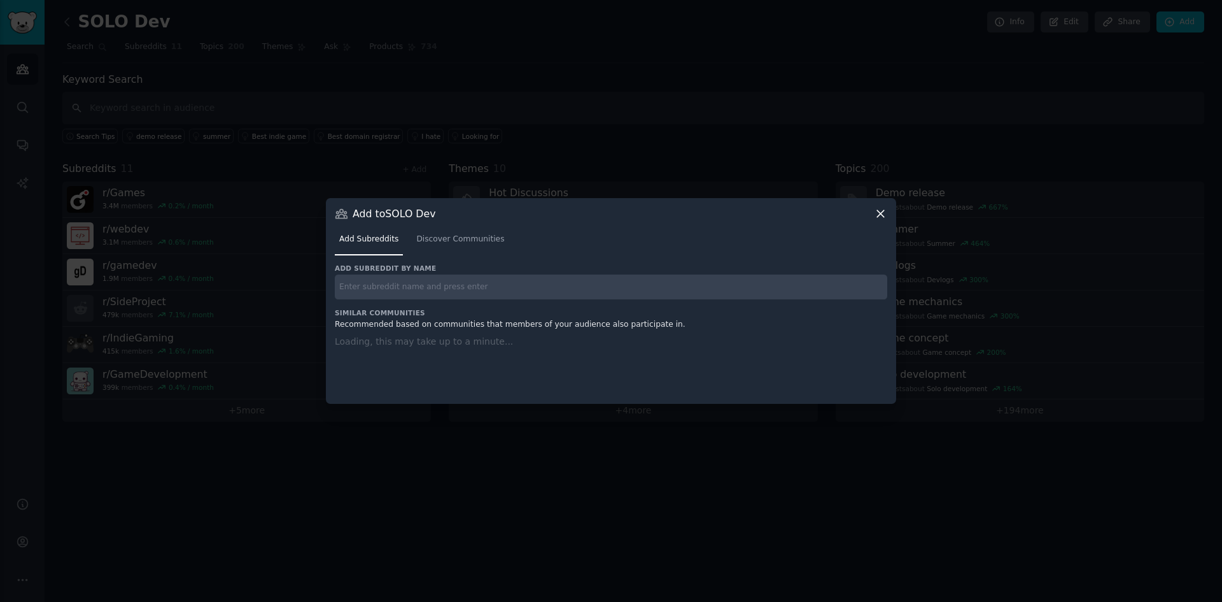
click at [406, 287] on input "text" at bounding box center [611, 286] width 552 height 25
click at [409, 286] on input "text" at bounding box center [611, 286] width 552 height 25
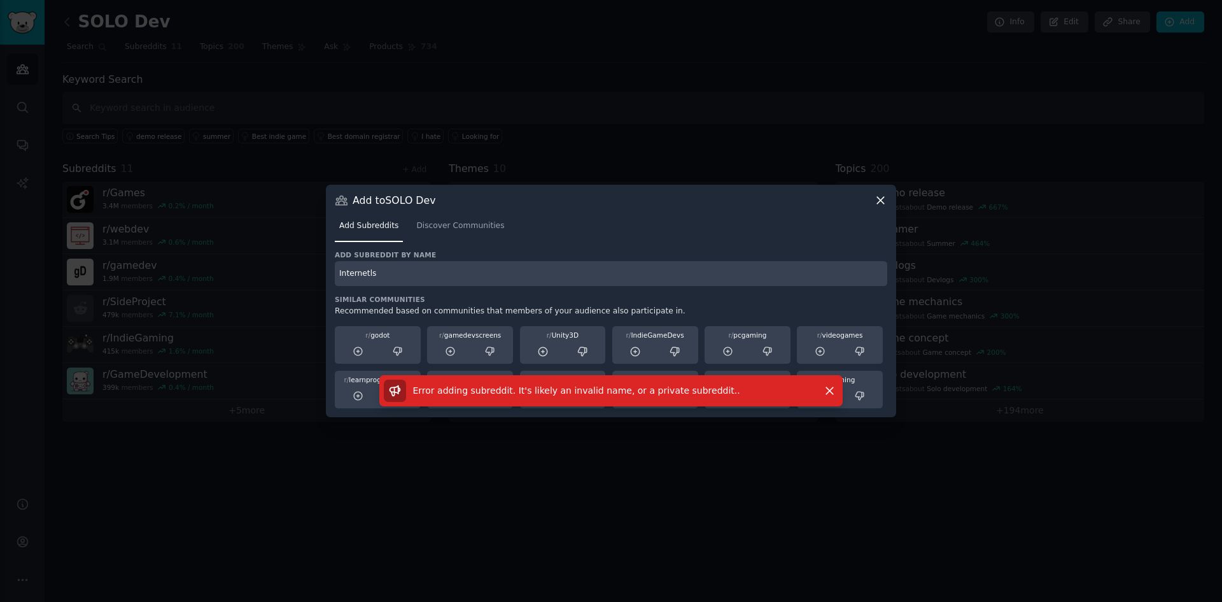
click at [387, 278] on input "Internetls" at bounding box center [611, 273] width 552 height 25
click at [588, 222] on nav "Add Subreddits Discover Communities" at bounding box center [611, 229] width 552 height 26
drag, startPoint x: 390, startPoint y: 274, endPoint x: 311, endPoint y: 274, distance: 78.9
click at [309, 274] on div "​ Add to SOLO Dev Add Subreddits Discover Communities Add subreddit by name Int…" at bounding box center [610, 301] width 1213 height 602
paste input "IsBeautiful"
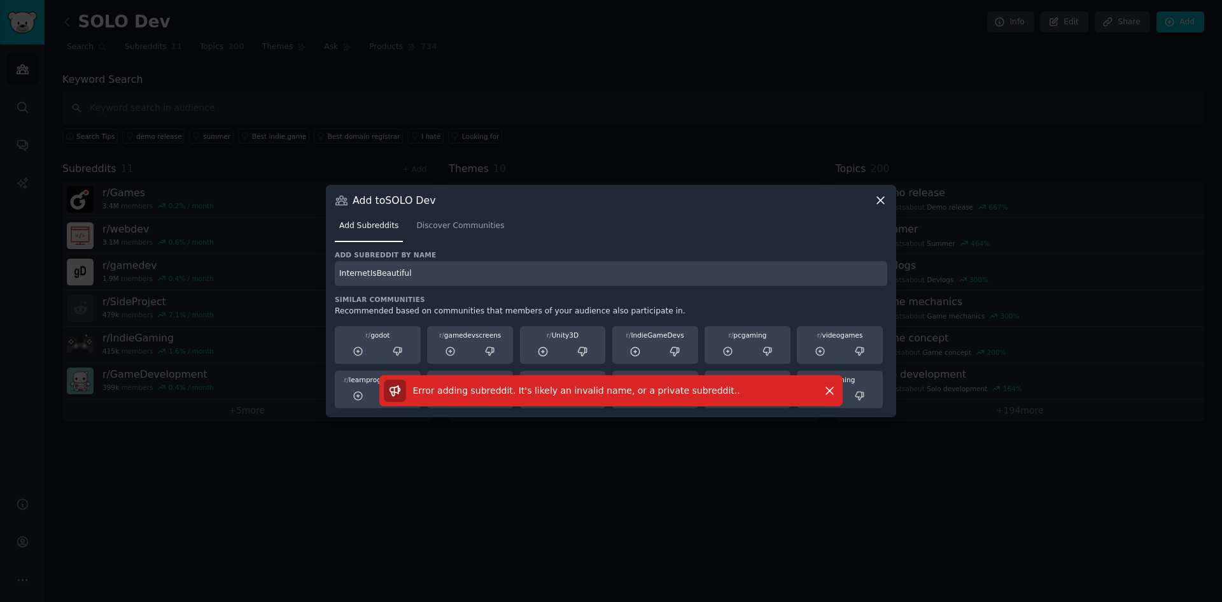
type input "InternetIsBeautiful"
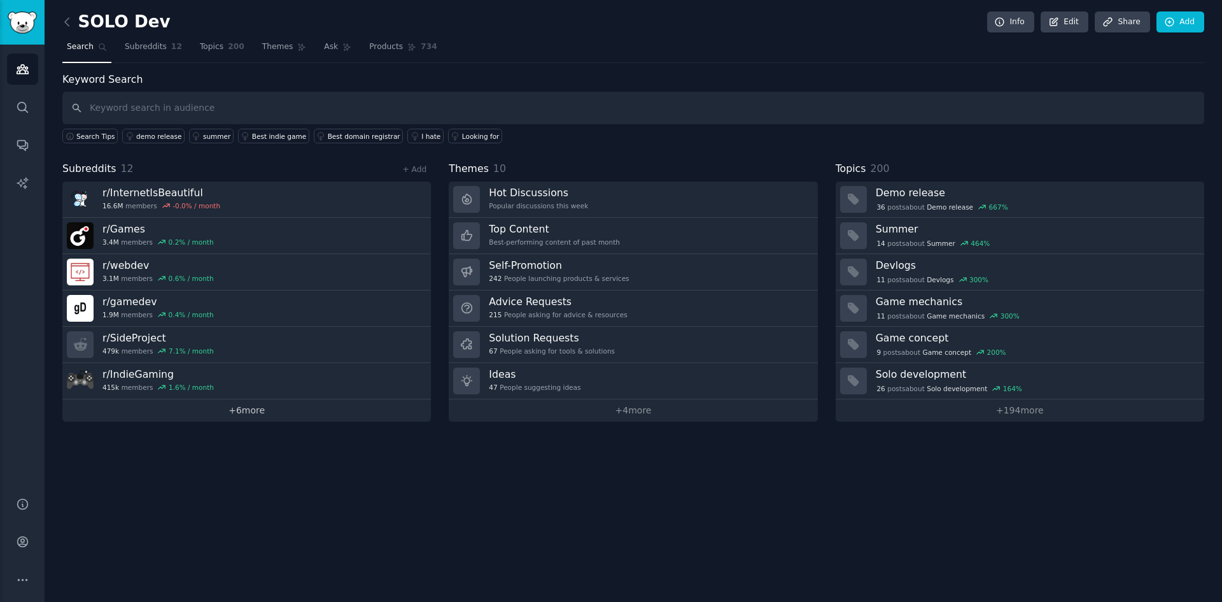
click at [257, 414] on link "+ 6 more" at bounding box center [246, 410] width 369 height 22
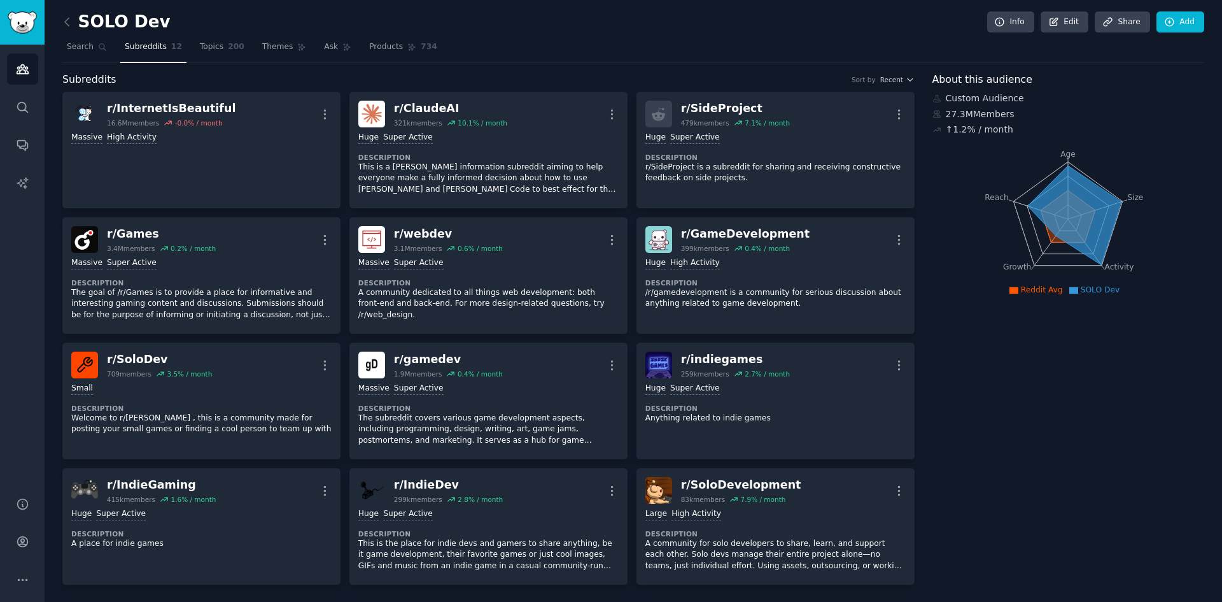
click at [785, 11] on div "SOLO Dev Info Edit Share Add" at bounding box center [633, 24] width 1142 height 26
click at [724, 40] on nav "Search Subreddits 12 Topics 200 Themes Ask Products 734" at bounding box center [633, 50] width 1142 height 26
click at [1167, 24] on icon at bounding box center [1169, 22] width 11 height 11
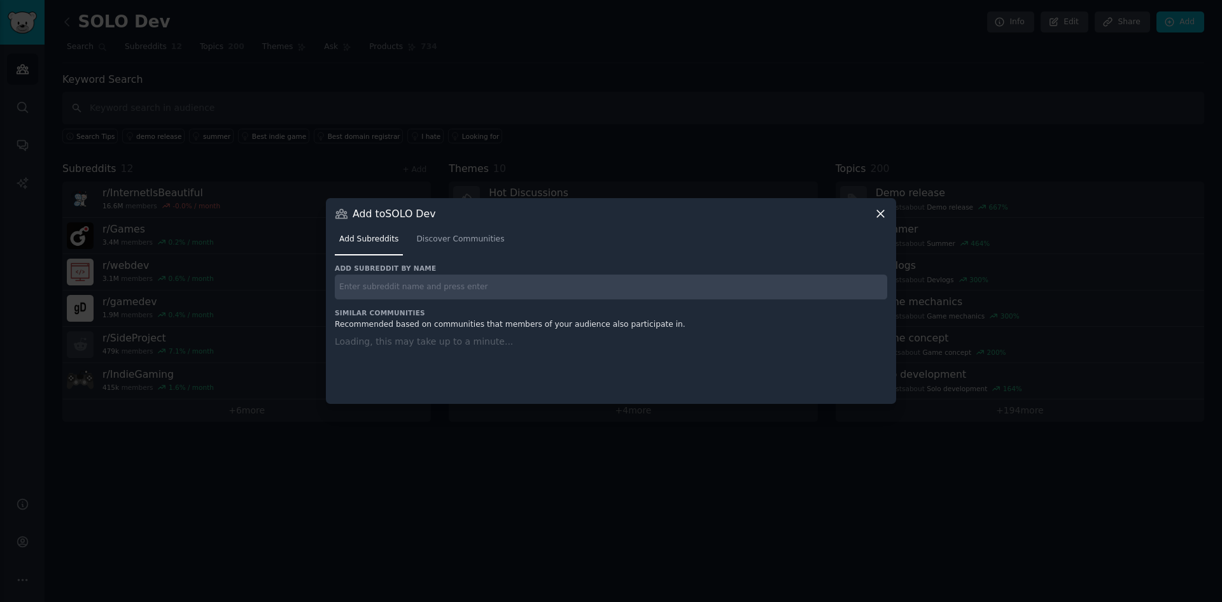
click at [423, 291] on input "text" at bounding box center [611, 286] width 552 height 25
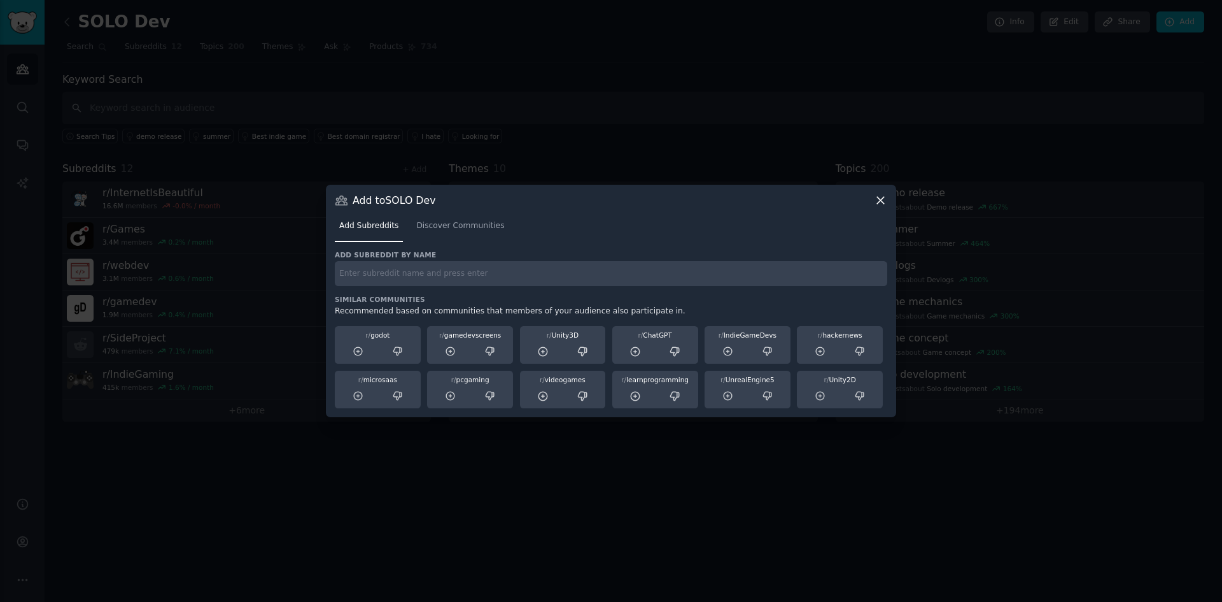
click at [423, 291] on div "Add subreddit by name Similar Communities Recommended based on communities that…" at bounding box center [611, 329] width 552 height 158
click at [422, 292] on div "Add subreddit by name Similar Communities Recommended based on communities that…" at bounding box center [611, 329] width 552 height 158
drag, startPoint x: 453, startPoint y: 271, endPoint x: 442, endPoint y: 273, distance: 11.1
click at [452, 271] on input "text" at bounding box center [611, 273] width 552 height 25
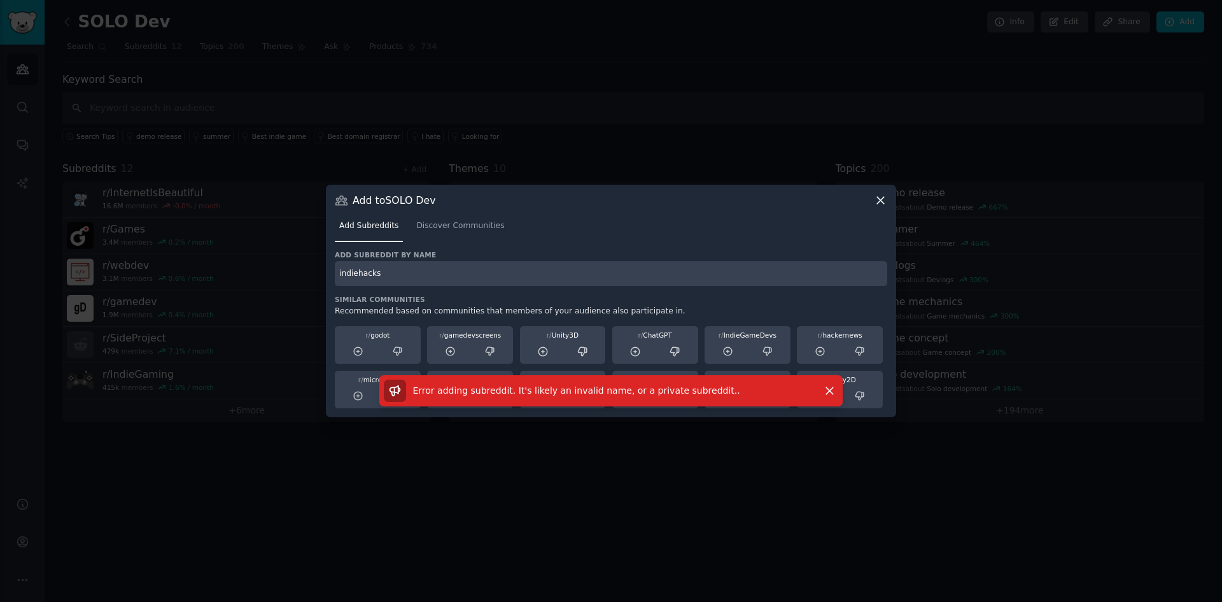
click at [463, 276] on input "indiehacks" at bounding box center [611, 273] width 552 height 25
click at [826, 390] on icon "button" at bounding box center [829, 390] width 13 height 13
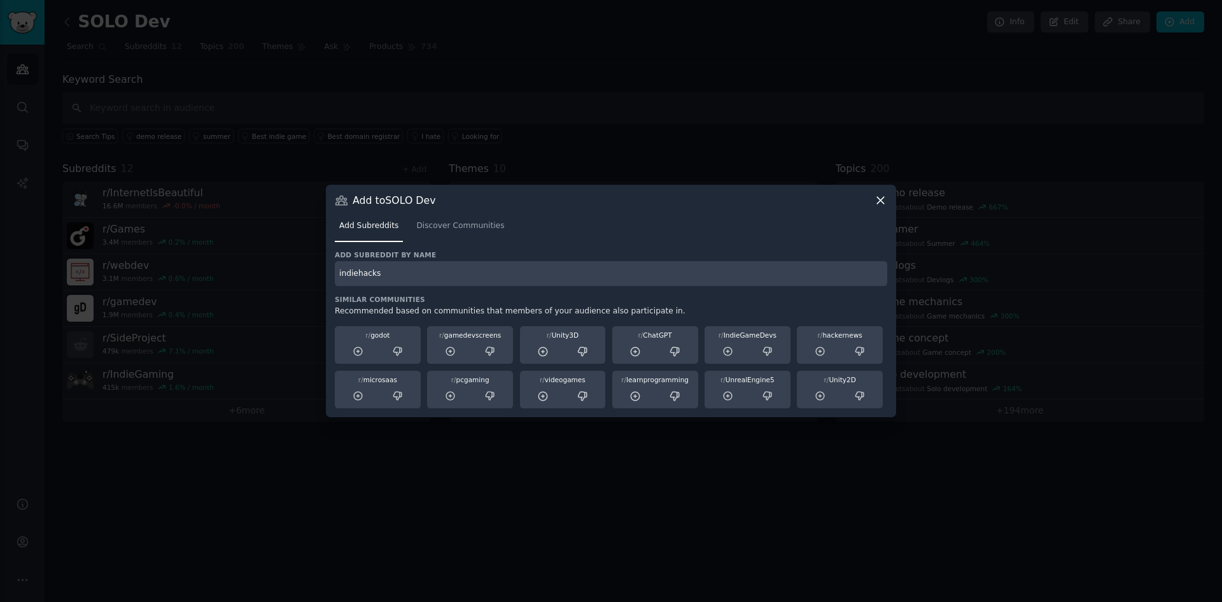
click at [469, 278] on input "indiehacks" at bounding box center [611, 273] width 552 height 25
type input "indiehackers"
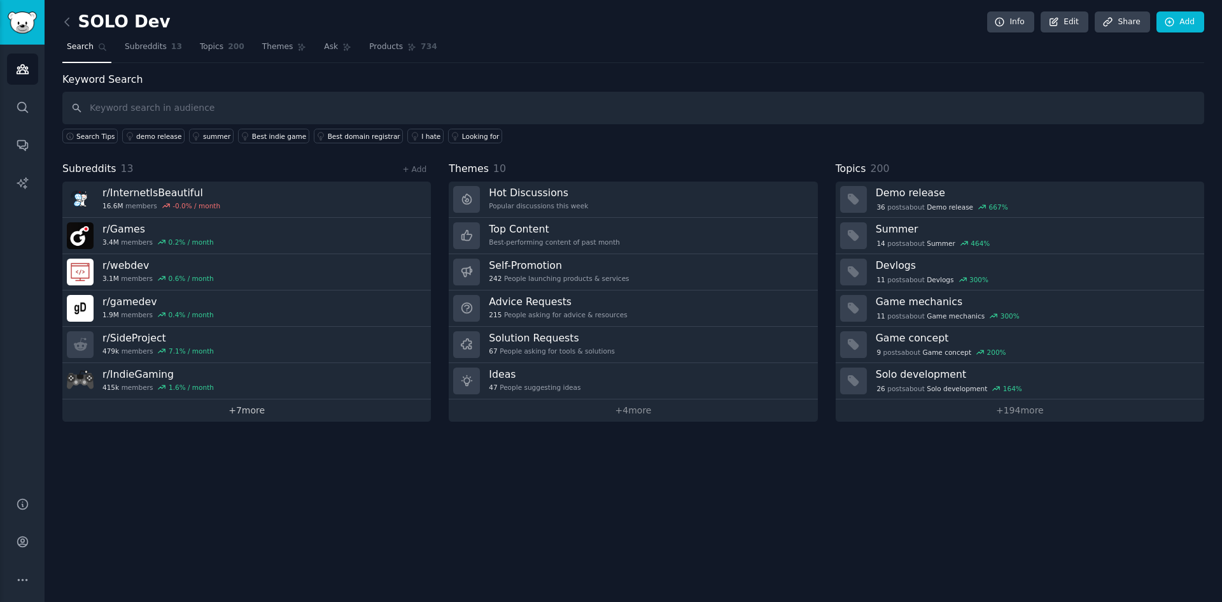
click at [260, 412] on link "+ 7 more" at bounding box center [246, 410] width 369 height 22
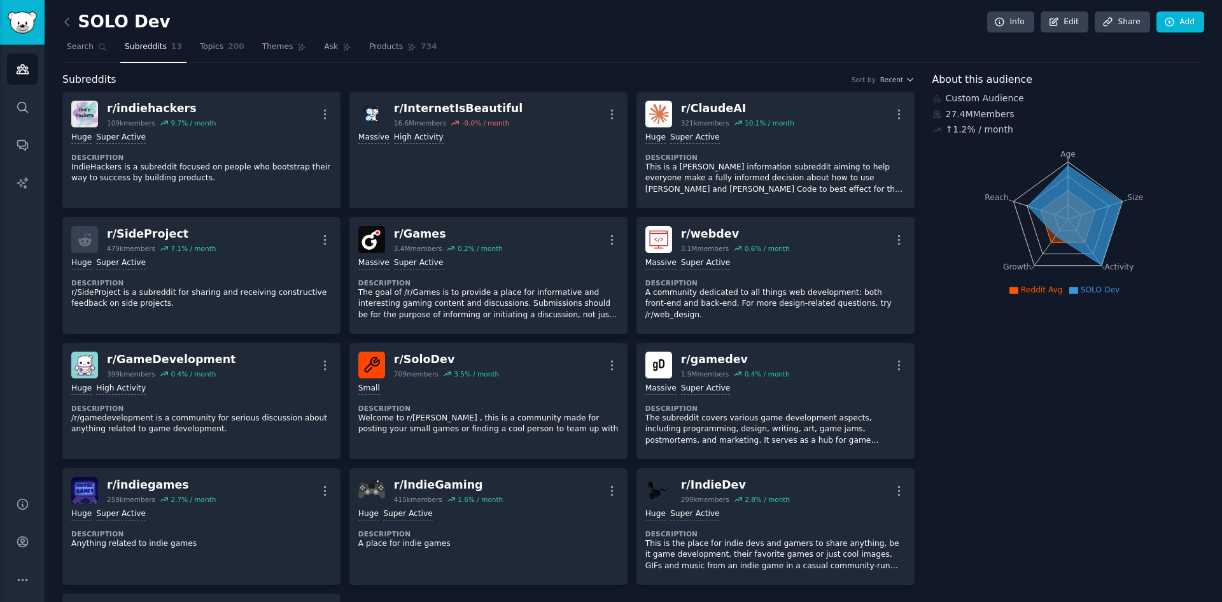
click at [537, 52] on nav "Search Subreddits 13 Topics 200 Themes Ask Products 734" at bounding box center [633, 50] width 1142 height 26
click at [1177, 18] on link "Add" at bounding box center [1181, 22] width 48 height 22
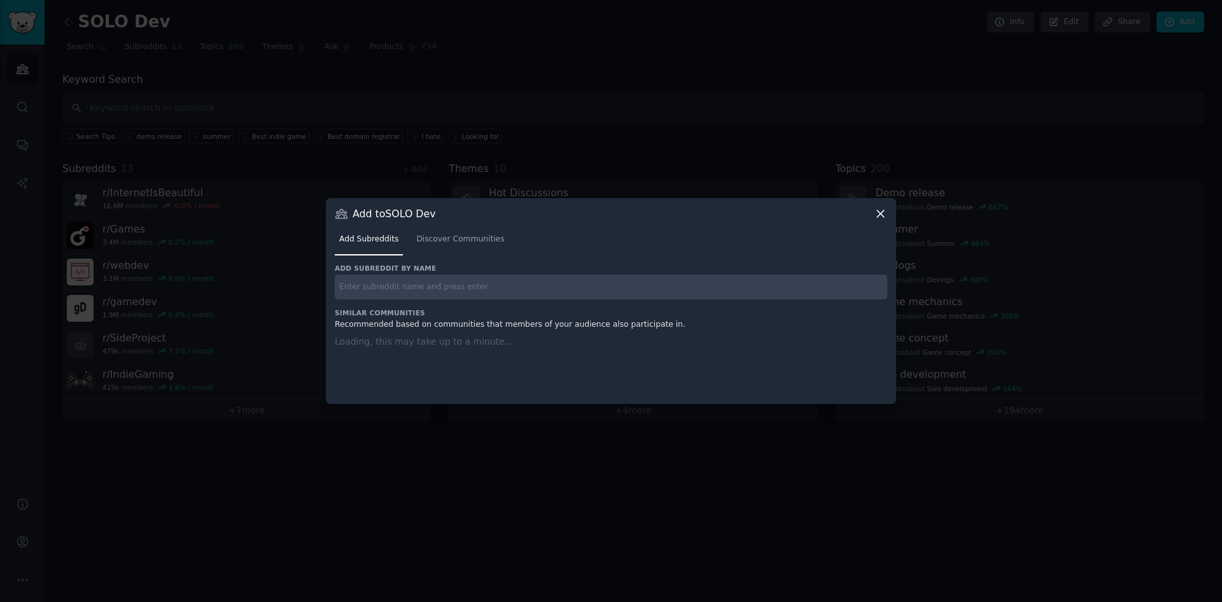
click at [461, 299] on input "text" at bounding box center [611, 286] width 552 height 25
click at [463, 292] on input "text" at bounding box center [611, 286] width 552 height 25
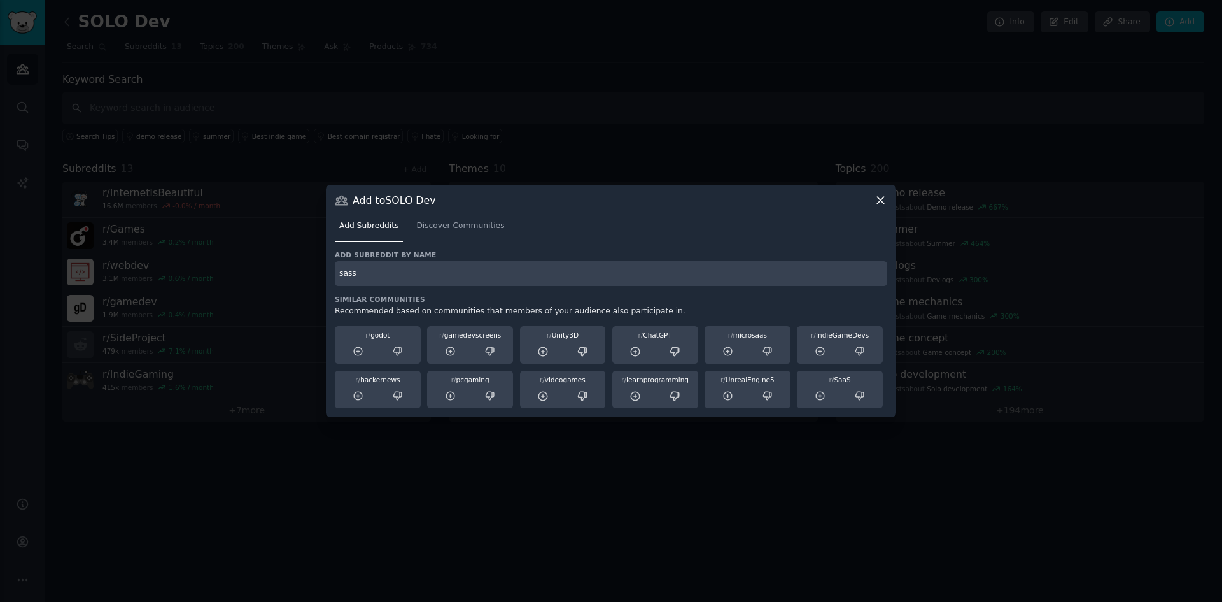
type input "sass"
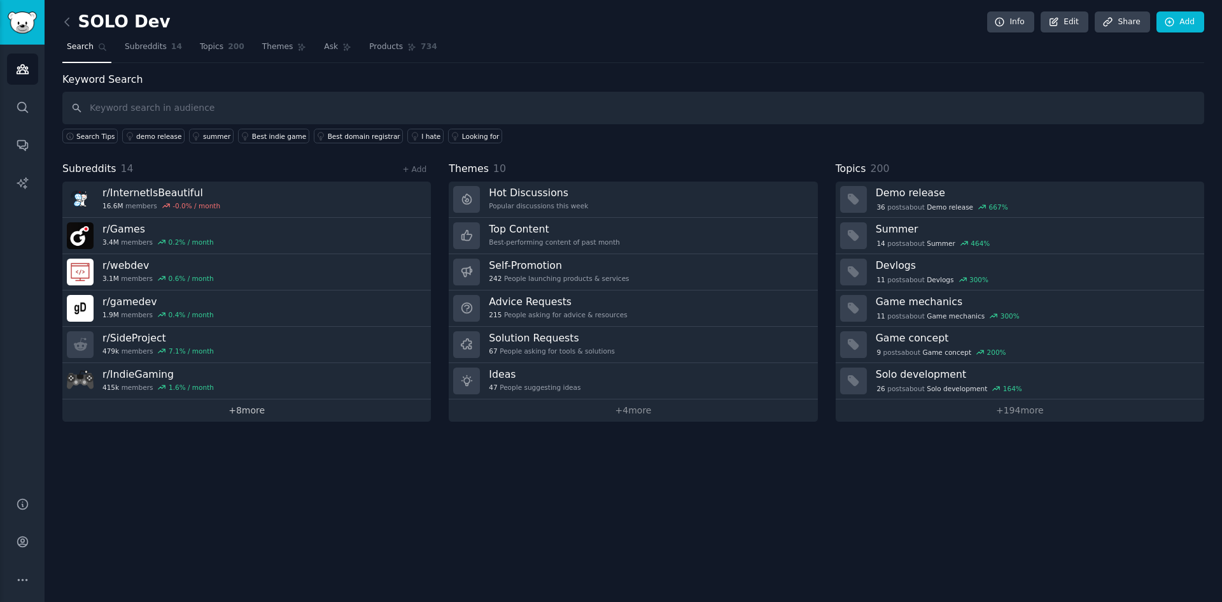
click at [254, 409] on link "+ 8 more" at bounding box center [246, 410] width 369 height 22
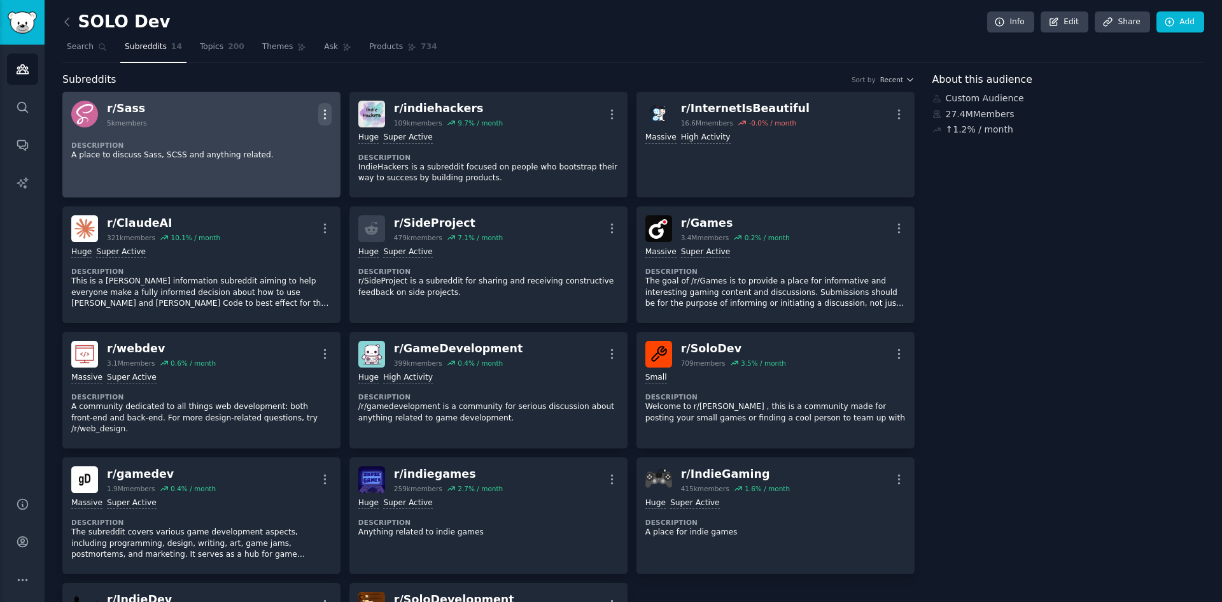
click at [325, 114] on icon "button" at bounding box center [324, 113] width 1 height 9
click at [275, 141] on p "Delete" at bounding box center [274, 140] width 29 height 13
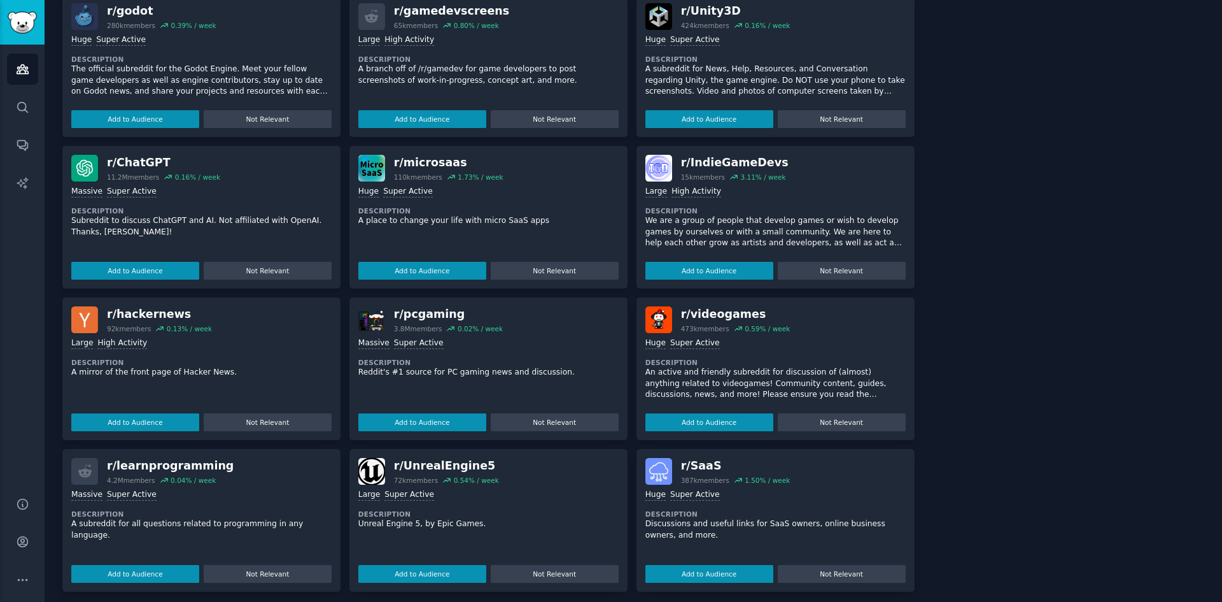
scroll to position [761, 0]
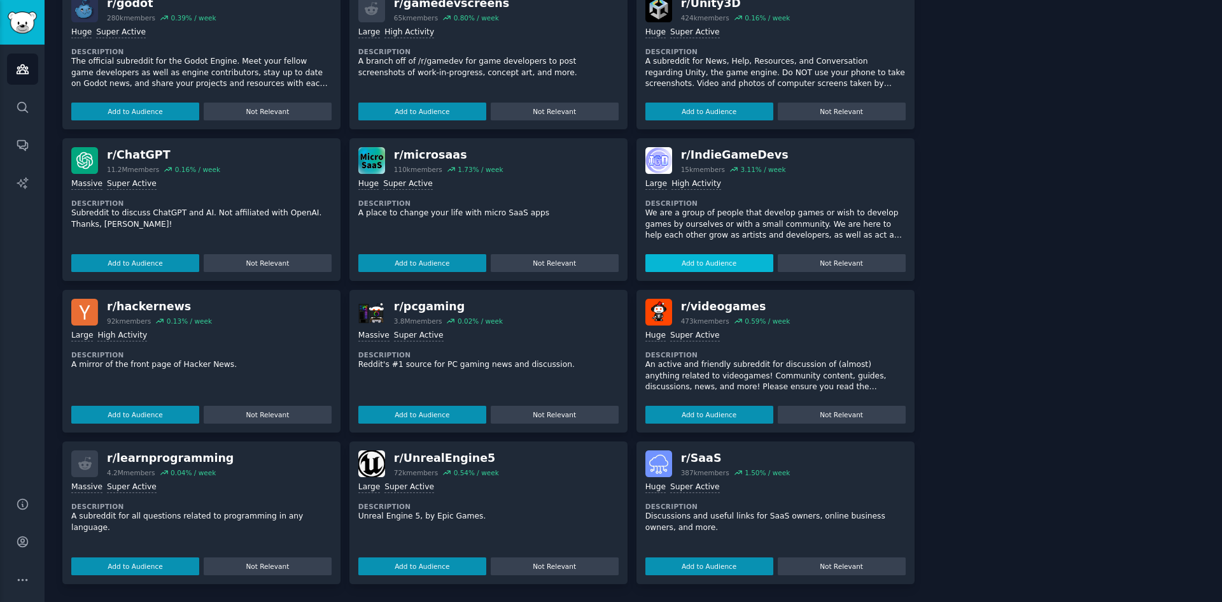
click at [433, 265] on button "Add to Audience" at bounding box center [422, 263] width 128 height 18
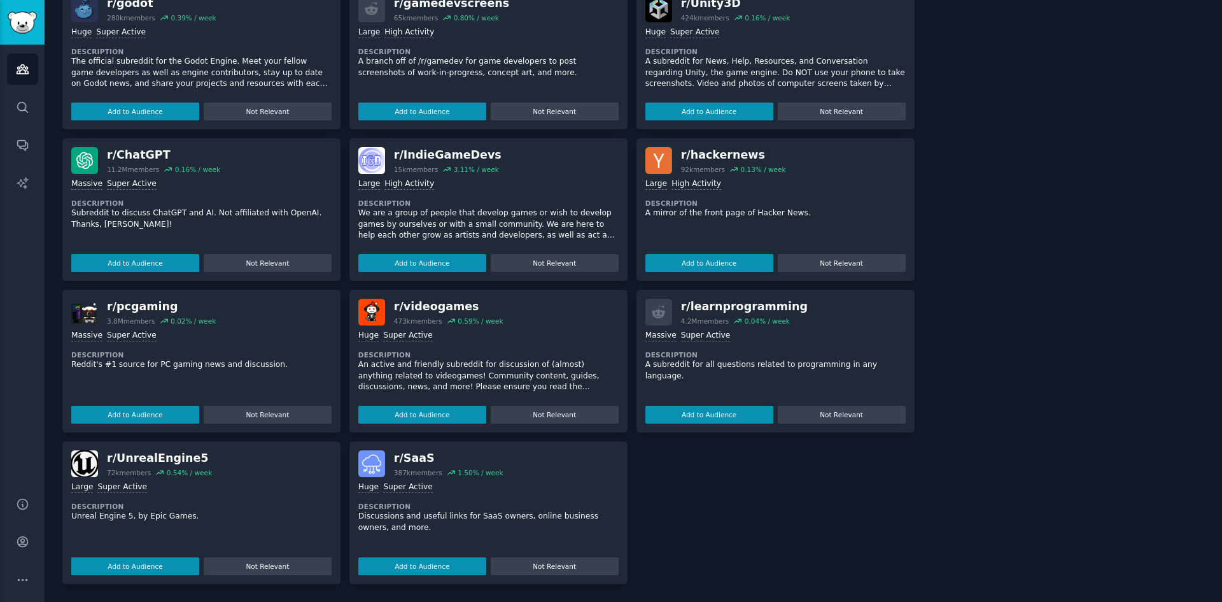
scroll to position [750, 0]
click at [442, 569] on button "Add to Audience" at bounding box center [422, 566] width 128 height 18
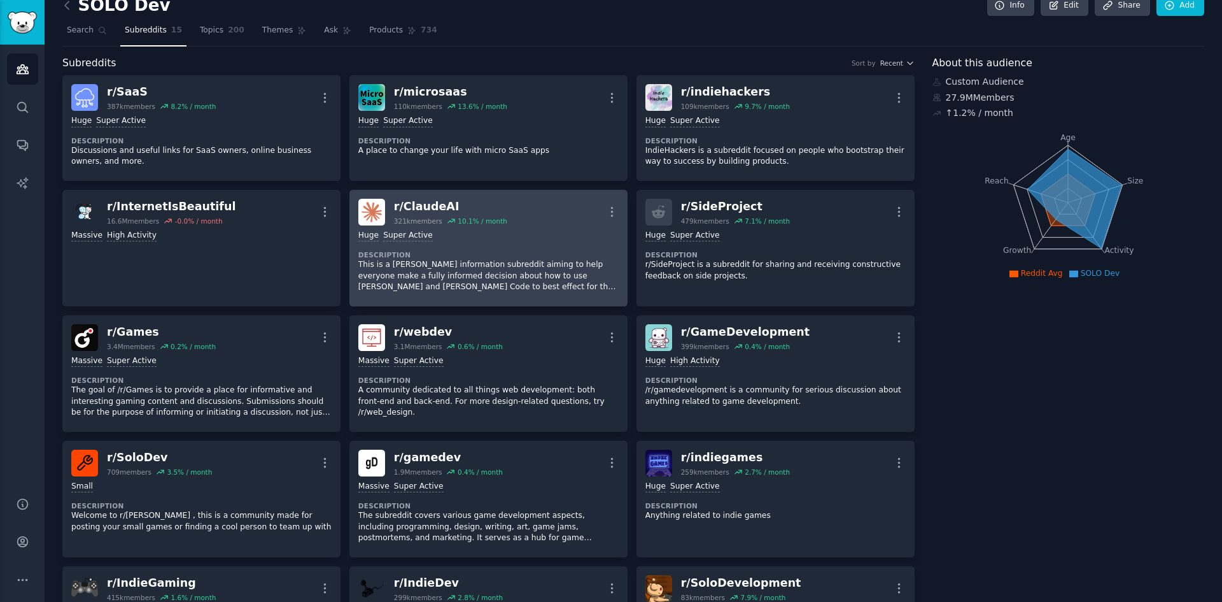
scroll to position [0, 0]
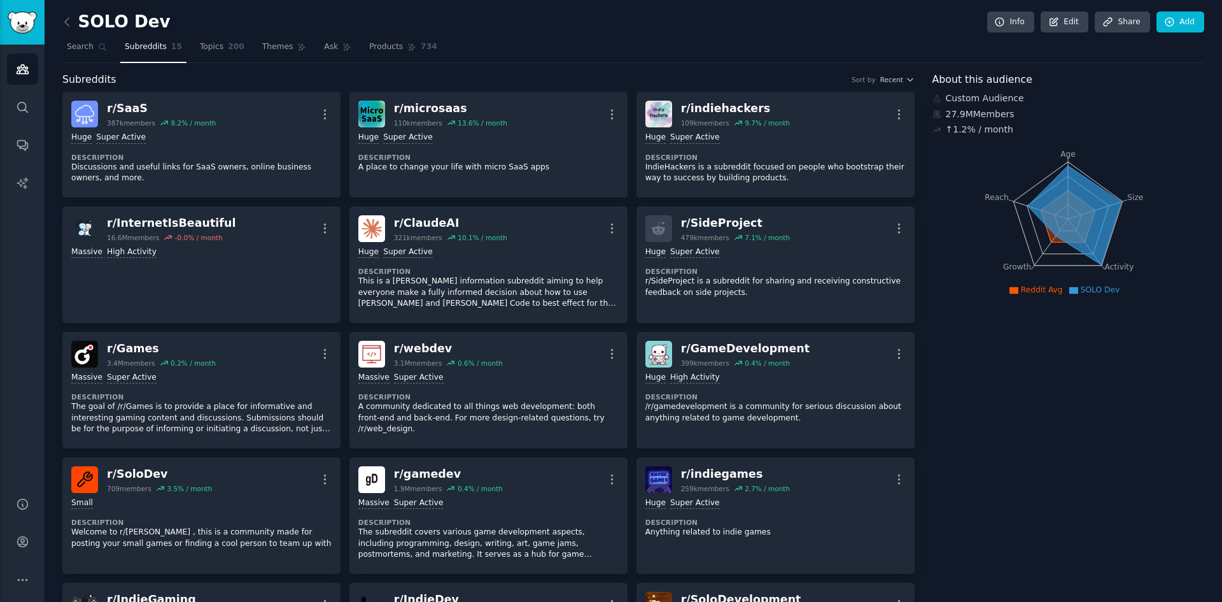
click at [625, 34] on div "SOLO Dev Info Edit Share Add" at bounding box center [633, 24] width 1142 height 26
click at [585, 47] on nav "Search Subreddits 15 Topics 200 Themes Ask Products 734" at bounding box center [633, 50] width 1142 height 26
click at [85, 52] on span "Search" at bounding box center [80, 46] width 27 height 11
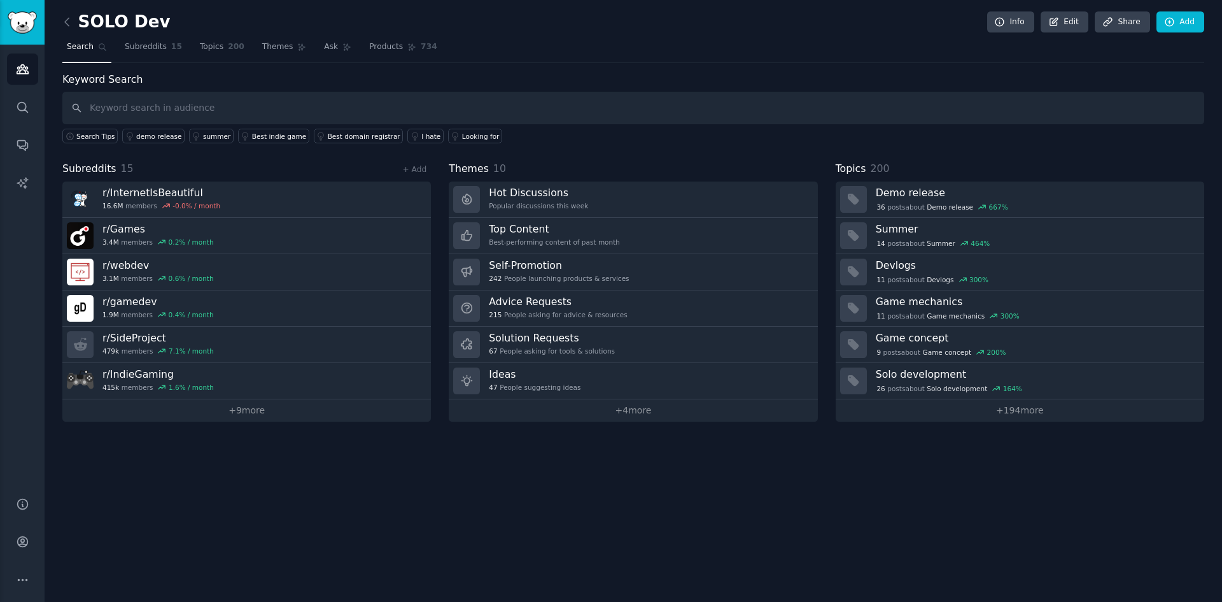
click at [602, 28] on div "SOLO Dev Info Edit Share Add" at bounding box center [633, 24] width 1142 height 26
click at [643, 28] on div "SOLO Dev Info Edit Share Add" at bounding box center [633, 24] width 1142 height 26
click at [653, 53] on nav "Search Subreddits 15 Topics 200 Themes Ask Products 734" at bounding box center [633, 50] width 1142 height 26
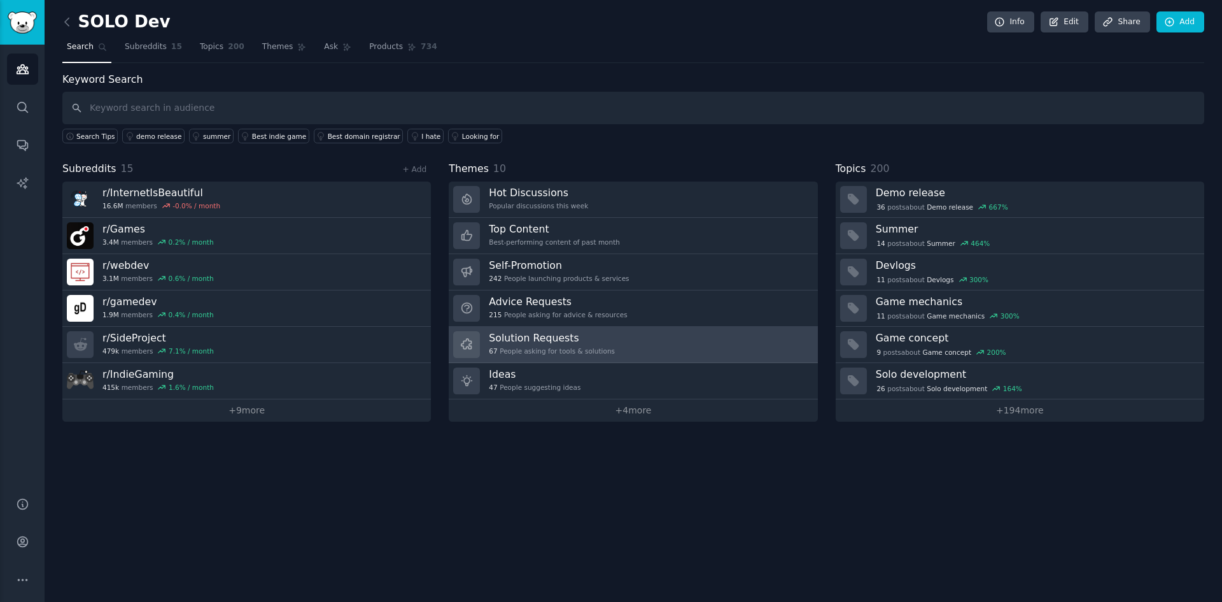
click at [618, 348] on link "Solution Requests 67 People asking for tools & solutions" at bounding box center [633, 345] width 369 height 36
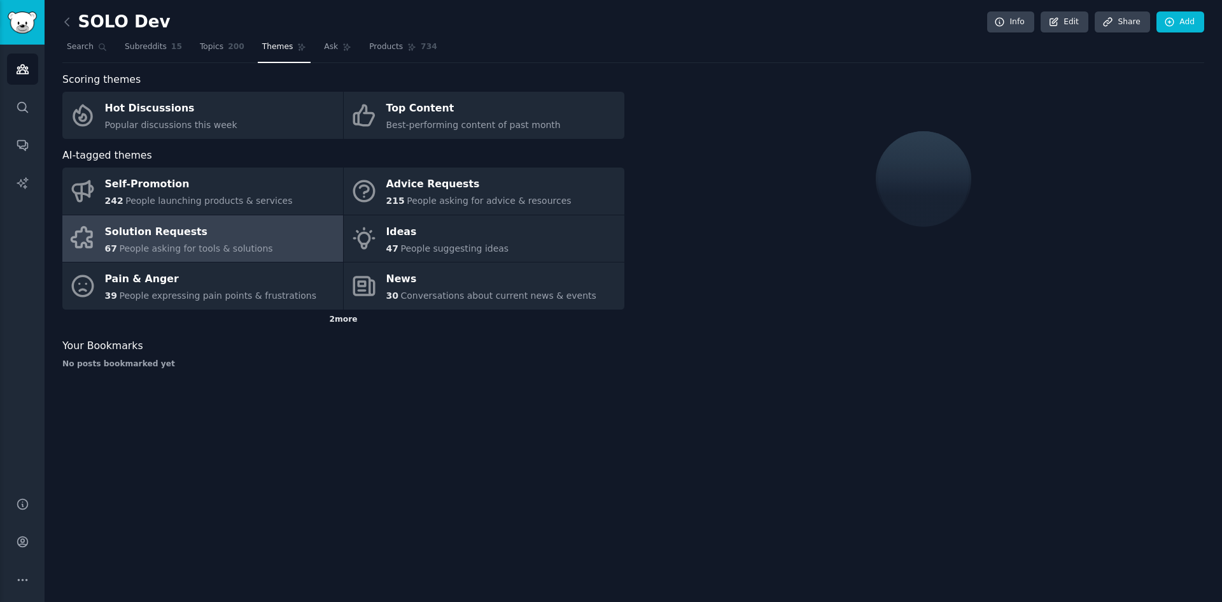
click at [354, 318] on div "2 more" at bounding box center [343, 319] width 562 height 20
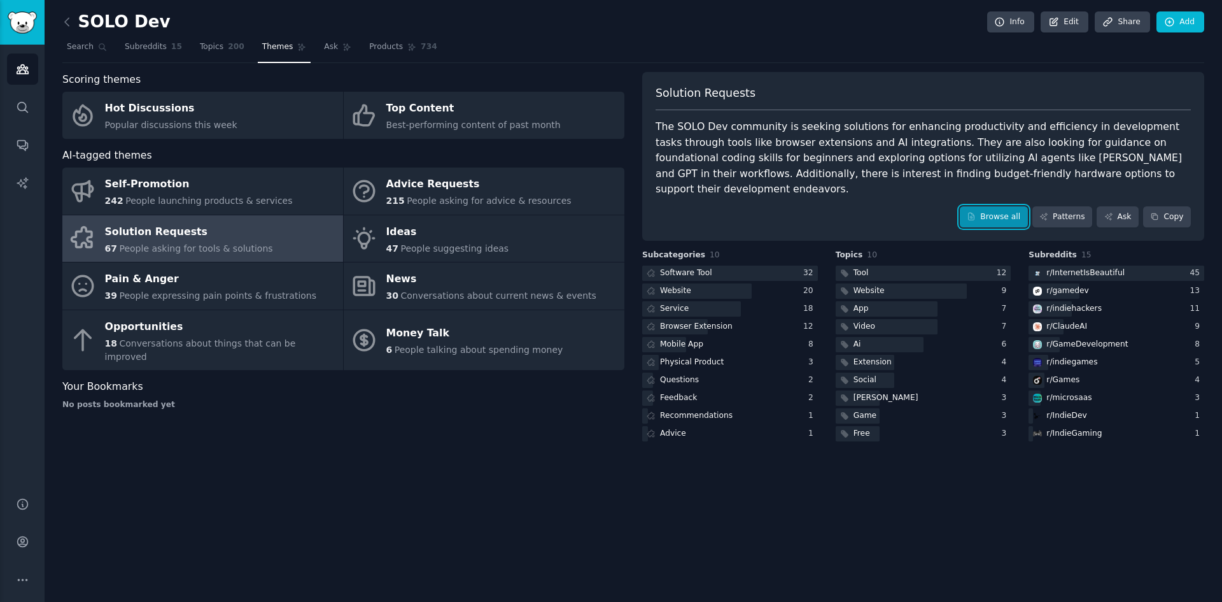
click at [994, 215] on link "Browse all" at bounding box center [994, 217] width 68 height 22
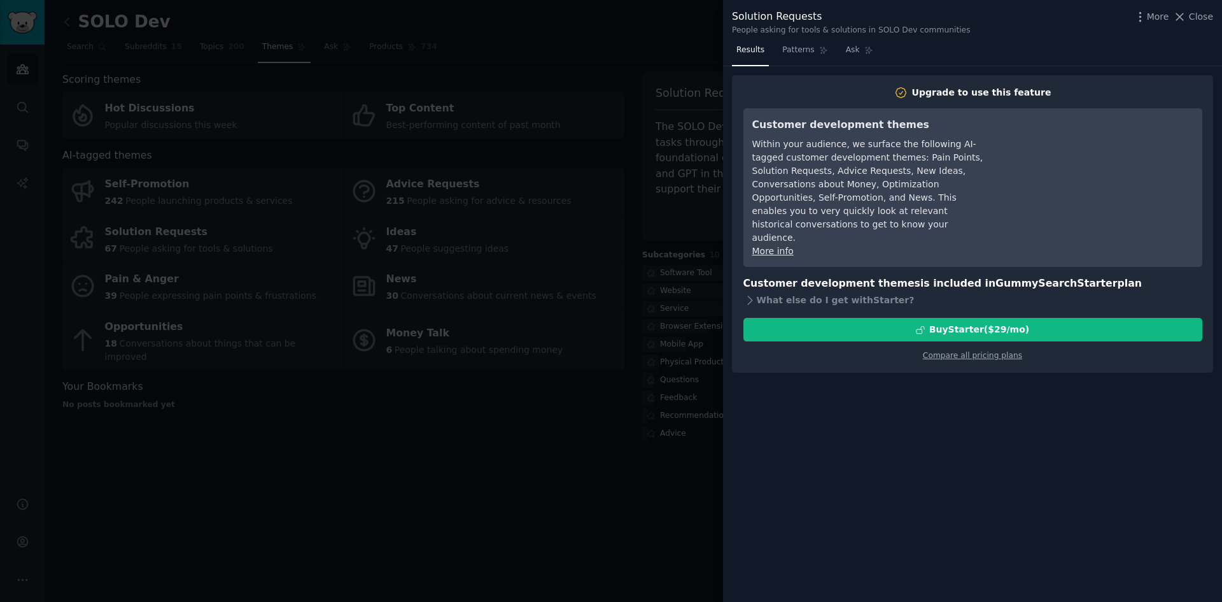
click at [592, 489] on div at bounding box center [611, 301] width 1222 height 602
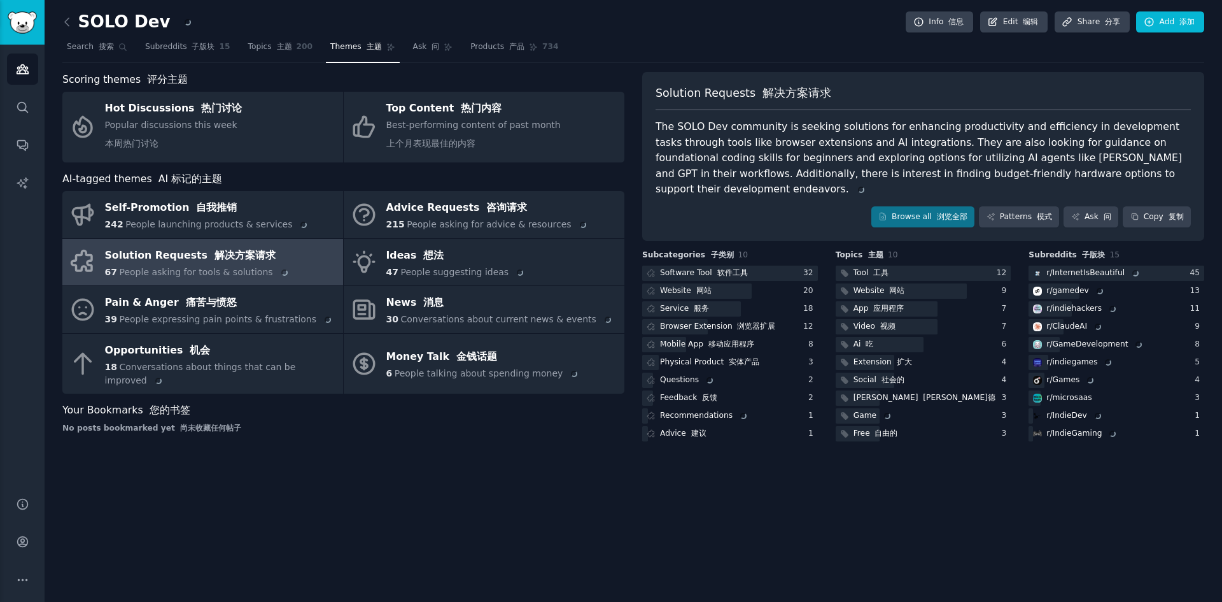
click at [701, 42] on nav "Search 搜索 Subreddits 子版块 15 Topics 主题 200 Themes 主题 Ask 问 Products 产品 734" at bounding box center [633, 50] width 1142 height 26
click at [705, 40] on nav "Search 搜索 Subreddits 子版块 15 Topics 主题 200 Themes 主题 Ask 问 Products 产品 734" at bounding box center [633, 50] width 1142 height 26
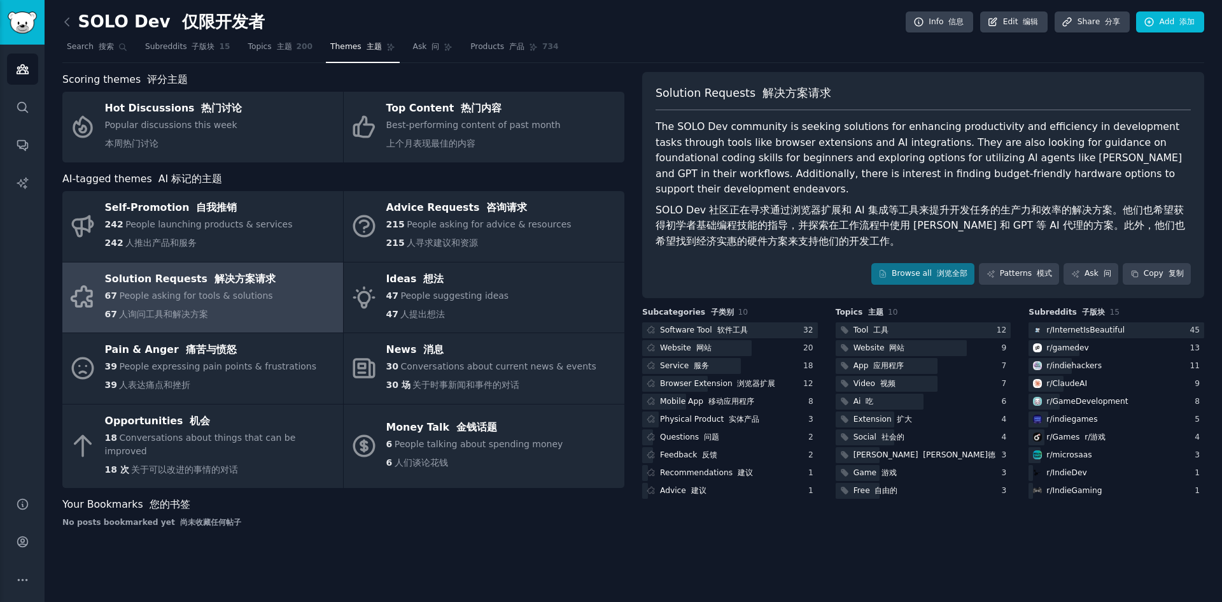
click at [705, 40] on nav "Search 搜索 Subreddits 子版块 15 Topics 主题 200 Themes 主题 Ask 问 Products 产品 734" at bounding box center [633, 50] width 1142 height 26
click at [703, 42] on nav "Search 搜索 Subreddits 子版块 15 Topics 主题 200 Themes 主题 Ask 问 Products 产品 734" at bounding box center [633, 50] width 1142 height 26
click at [708, 34] on div "SOLO Dev 仅限开发者 Info 信息 Edit 编辑 Share 分享 Add 添加" at bounding box center [633, 24] width 1142 height 26
click at [657, 37] on nav "Search 搜索 Subreddits 子版块 15 Topics 主题 200 Themes 主题 Ask 问 Products 产品 734" at bounding box center [633, 50] width 1142 height 26
click at [697, 25] on div "SOLO Dev 仅限开发者 Info 信息 Edit 编辑 Share 分享 Add 添加" at bounding box center [633, 24] width 1142 height 26
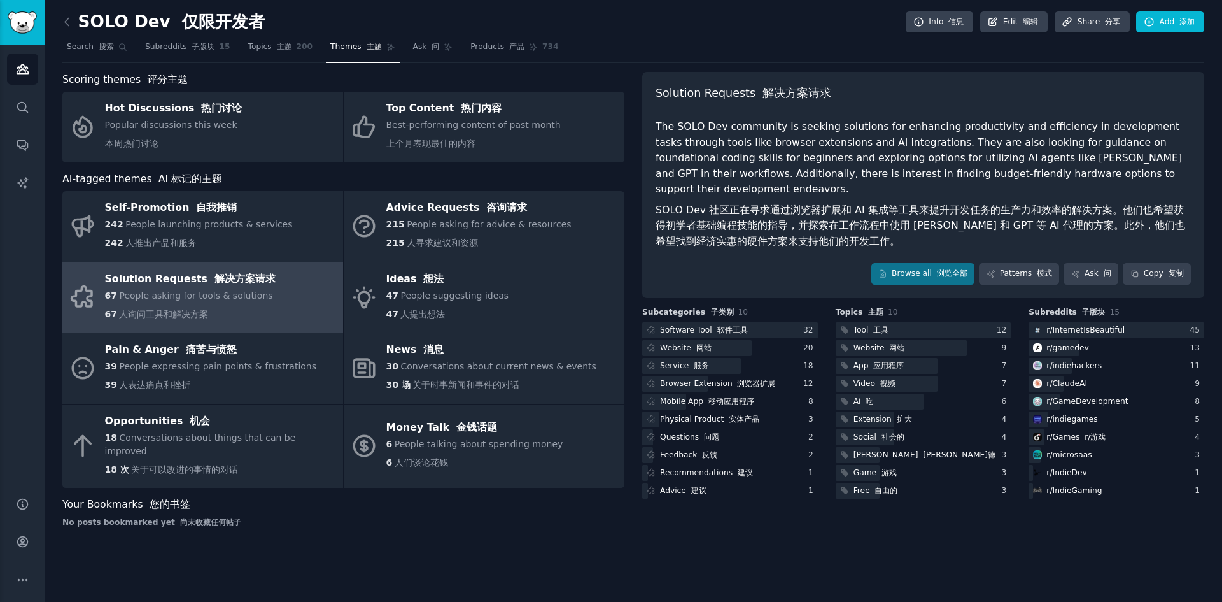
click at [694, 26] on div "SOLO Dev 仅限开发者 Info 信息 Edit 编辑 Share 分享 Add 添加" at bounding box center [633, 24] width 1142 height 26
click at [688, 31] on div "SOLO Dev 仅限开发者 Info 信息 Edit 编辑 Share 分享 Add 添加" at bounding box center [633, 24] width 1142 height 26
click at [99, 56] on link "Search 搜索" at bounding box center [96, 50] width 69 height 26
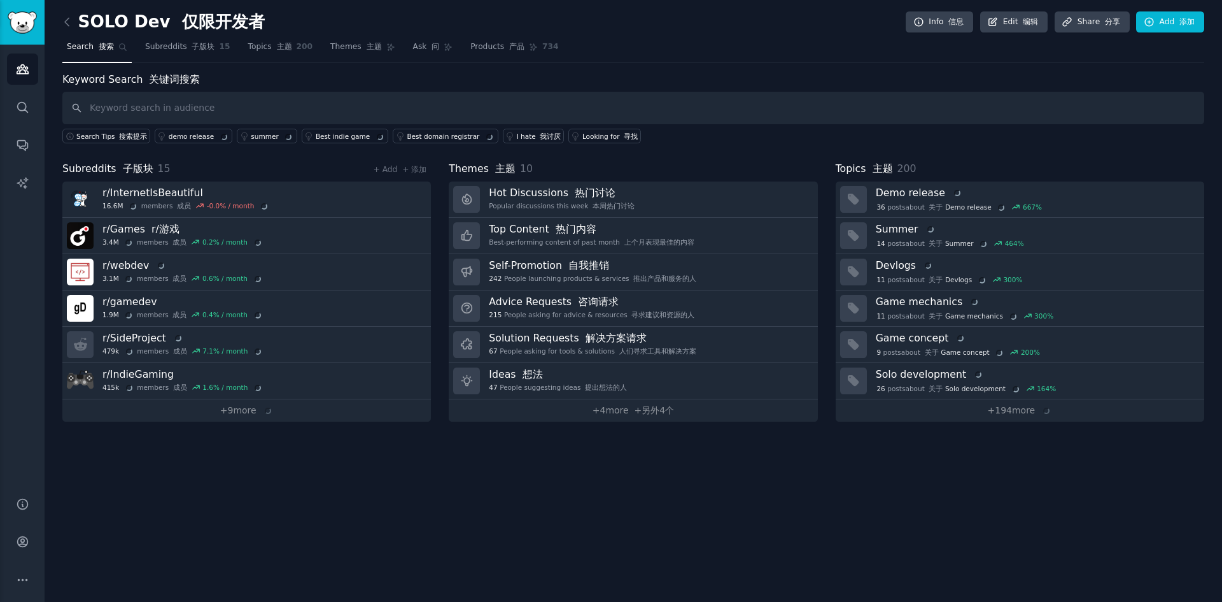
click at [710, 26] on div "SOLO Dev 仅限开发者 Info 信息 Edit 编辑 Share 分享 Add 添加" at bounding box center [633, 24] width 1142 height 26
click at [735, 22] on div "SOLO Dev 仅限开发者 Info 信息 Edit 编辑 Share 分享 Add 添加" at bounding box center [633, 24] width 1142 height 26
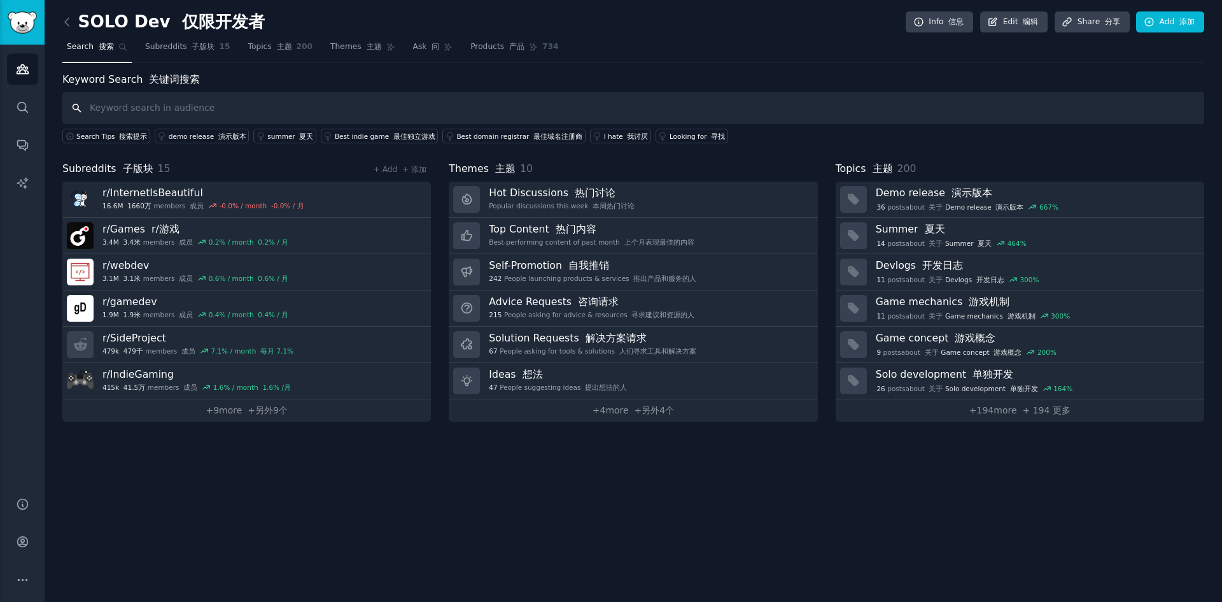
click at [609, 110] on input "text" at bounding box center [633, 108] width 1142 height 32
click at [693, 22] on div "SOLO Dev 仅限开发者 Info 信息 Edit 编辑 Share 分享 Add 添加" at bounding box center [633, 24] width 1142 height 26
click at [602, 130] on link "I hate 我讨厌" at bounding box center [620, 136] width 61 height 15
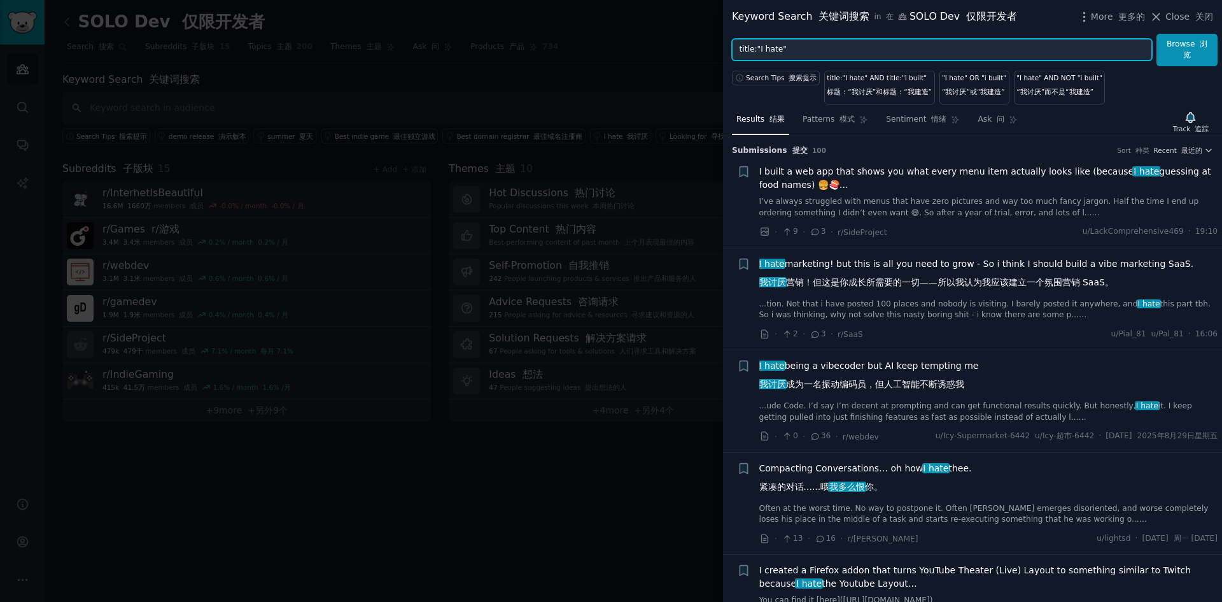
click at [838, 51] on input "title:"I hate"" at bounding box center [942, 50] width 420 height 22
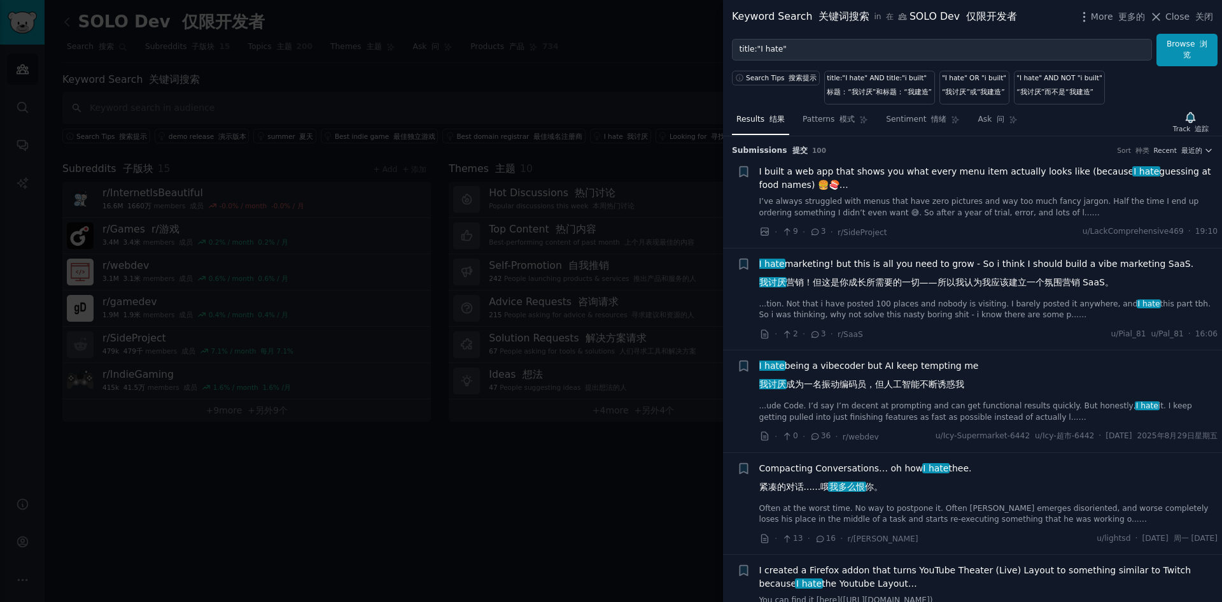
click at [791, 99] on div "Search Tips 搜索提示" at bounding box center [778, 85] width 92 height 38
click at [773, 99] on div "Search Tips 搜索提示" at bounding box center [778, 85] width 92 height 38
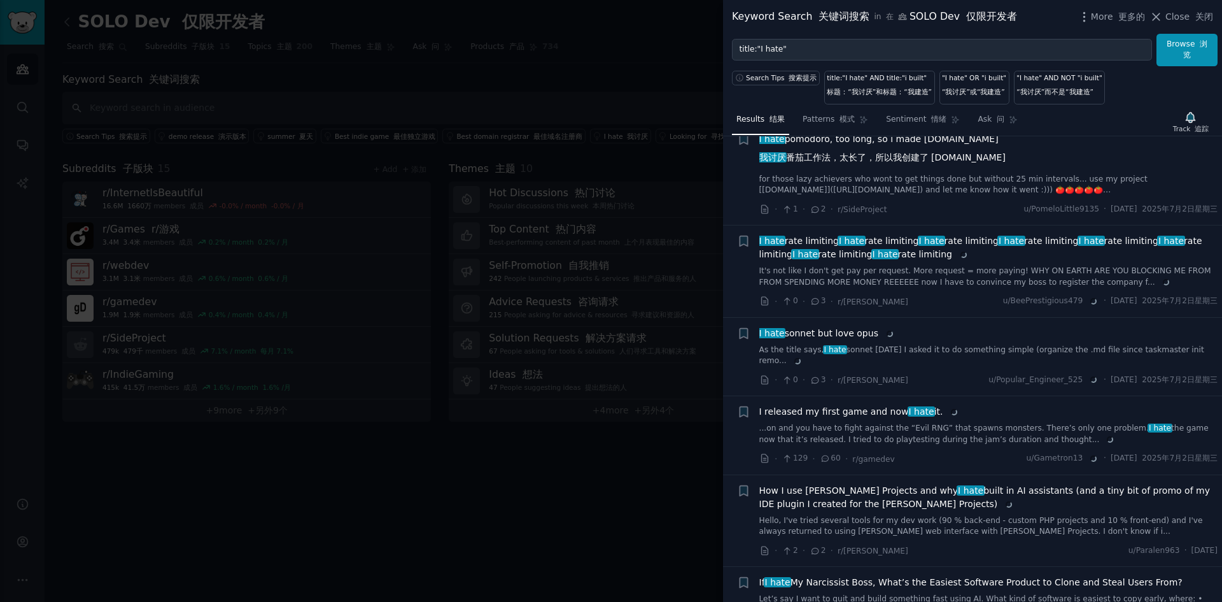
scroll to position [3270, 0]
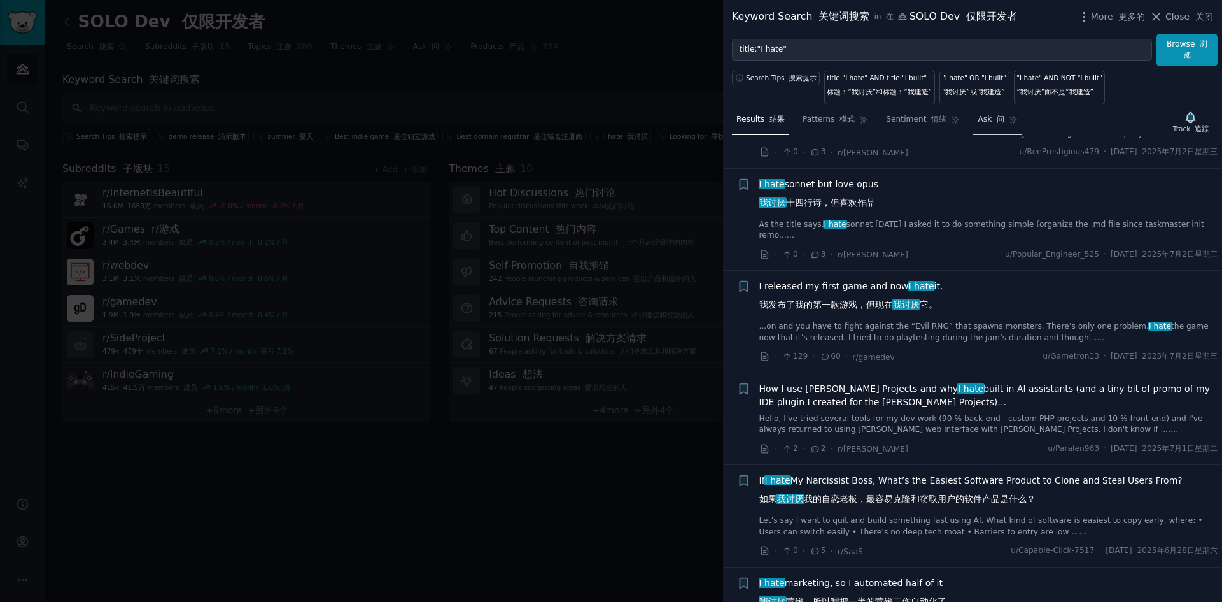
click at [992, 122] on font at bounding box center [994, 119] width 5 height 9
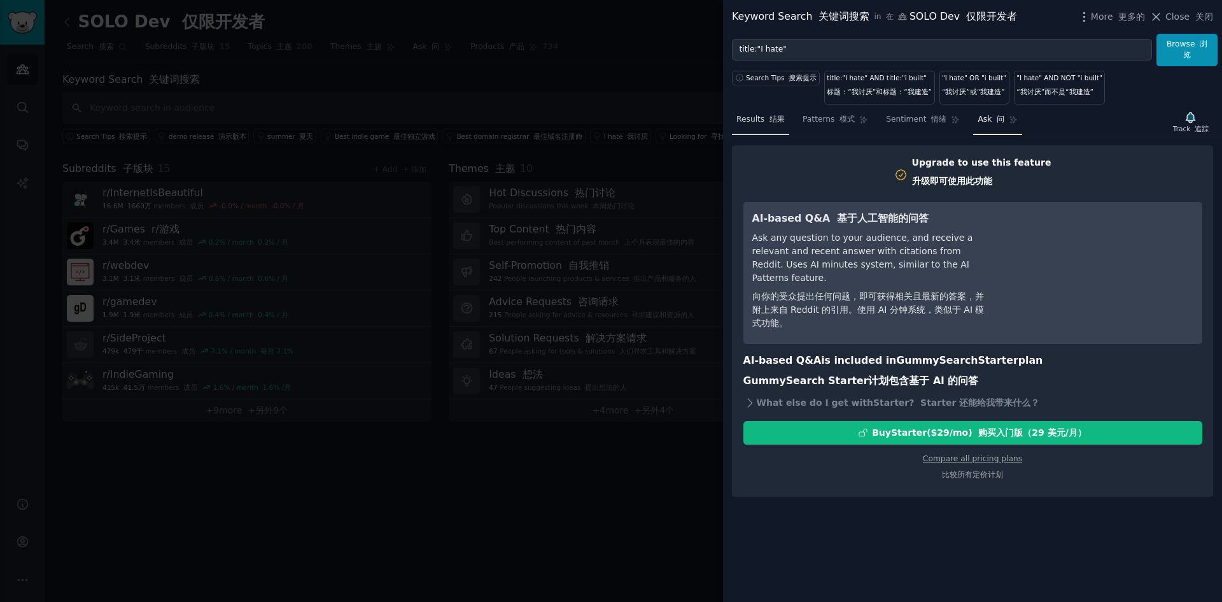
click at [775, 116] on font "结果" at bounding box center [777, 119] width 15 height 9
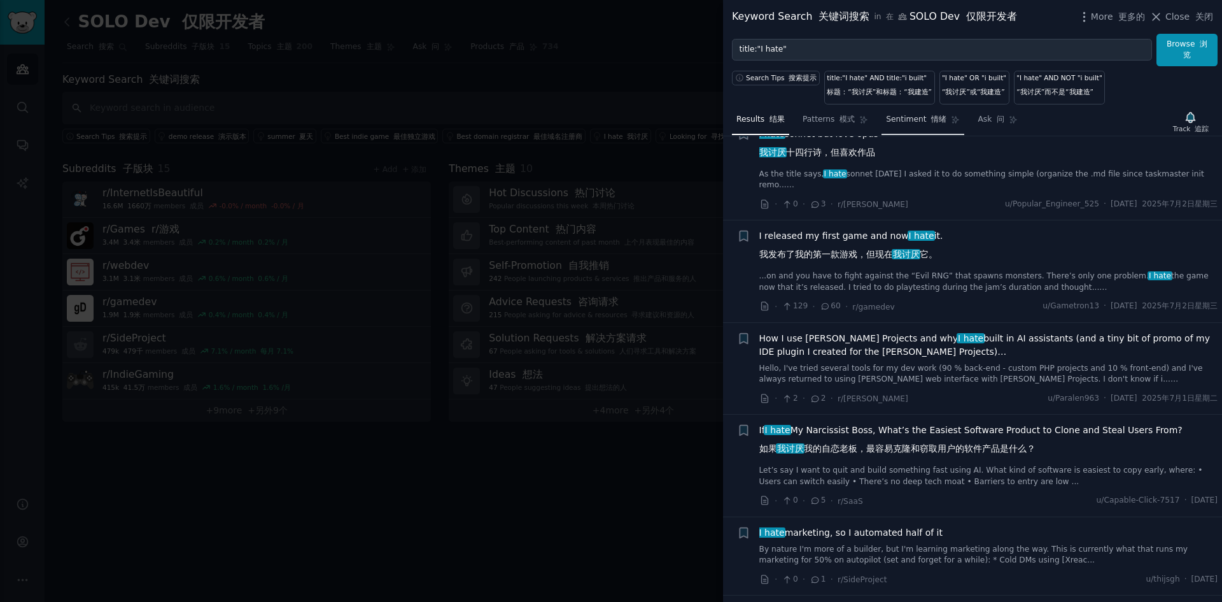
scroll to position [3333, 0]
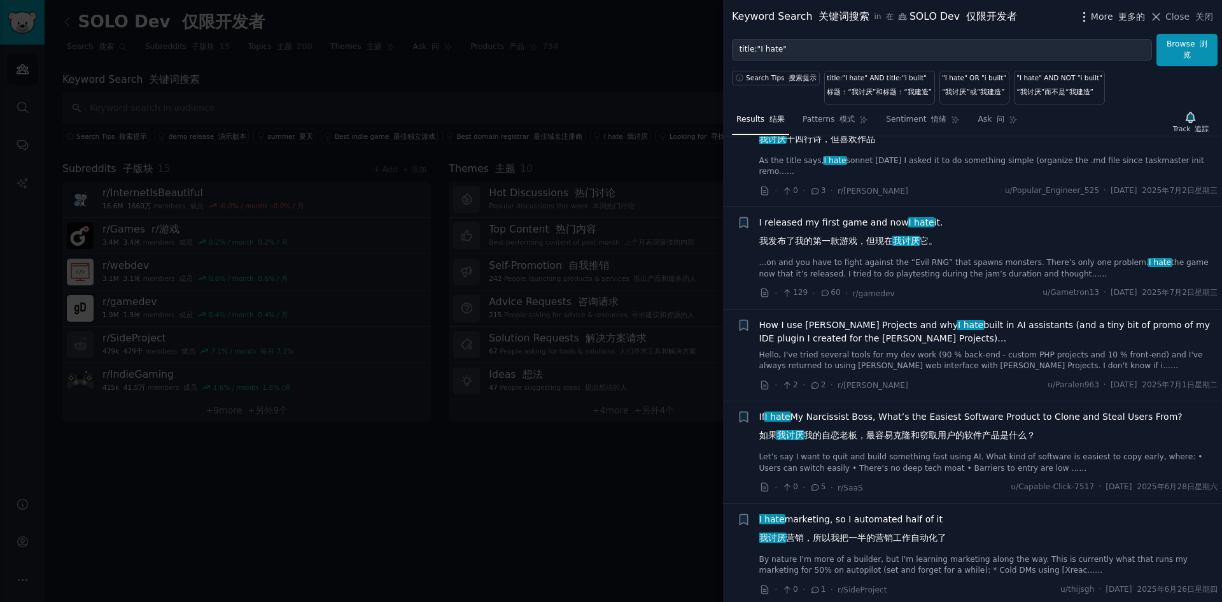
click at [1092, 15] on span "More 更多的" at bounding box center [1118, 16] width 55 height 13
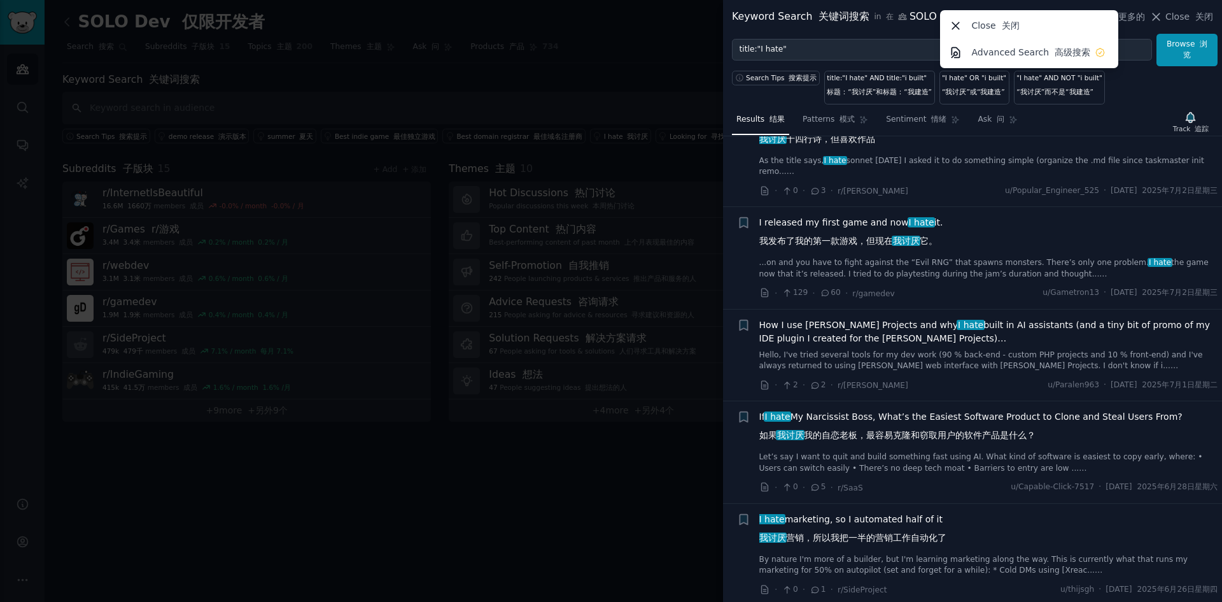
click at [1133, 92] on div "Search Tips 搜索提示 title:"I hate" AND title:"i built" 标题：“我讨厌”和标题：“我建造” "I hate" …" at bounding box center [972, 85] width 499 height 38
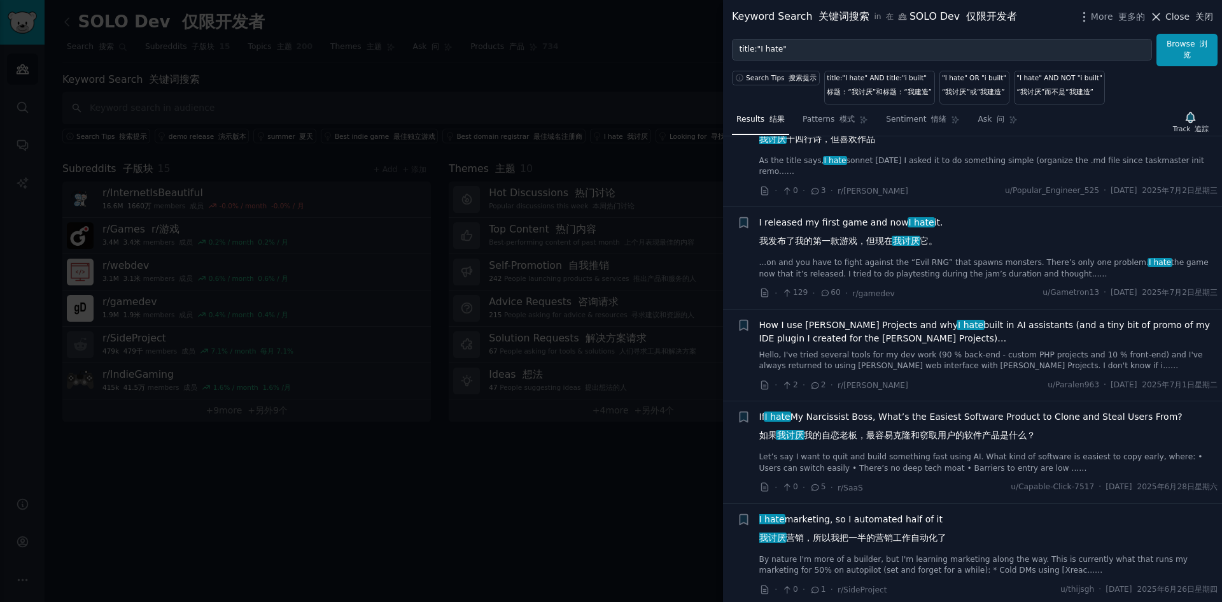
click at [1181, 15] on span "Close 关闭" at bounding box center [1189, 16] width 48 height 13
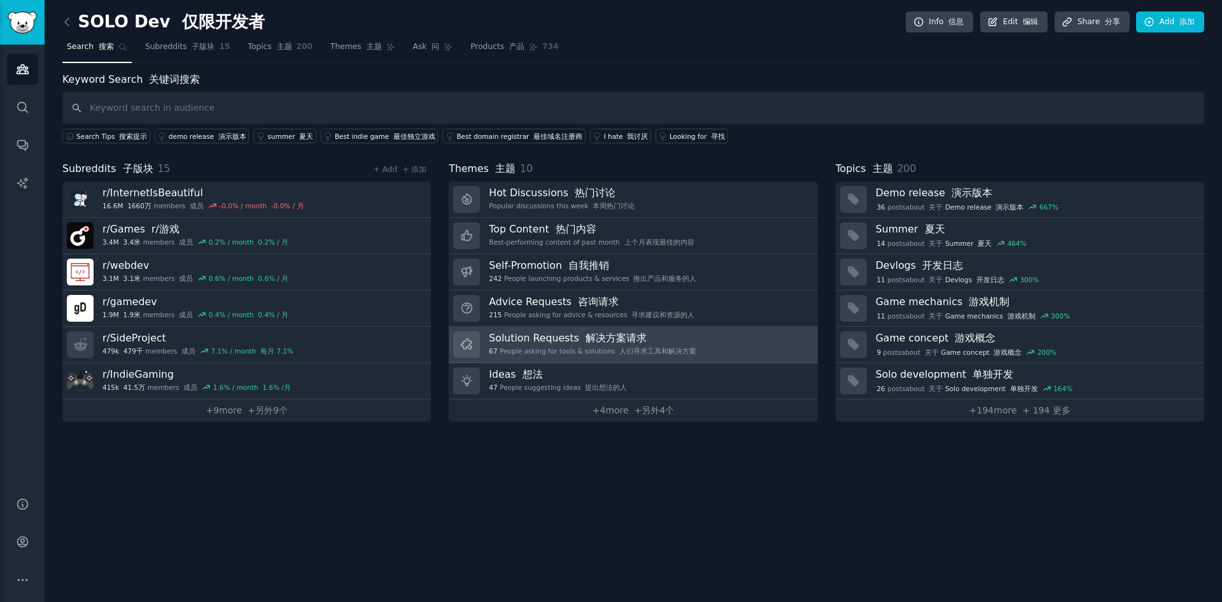
click at [701, 346] on link "Solution Requests 解决方案请求 67 People asking for tools & solutions 人们寻求工具和解决方案" at bounding box center [633, 345] width 369 height 36
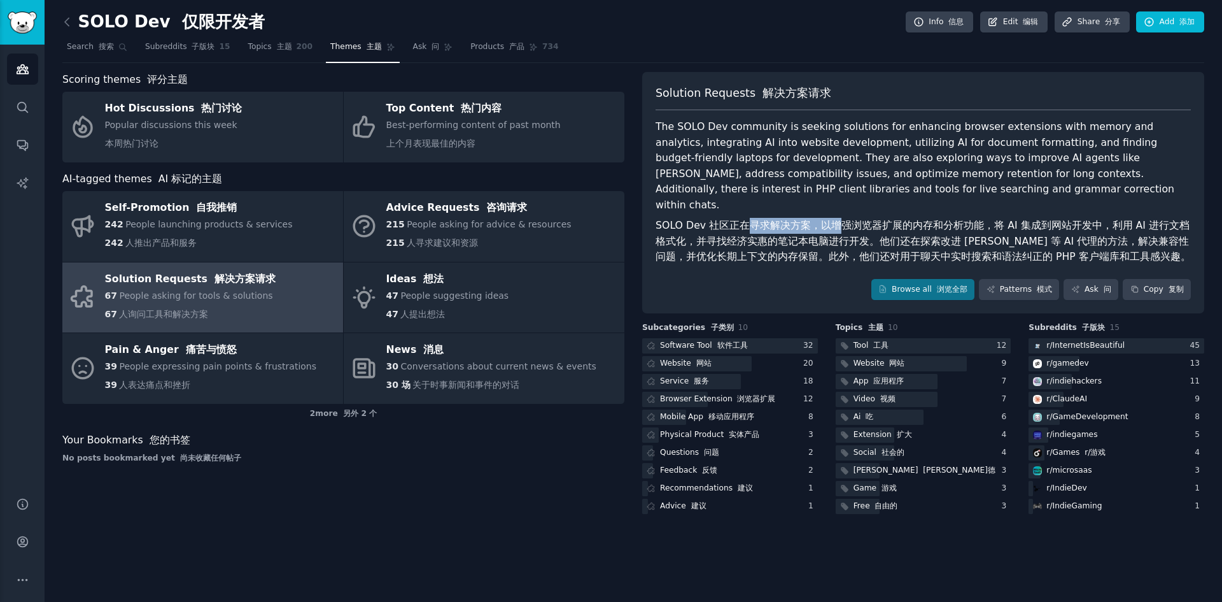
drag, startPoint x: 751, startPoint y: 211, endPoint x: 840, endPoint y: 208, distance: 88.5
click at [840, 219] on font "SOLO Dev 社区正在寻求解决方案，以增强浏览器扩展的内存和分析功能，将 AI 集成到网站开发中，利用 AI 进行文档格式化，并寻找经济实惠的笔记本电脑进…" at bounding box center [923, 240] width 535 height 43
click at [733, 219] on font "SOLO Dev 社区正在寻求解决方案，以增强浏览器扩展的内存和分析功能，将 AI 集成到网站开发中，利用 AI 进行文档格式化，并寻找经济实惠的笔记本电脑进…" at bounding box center [923, 240] width 535 height 43
drag, startPoint x: 731, startPoint y: 211, endPoint x: 882, endPoint y: 202, distance: 151.8
click at [882, 218] on font "SOLO Dev 社区正在寻求解决方案，以增强浏览器扩展的内存和分析功能，将 AI 集成到网站开发中，利用 AI 进行文档格式化，并寻找经济实惠的笔记本电脑进…" at bounding box center [923, 241] width 535 height 47
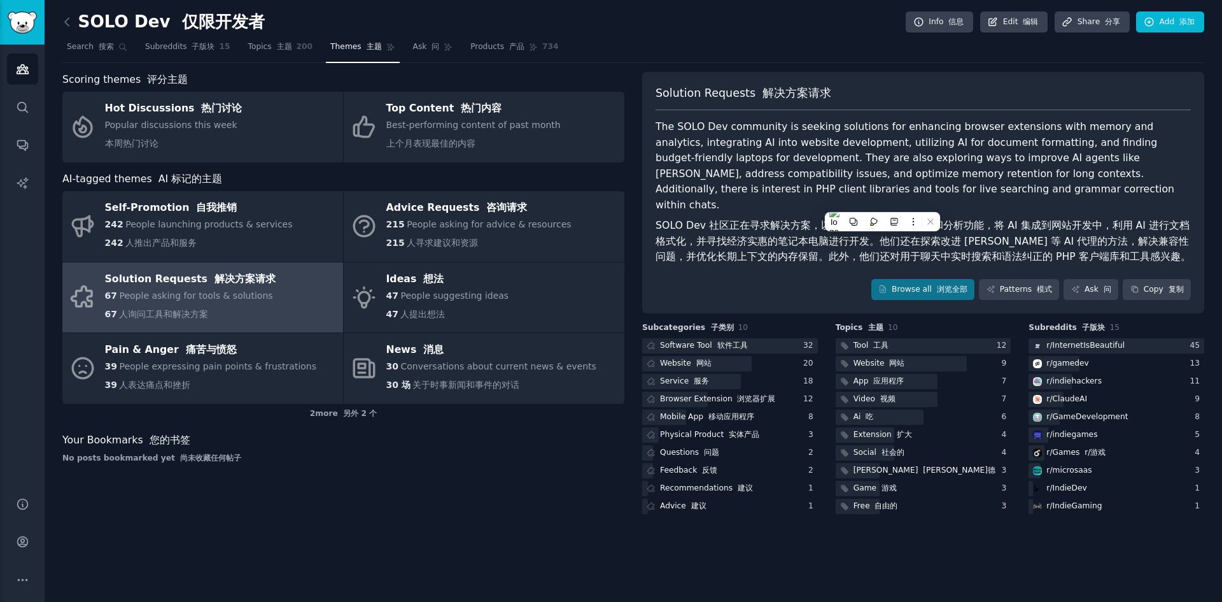
click at [954, 219] on font "SOLO Dev 社区正在寻求解决方案，以增强浏览器扩展的内存和分析功能，将 AI 集成到网站开发中，利用 AI 进行文档格式化，并寻找经济实惠的笔记本电脑进…" at bounding box center [923, 240] width 535 height 43
drag, startPoint x: 1033, startPoint y: 214, endPoint x: 962, endPoint y: 215, distance: 70.7
click at [963, 219] on font "SOLO Dev 社区正在寻求解决方案，以增强浏览器扩展的内存和分析功能，将 AI 集成到网站开发中，利用 AI 进行文档格式化，并寻找经济实惠的笔记本电脑进…" at bounding box center [923, 240] width 535 height 43
click at [962, 219] on font "SOLO Dev 社区正在寻求解决方案，以增强浏览器扩展的内存和分析功能，将 AI 集成到网站开发中，利用 AI 进行文档格式化，并寻找经济实惠的笔记本电脑进…" at bounding box center [923, 240] width 535 height 43
drag, startPoint x: 886, startPoint y: 239, endPoint x: 1008, endPoint y: 235, distance: 121.7
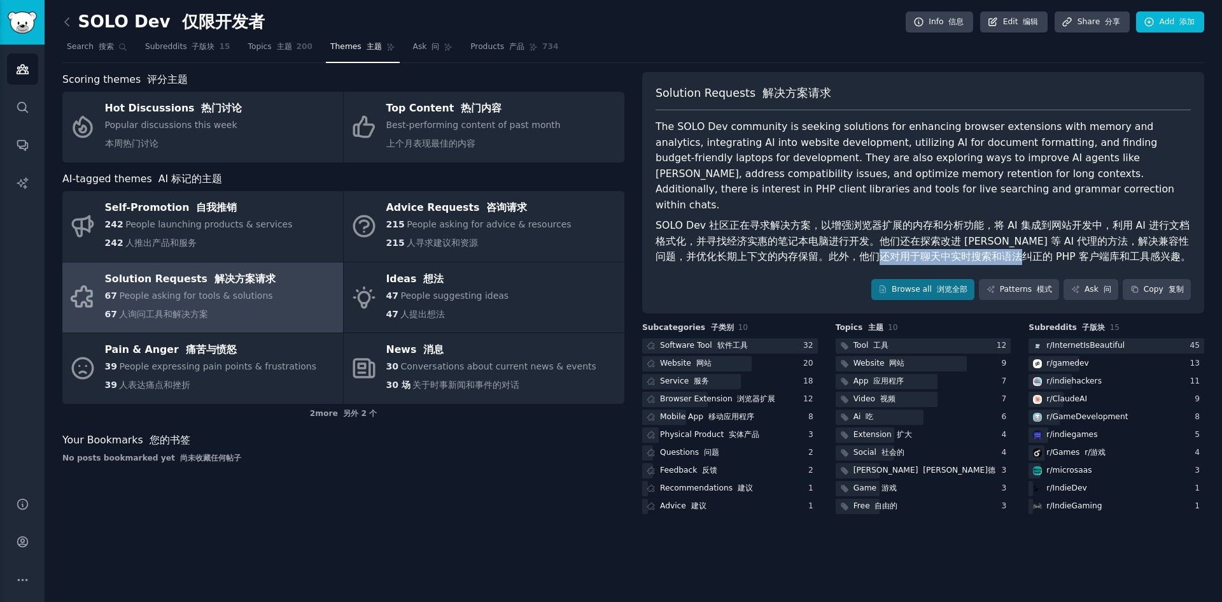
click at [1008, 235] on font "SOLO Dev 社区正在寻求解决方案，以增强浏览器扩展的内存和分析功能，将 AI 集成到网站开发中，利用 AI 进行文档格式化，并寻找经济实惠的笔记本电脑进…" at bounding box center [923, 240] width 535 height 43
drag, startPoint x: 1061, startPoint y: 237, endPoint x: 1073, endPoint y: 237, distance: 11.5
click at [1061, 237] on font "SOLO Dev 社区正在寻求解决方案，以增强浏览器扩展的内存和分析功能，将 AI 集成到网站开发中，利用 AI 进行文档格式化，并寻找经济实惠的笔记本电脑进…" at bounding box center [923, 240] width 535 height 43
drag, startPoint x: 1083, startPoint y: 237, endPoint x: 968, endPoint y: 237, distance: 115.2
click at [968, 237] on font "SOLO Dev 社区正在寻求解决方案，以增强浏览器扩展的内存和分析功能，将 AI 集成到网站开发中，利用 AI 进行文档格式化，并寻找经济实惠的笔记本电脑进…" at bounding box center [923, 240] width 535 height 43
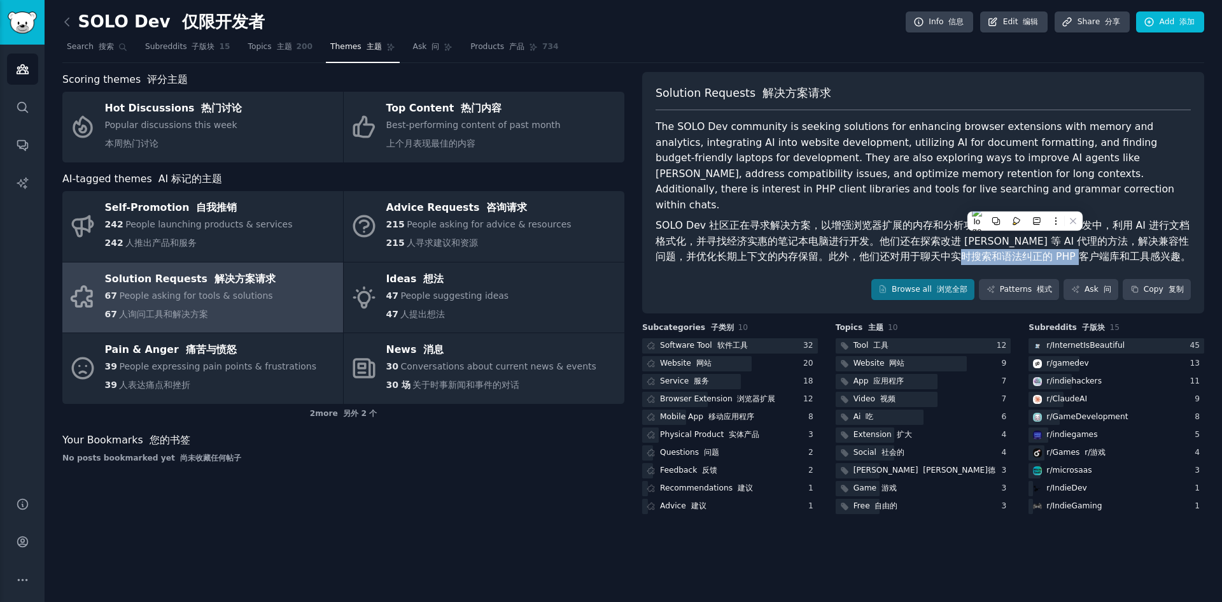
click at [968, 237] on font "SOLO Dev 社区正在寻求解决方案，以增强浏览器扩展的内存和分析功能，将 AI 集成到网站开发中，利用 AI 进行文档格式化，并寻找经济实惠的笔记本电脑进…" at bounding box center [923, 240] width 535 height 43
click at [900, 242] on font "SOLO Dev 社区正在寻求解决方案，以增强浏览器扩展的内存和分析功能，将 AI 集成到网站开发中，利用 AI 进行文档格式化，并寻找经济实惠的笔记本电脑进…" at bounding box center [923, 240] width 535 height 43
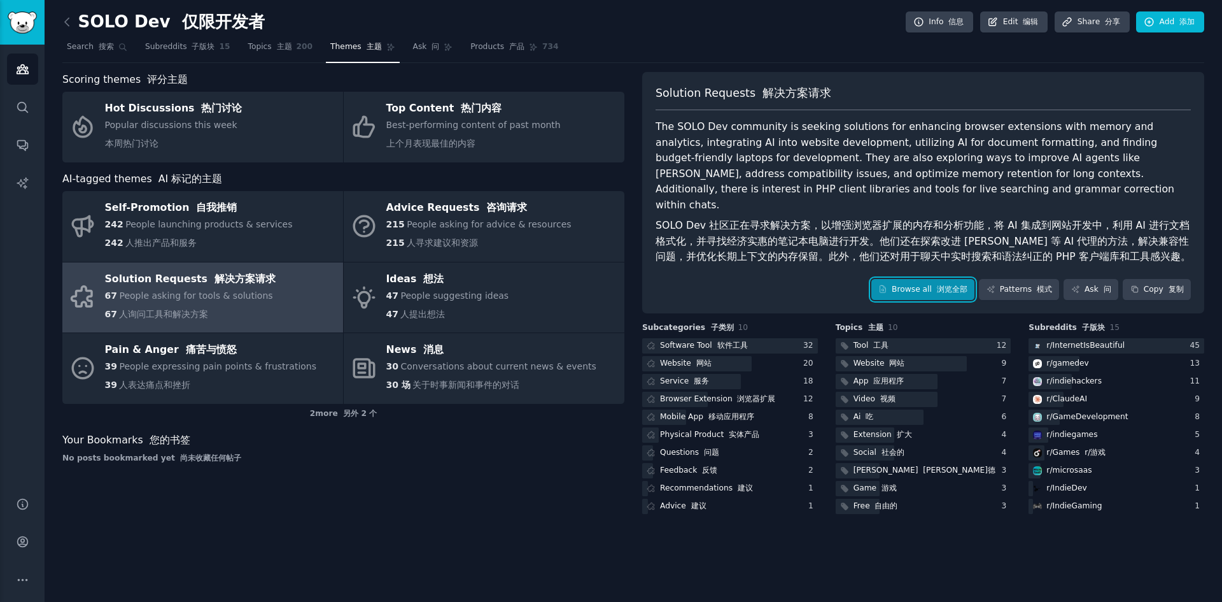
click at [937, 285] on font at bounding box center [934, 289] width 5 height 9
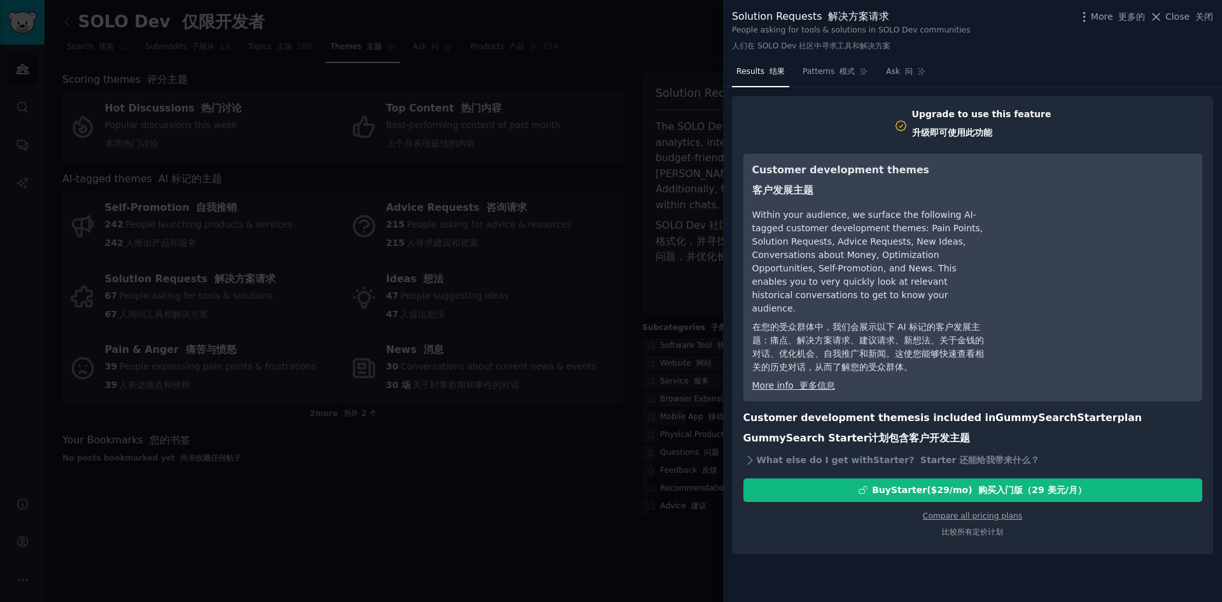
click at [705, 215] on div at bounding box center [611, 301] width 1222 height 602
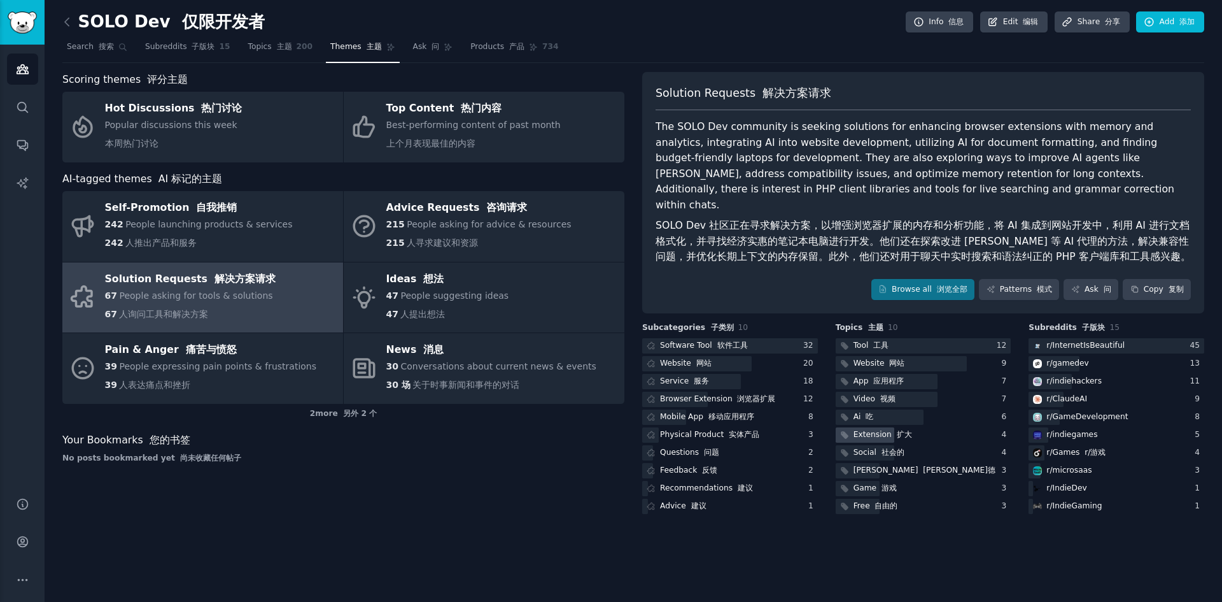
click at [876, 429] on div "Extension 扩大" at bounding box center [883, 434] width 59 height 11
click at [665, 35] on div "SOLO Dev 仅限开发者 Info 信息 Edit 编辑 Share 分享 Add 添加" at bounding box center [633, 24] width 1142 height 26
click at [491, 51] on span "Products 产品" at bounding box center [497, 46] width 54 height 11
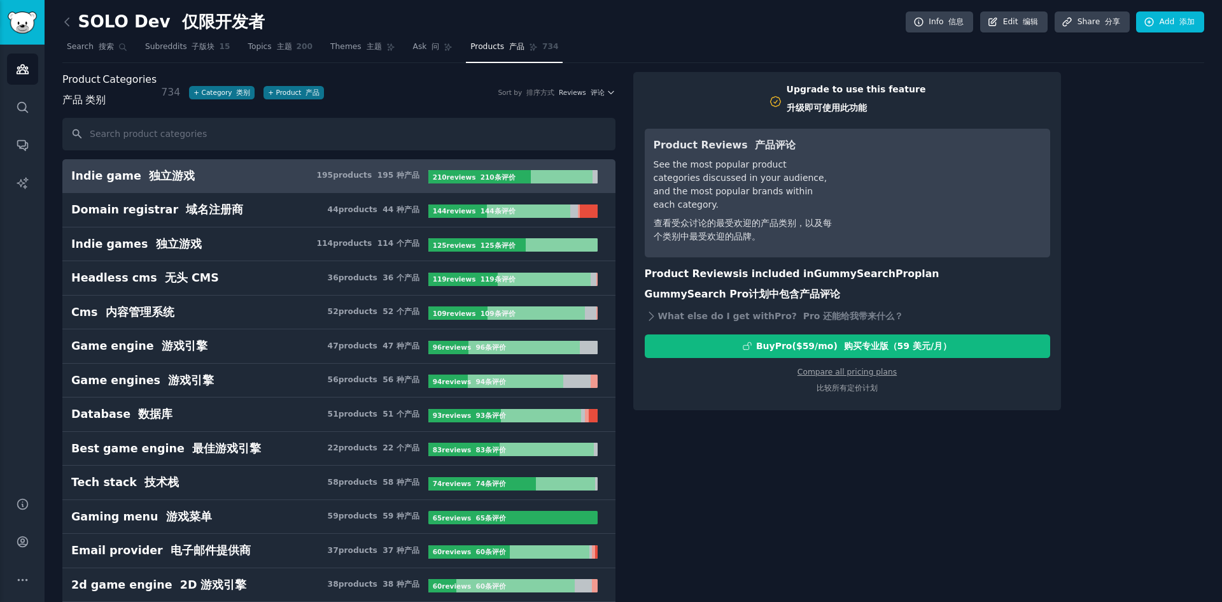
click at [656, 24] on div "SOLO Dev 仅限开发者 Info 信息 Edit 编辑 Share 分享 Add 添加" at bounding box center [633, 24] width 1142 height 26
click at [684, 24] on div "SOLO Dev 仅限开发者 Info 信息 Edit 编辑 Share 分享 Add 添加" at bounding box center [633, 24] width 1142 height 26
click at [619, 28] on div "SOLO Dev 仅限开发者 Info 信息 Edit 编辑 Share 分享 Add 添加" at bounding box center [633, 24] width 1142 height 26
click at [640, 46] on nav "Search 搜索 Subreddits 子版块 15 Topics 主题 200 Themes 主题 Ask 问 Products 产品 734" at bounding box center [633, 50] width 1142 height 26
click at [412, 56] on link "Ask 问" at bounding box center [433, 50] width 49 height 26
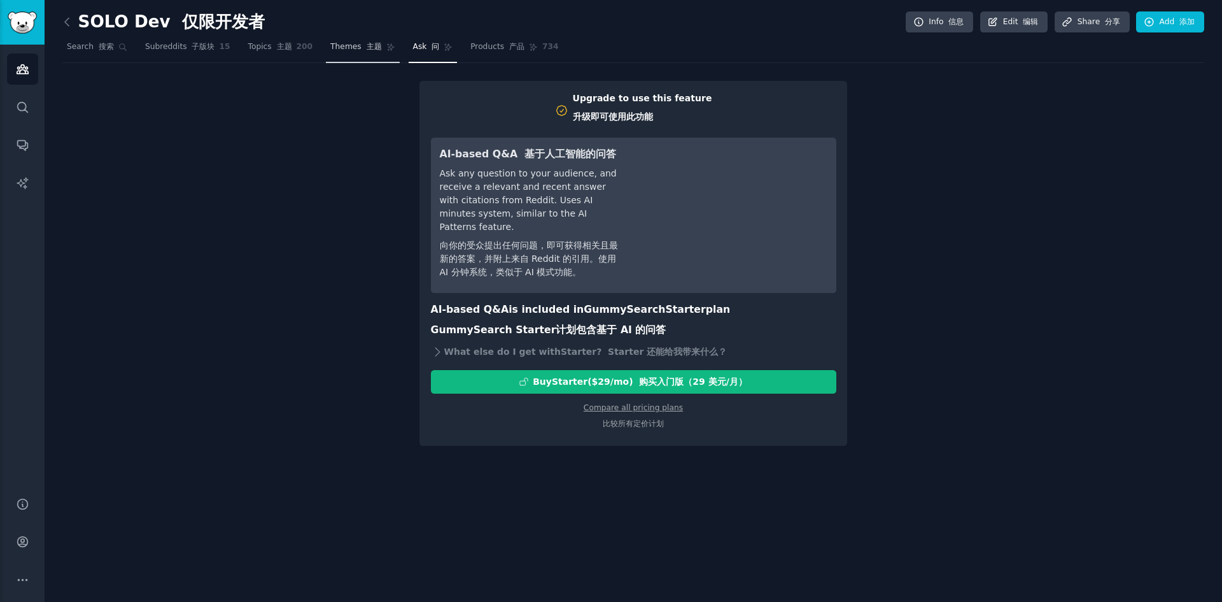
click at [347, 48] on span "Themes 主题" at bounding box center [355, 46] width 51 height 11
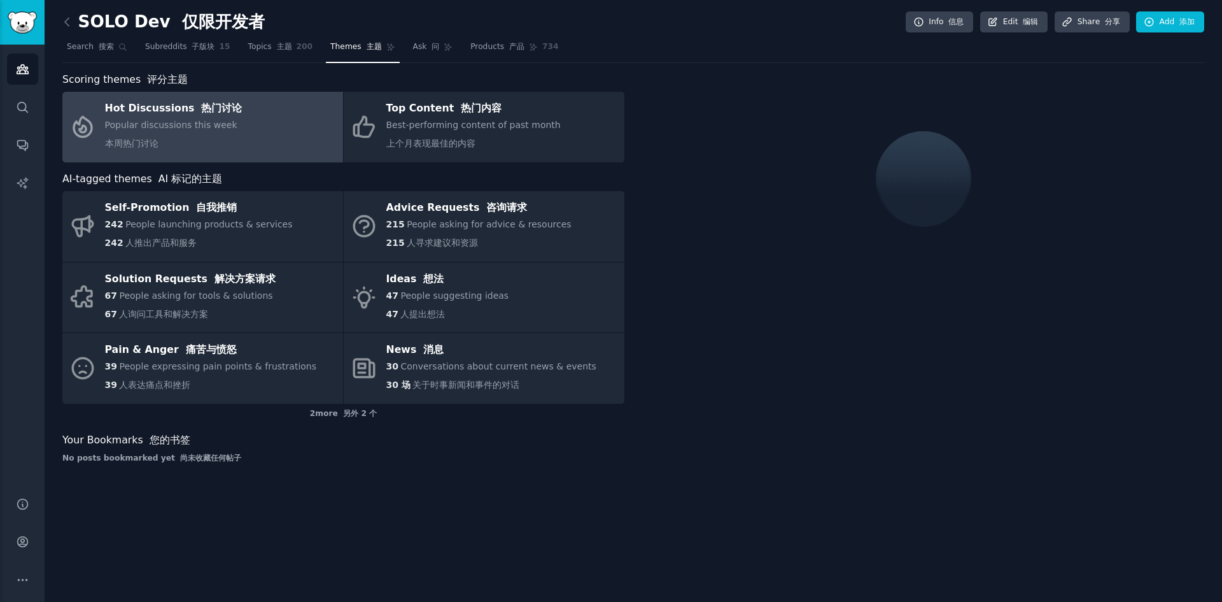
click at [278, 122] on link "Hot Discussions 热门讨论 Popular discussions this week 本周热门讨论" at bounding box center [202, 127] width 281 height 71
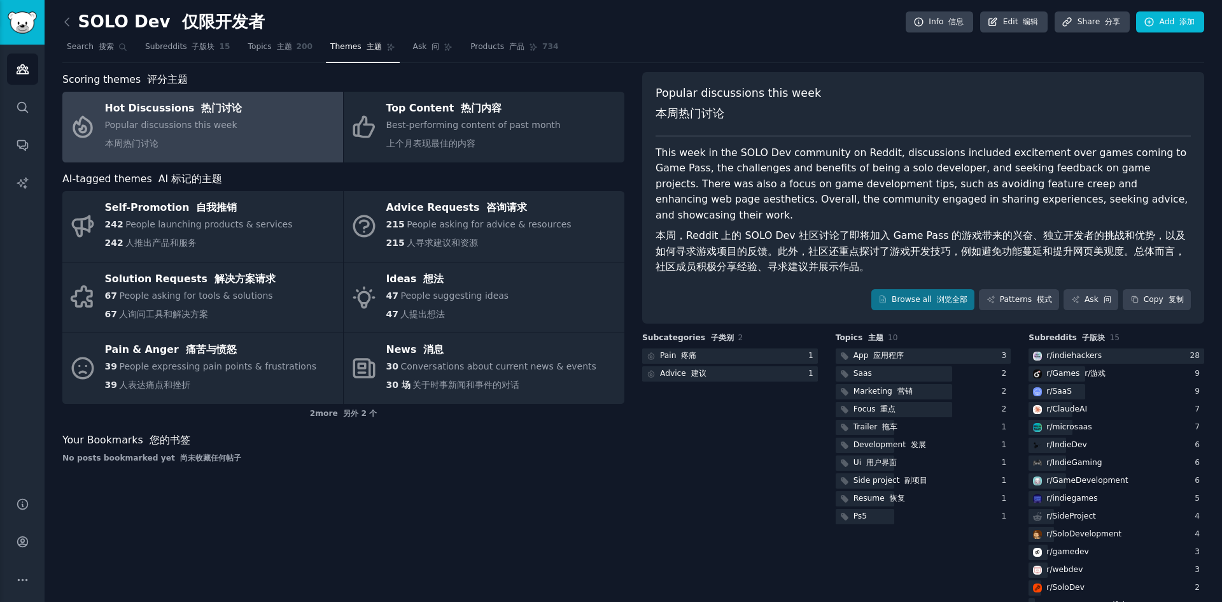
click at [769, 38] on nav "Search 搜索 Subreddits 子版块 15 Topics 主题 200 Themes 主题 Ask 问 Products 产品 734" at bounding box center [633, 50] width 1142 height 26
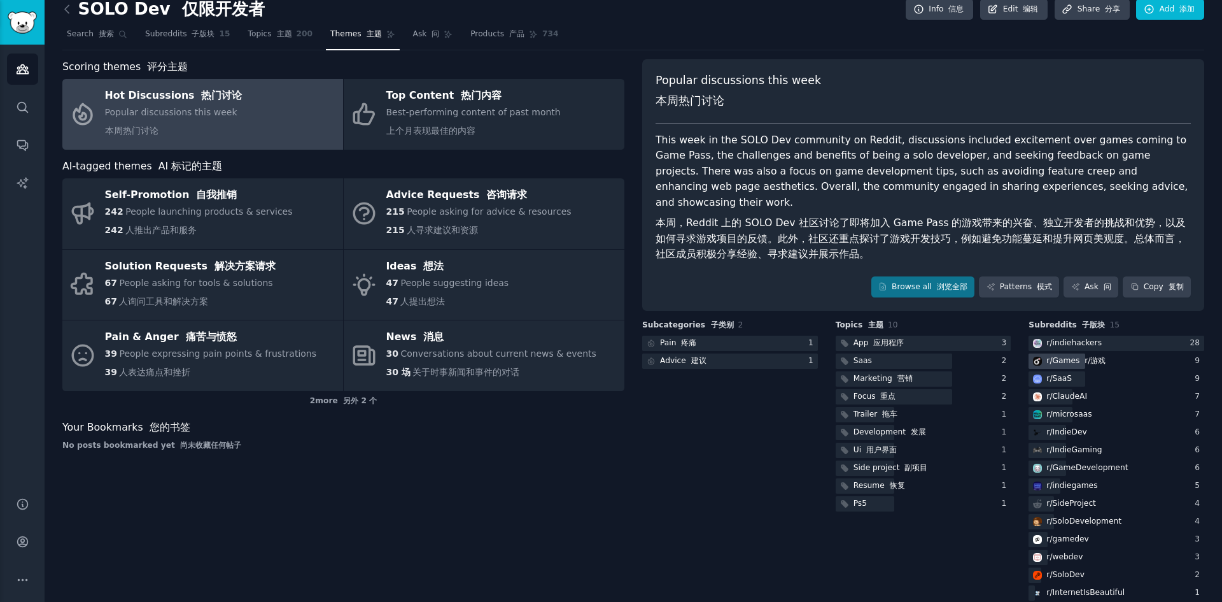
scroll to position [16, 0]
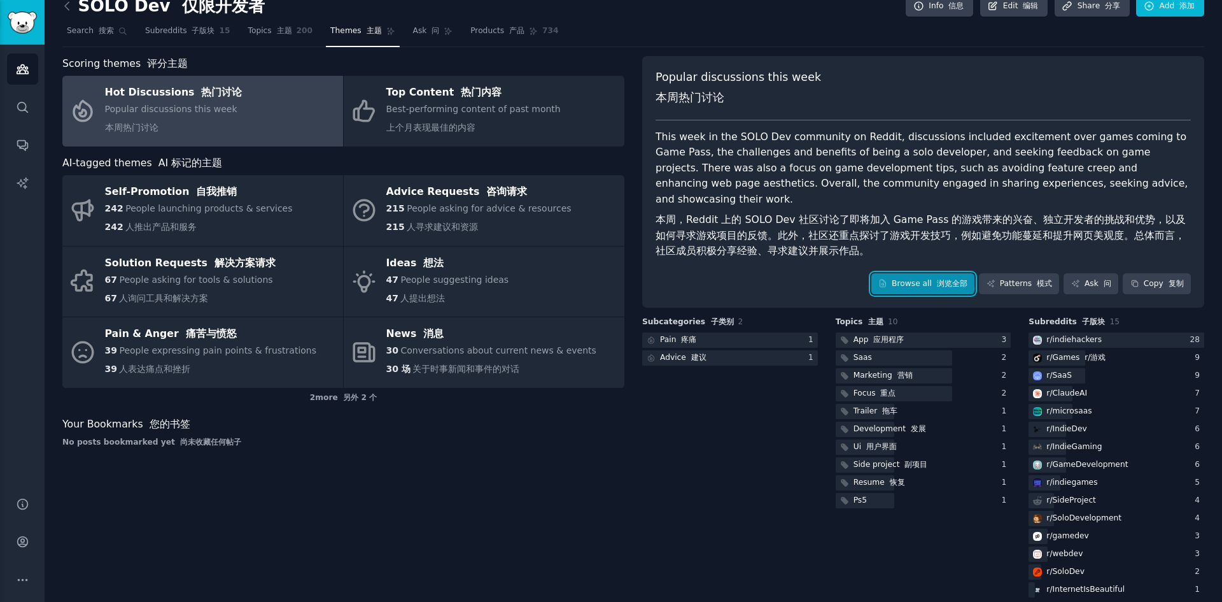
click at [943, 278] on font "浏览全部" at bounding box center [950, 283] width 36 height 11
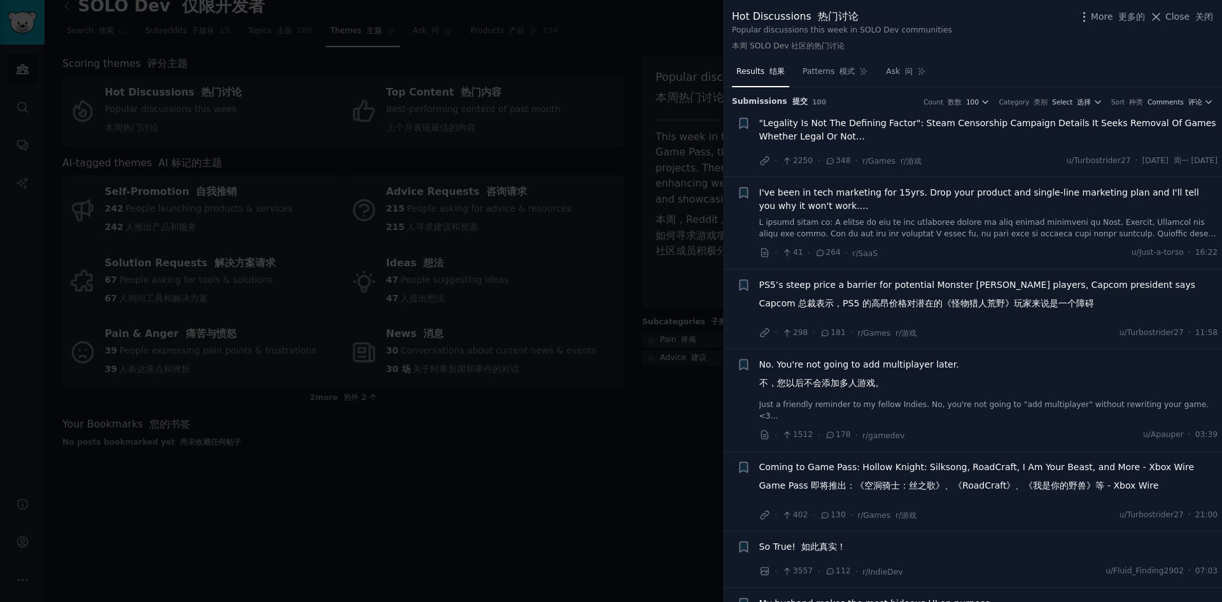
click at [997, 33] on div "Hot Discussions 热门讨论 Popular discussions this week in SOLO Dev communities 本周 S…" at bounding box center [972, 33] width 481 height 48
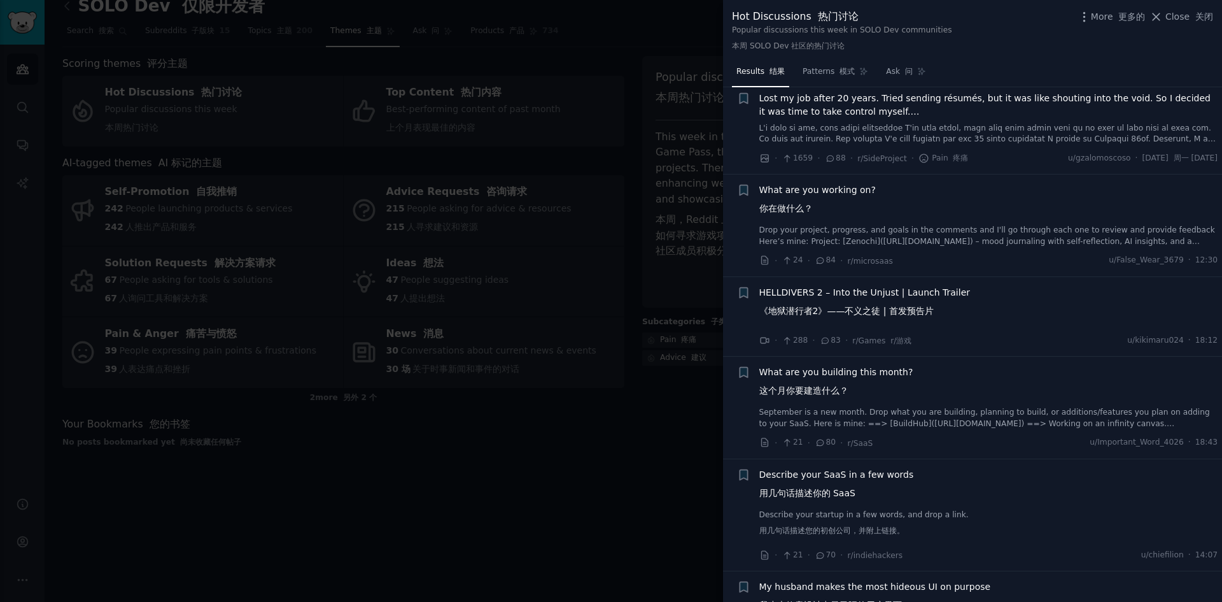
scroll to position [1146, 0]
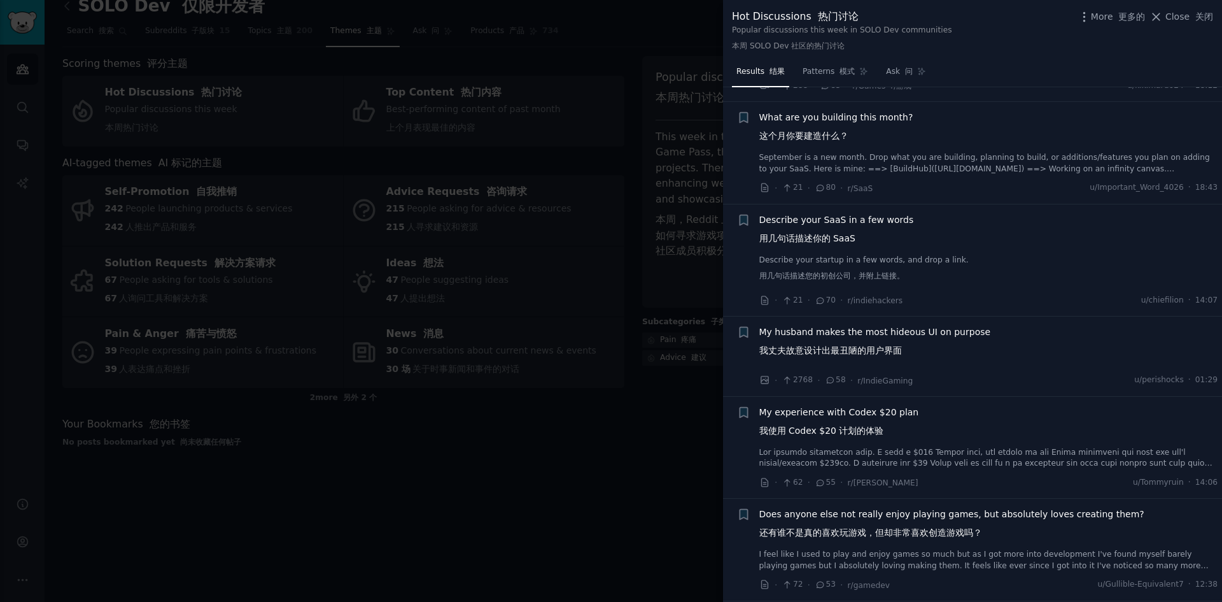
click at [631, 454] on div at bounding box center [611, 301] width 1222 height 602
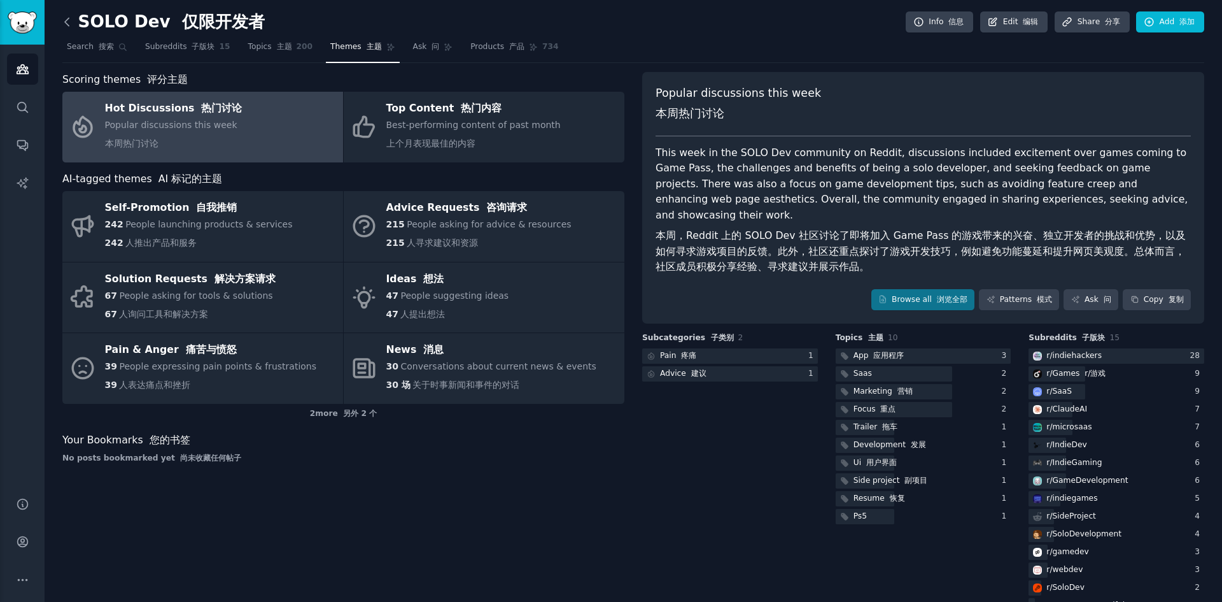
click at [64, 21] on icon at bounding box center [66, 21] width 13 height 13
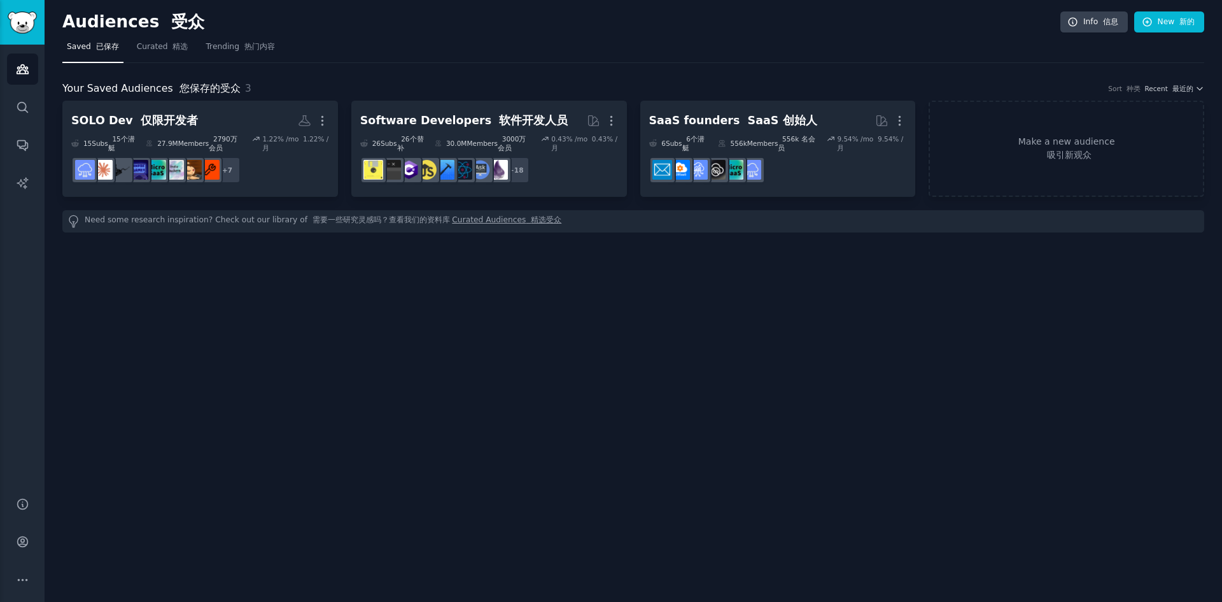
click at [400, 15] on h2 "Audiences 受众" at bounding box center [561, 22] width 998 height 20
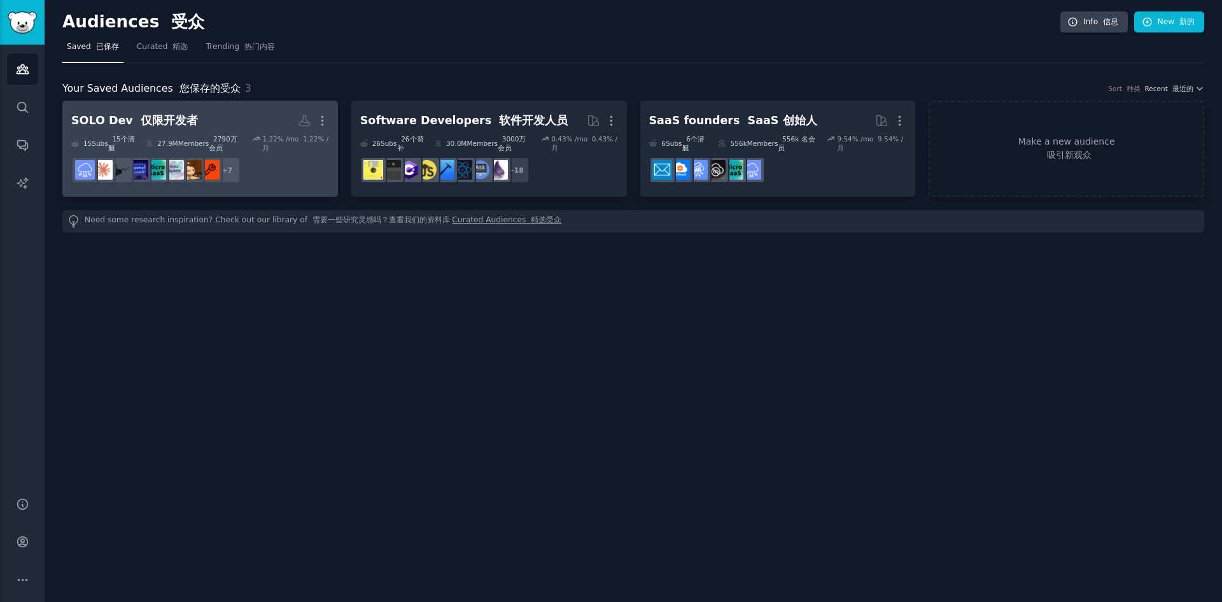
click at [253, 113] on h2 "SOLO Dev 仅限开发者 More" at bounding box center [200, 120] width 258 height 22
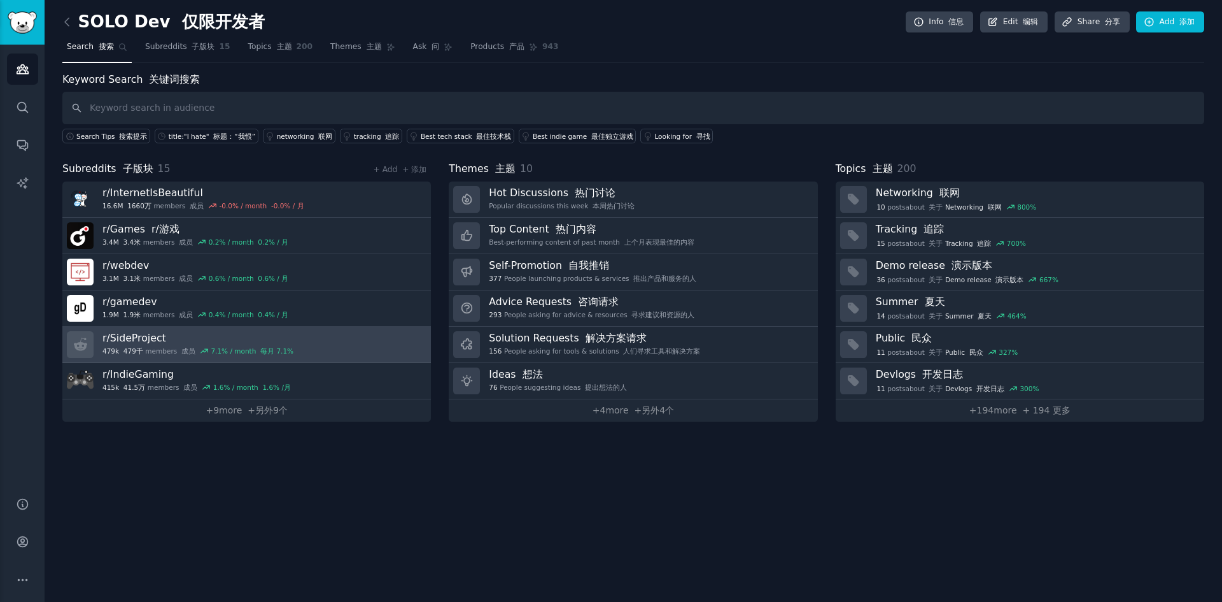
click at [325, 329] on link "r/ SideProject 479k 479千 members 成员 7.1 % / month 每月 7.1%" at bounding box center [246, 345] width 369 height 36
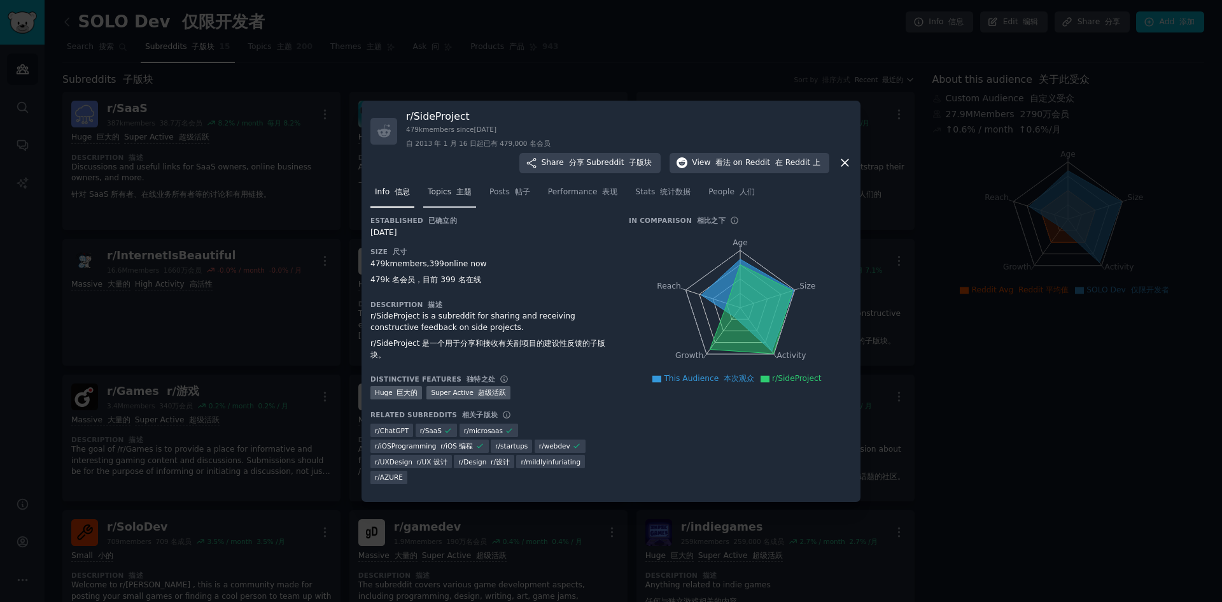
click at [454, 193] on font at bounding box center [453, 191] width 5 height 9
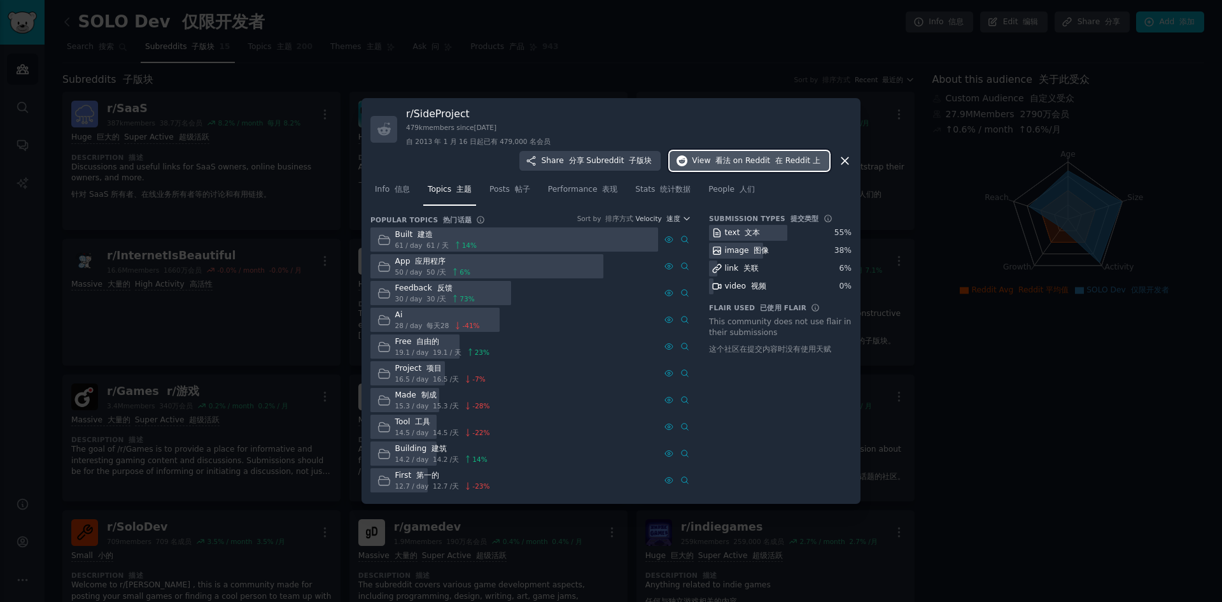
click at [765, 155] on span "on Reddit 在 Reddit 上" at bounding box center [776, 160] width 87 height 11
